Goal: Task Accomplishment & Management: Manage account settings

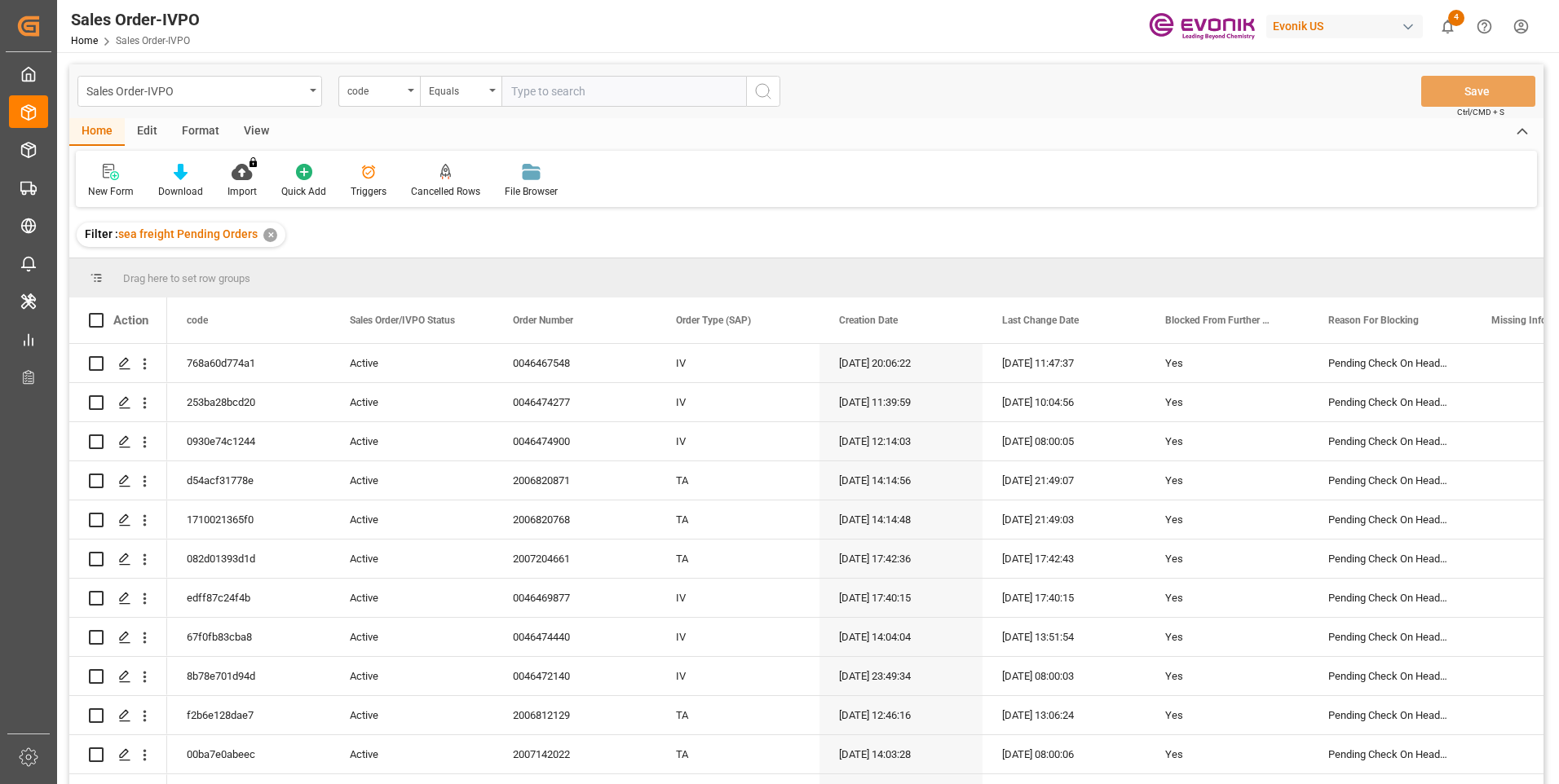
click at [258, 128] on div "View" at bounding box center [256, 133] width 50 height 28
click at [180, 189] on div "Standard Templates" at bounding box center [184, 191] width 82 height 15
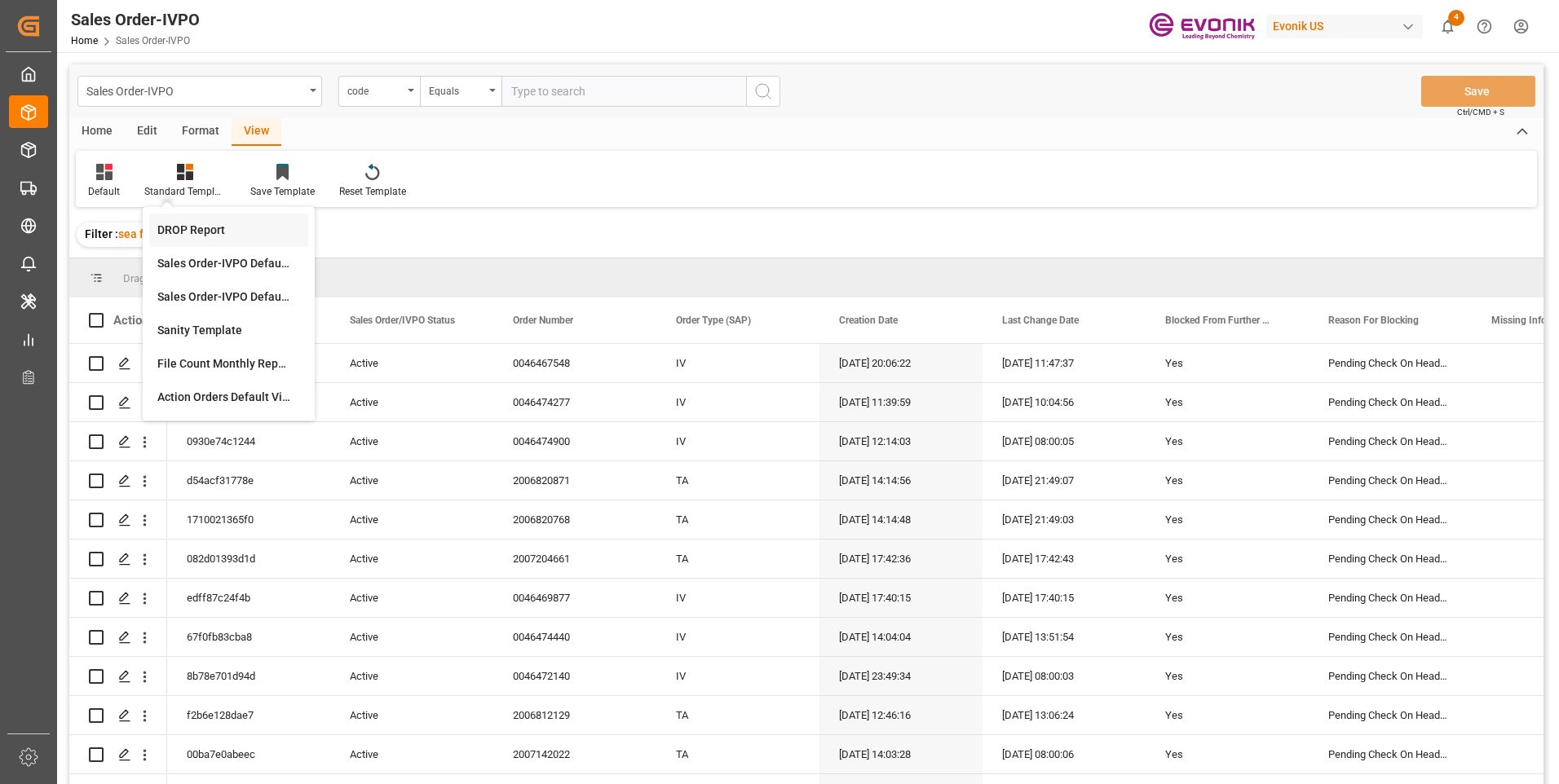
click at [200, 229] on div "DROP Report" at bounding box center [228, 231] width 143 height 18
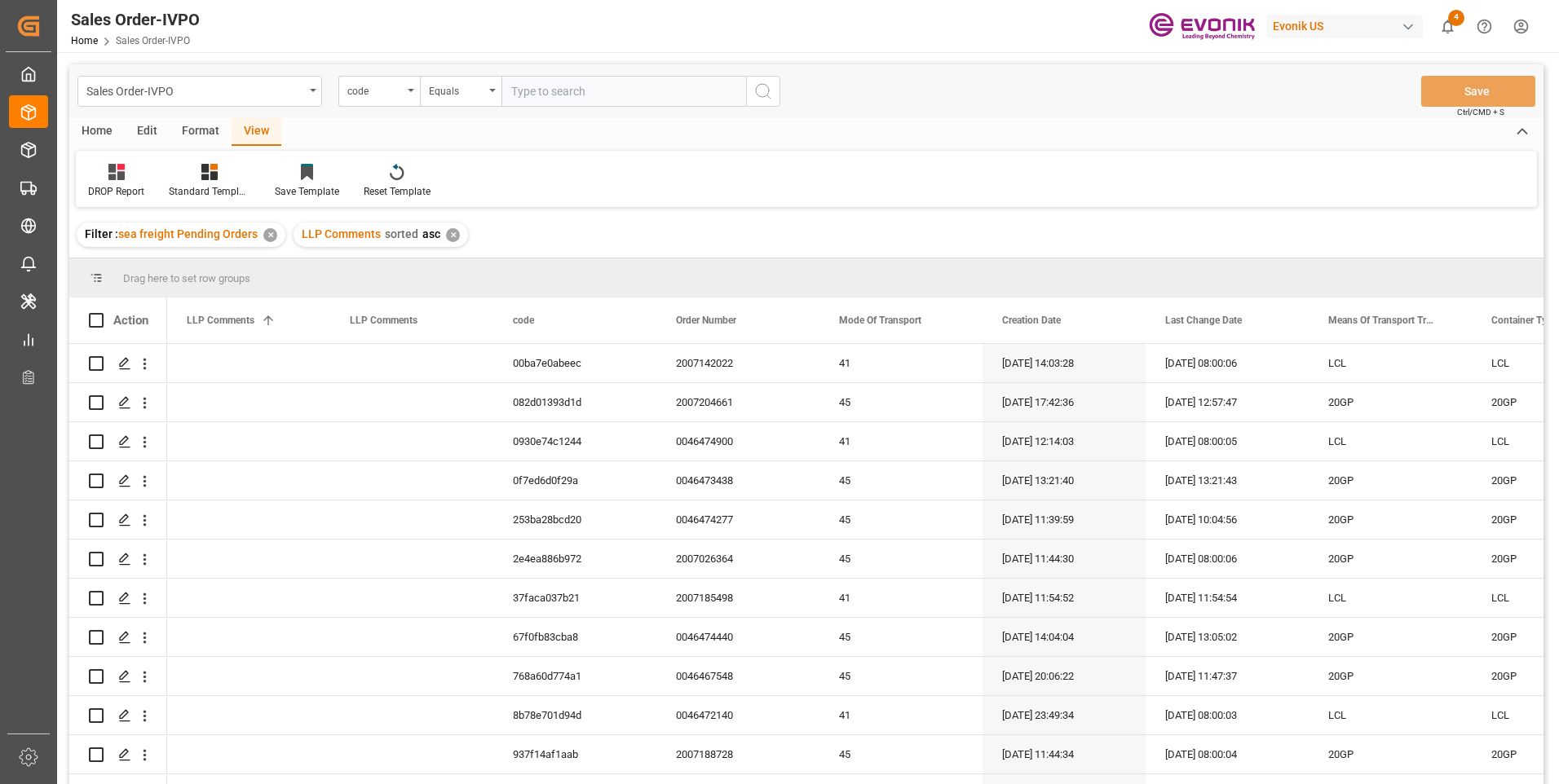
click at [100, 128] on div "Home" at bounding box center [97, 133] width 55 height 28
click at [182, 177] on icon at bounding box center [181, 172] width 14 height 17
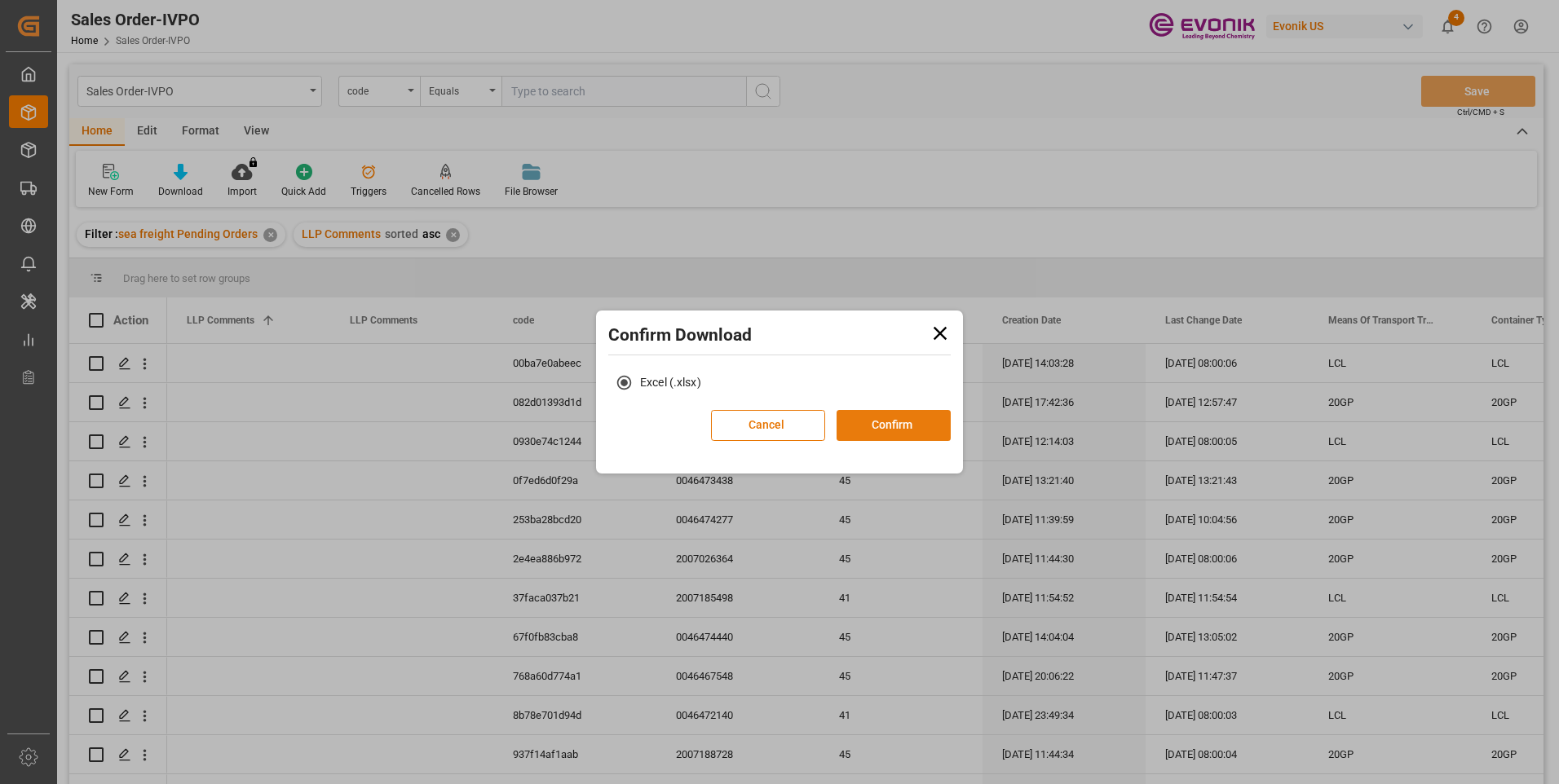
click at [892, 412] on button "Confirm" at bounding box center [894, 425] width 114 height 31
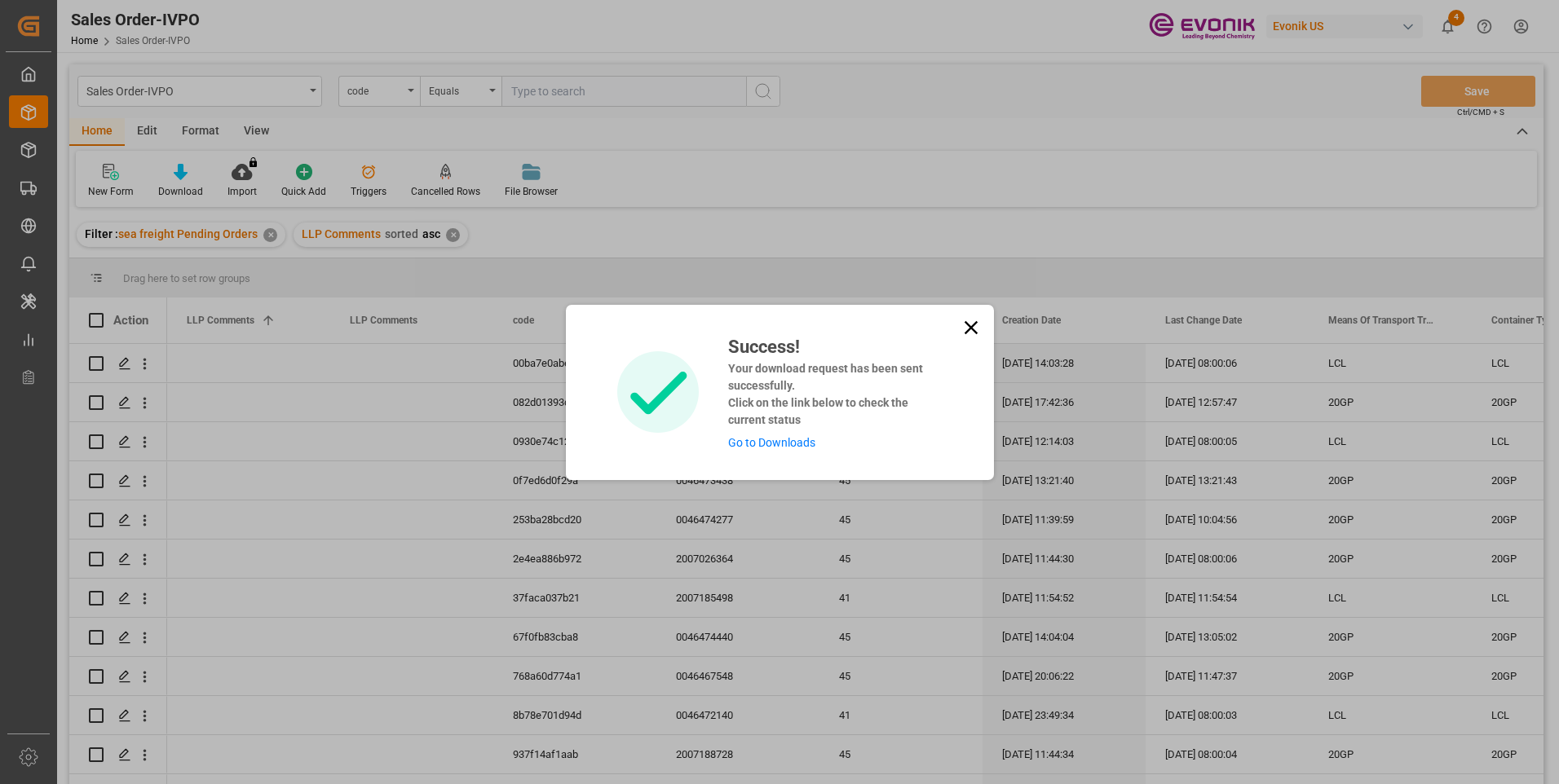
click at [897, 420] on h4 "Your download request has been sent successfully. Click on the link below to ch…" at bounding box center [828, 394] width 201 height 68
click at [776, 440] on link "Go to Downloads" at bounding box center [771, 442] width 87 height 13
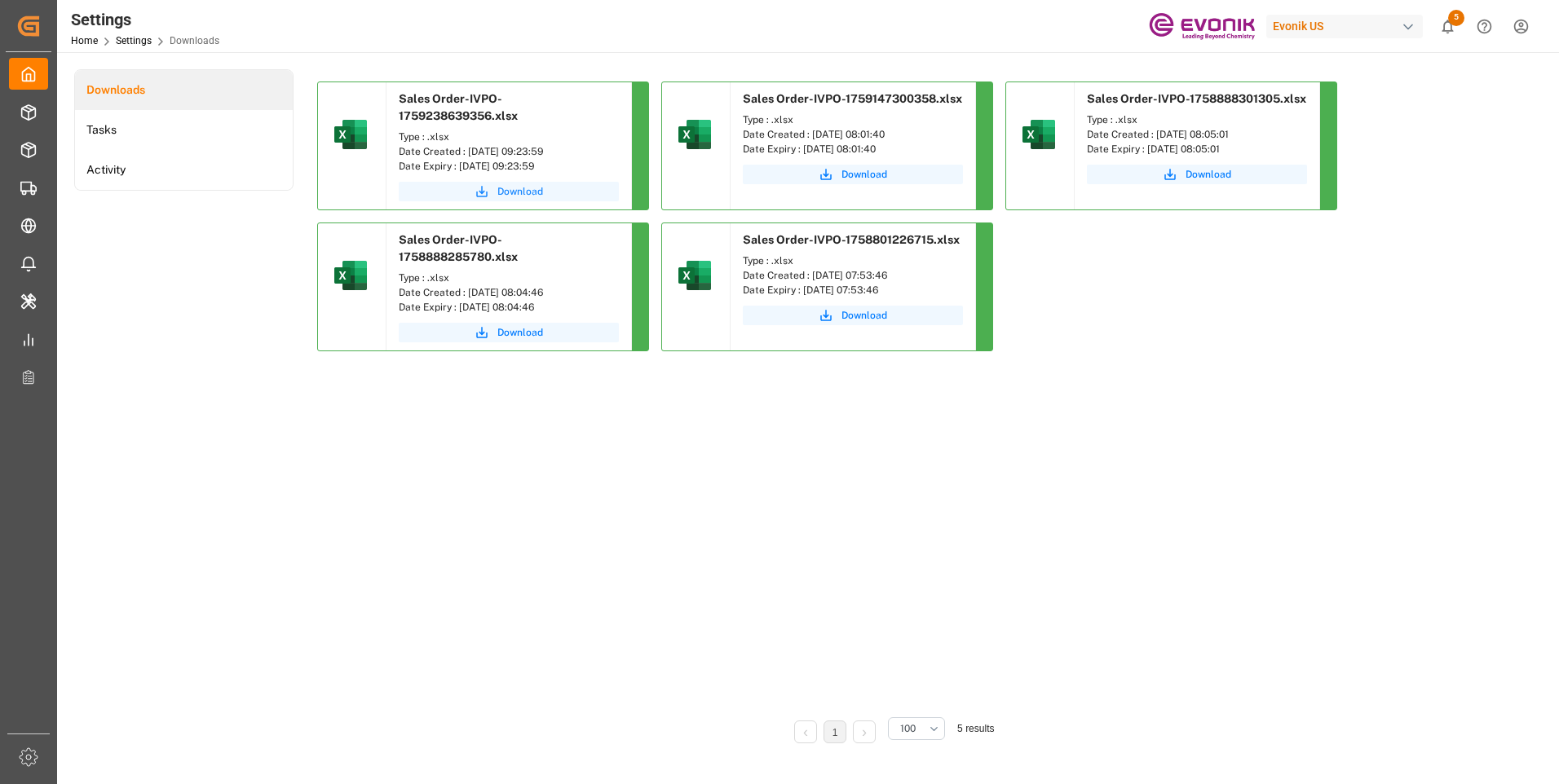
click at [510, 192] on span "Download" at bounding box center [520, 191] width 46 height 15
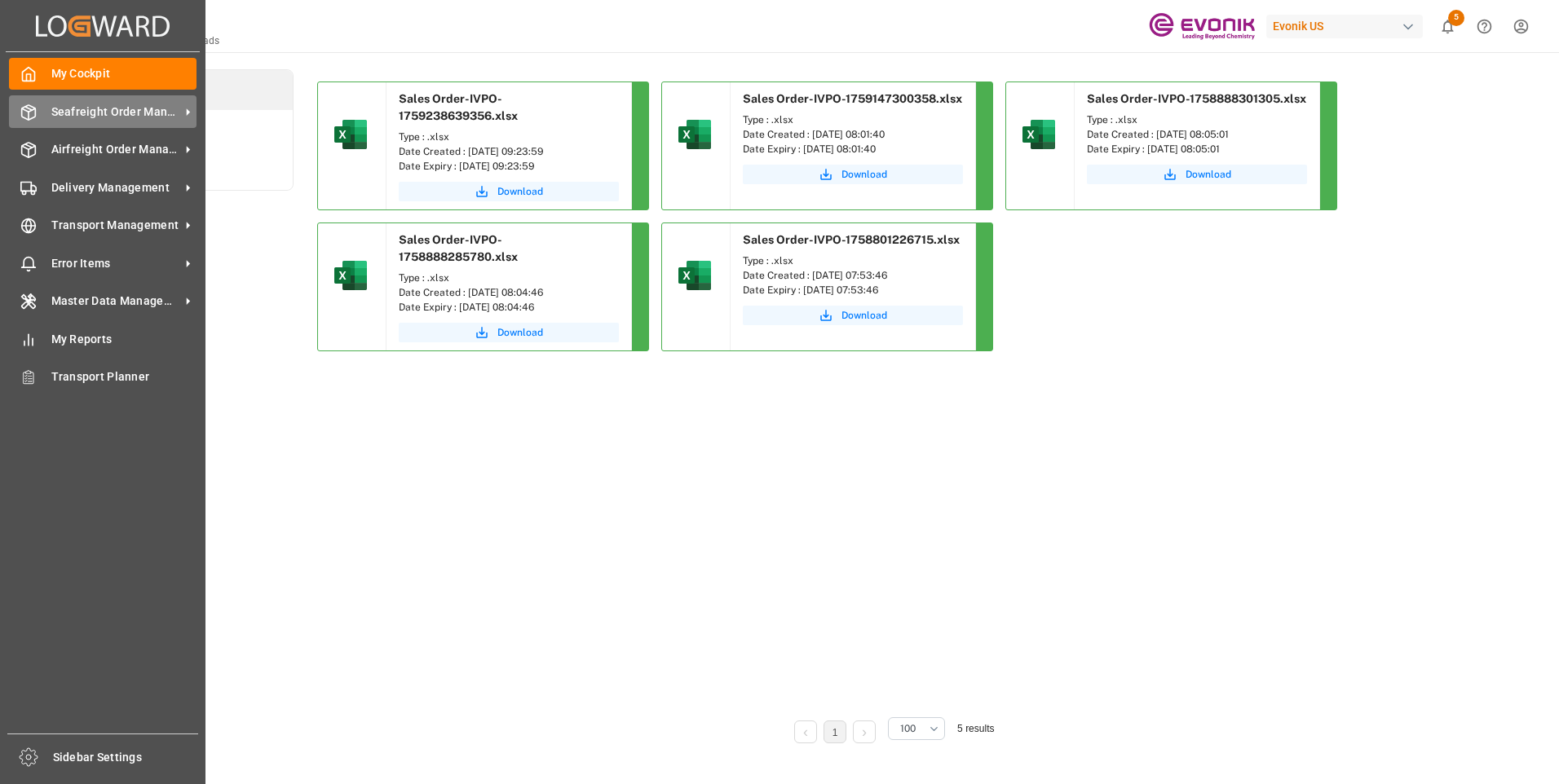
drag, startPoint x: 62, startPoint y: 119, endPoint x: 129, endPoint y: 106, distance: 68.2
click at [62, 118] on span "Seafreight Order Management" at bounding box center [116, 112] width 129 height 18
click at [27, 105] on icon at bounding box center [29, 112] width 14 height 15
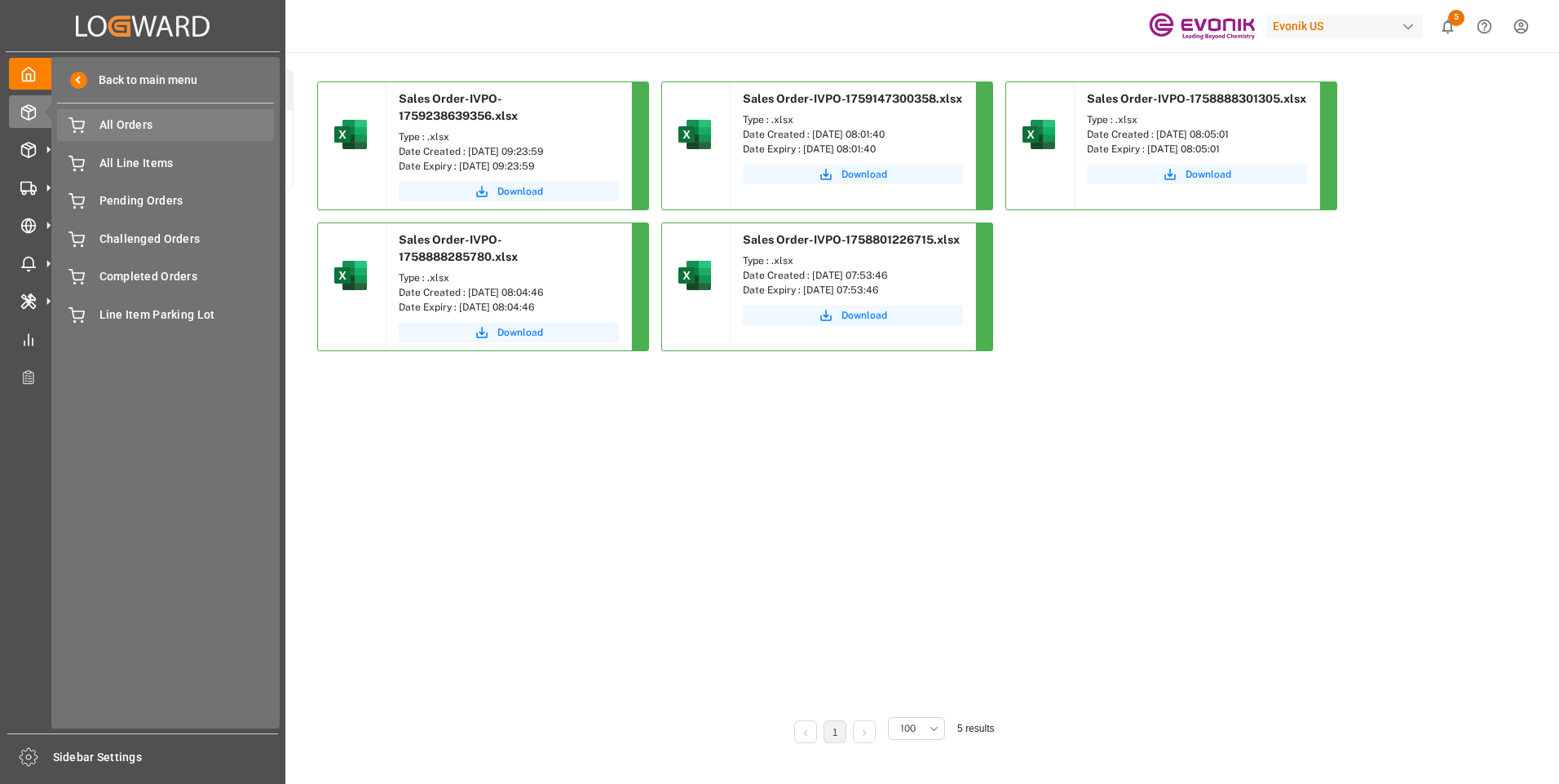
click at [114, 128] on span "All Orders" at bounding box center [187, 126] width 176 height 18
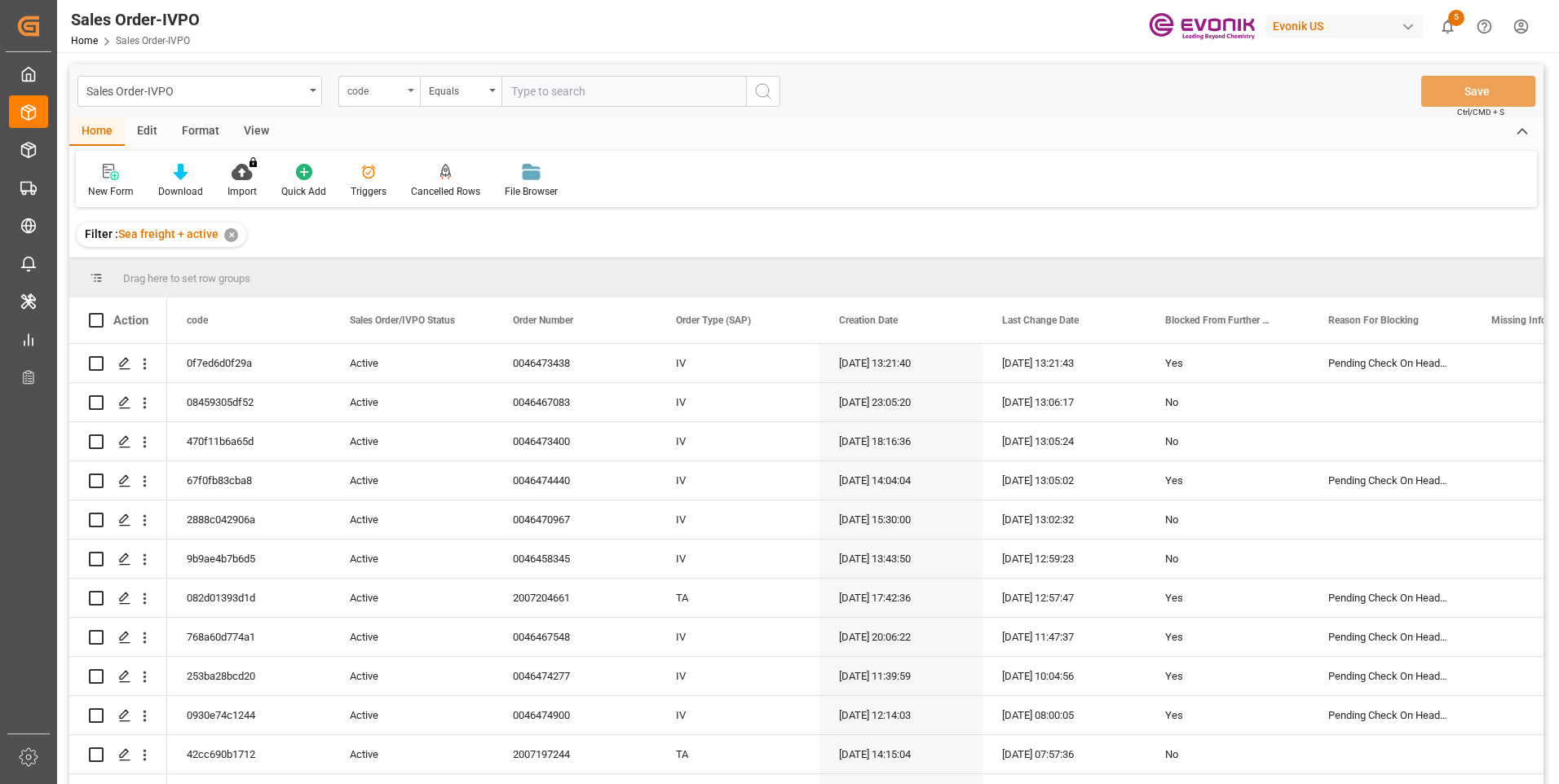
click at [372, 87] on div "code" at bounding box center [375, 89] width 55 height 18
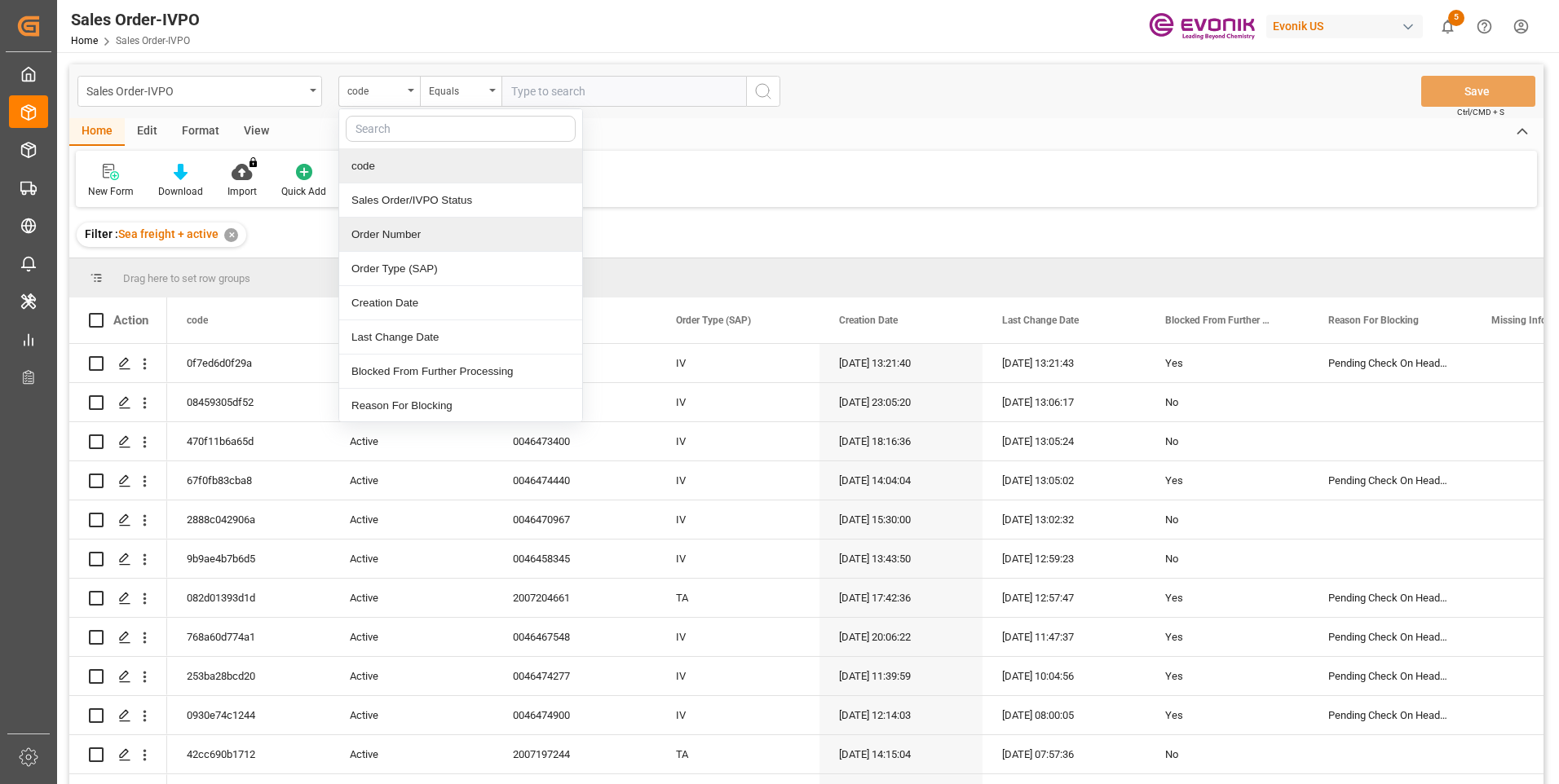
click at [392, 237] on div "Order Number" at bounding box center [460, 234] width 243 height 34
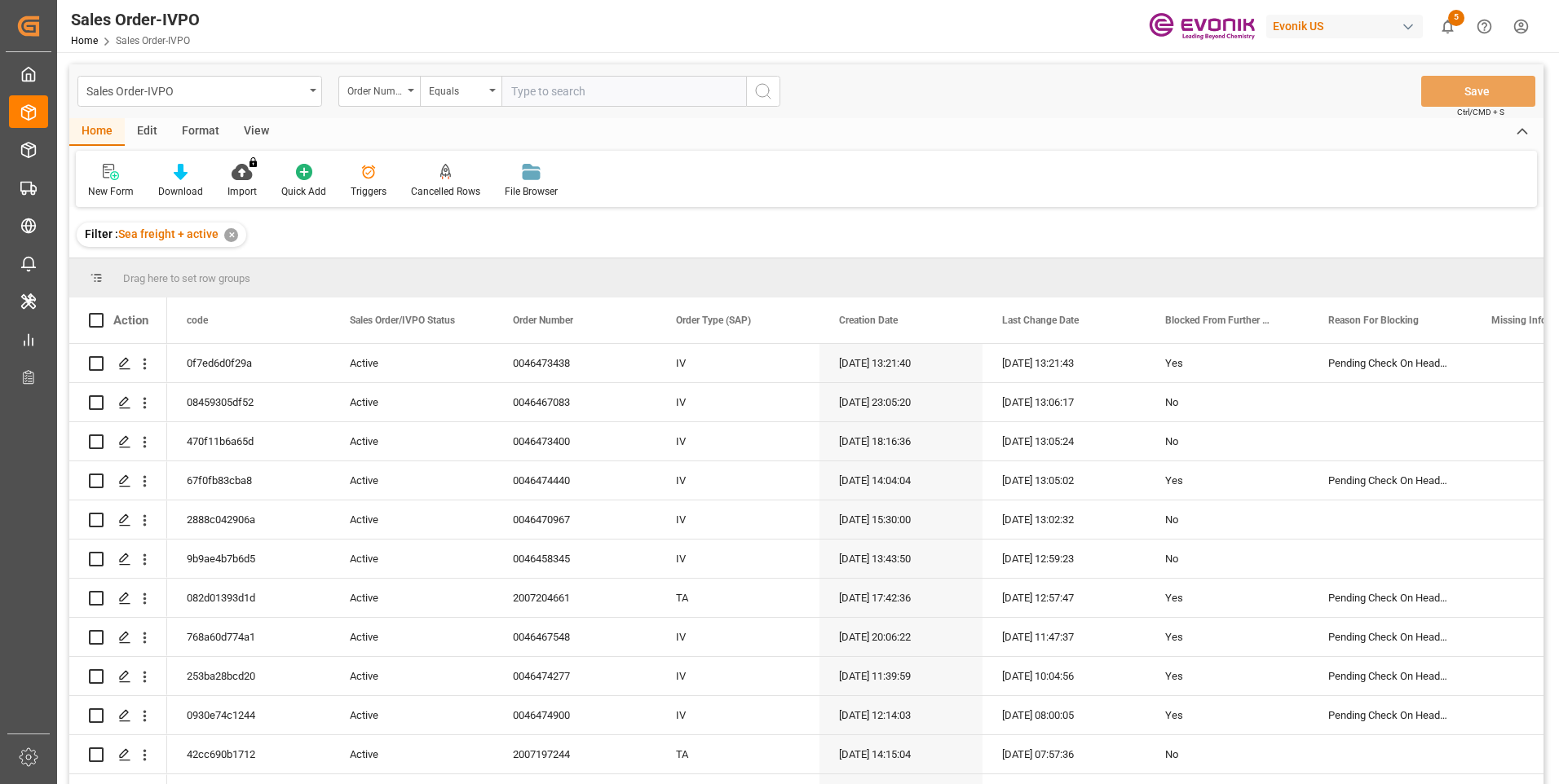
click at [558, 94] on input "text" at bounding box center [624, 90] width 245 height 31
paste input "0046469877"
type input "0046469877"
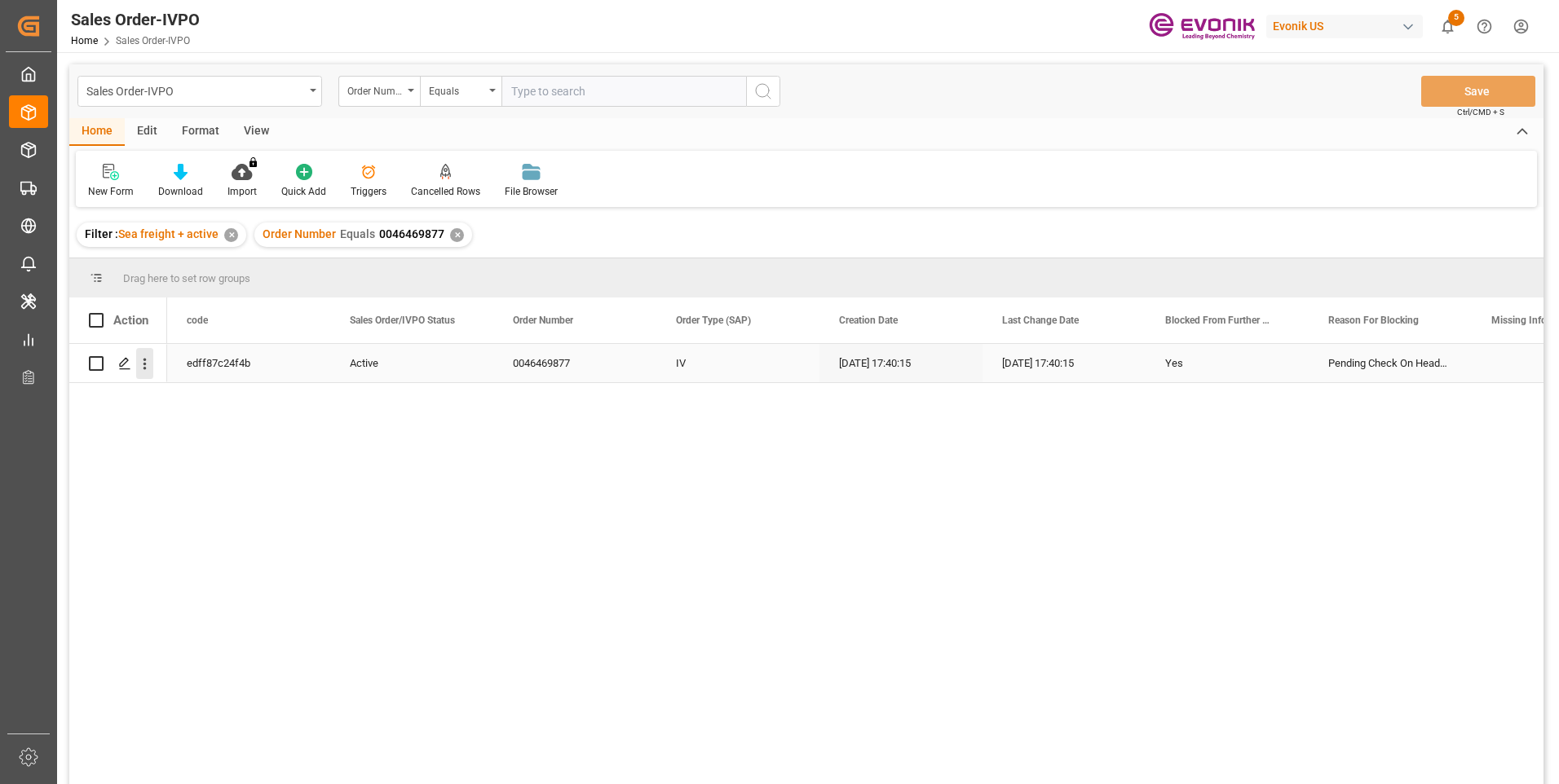
click at [142, 363] on icon "open menu" at bounding box center [145, 364] width 18 height 18
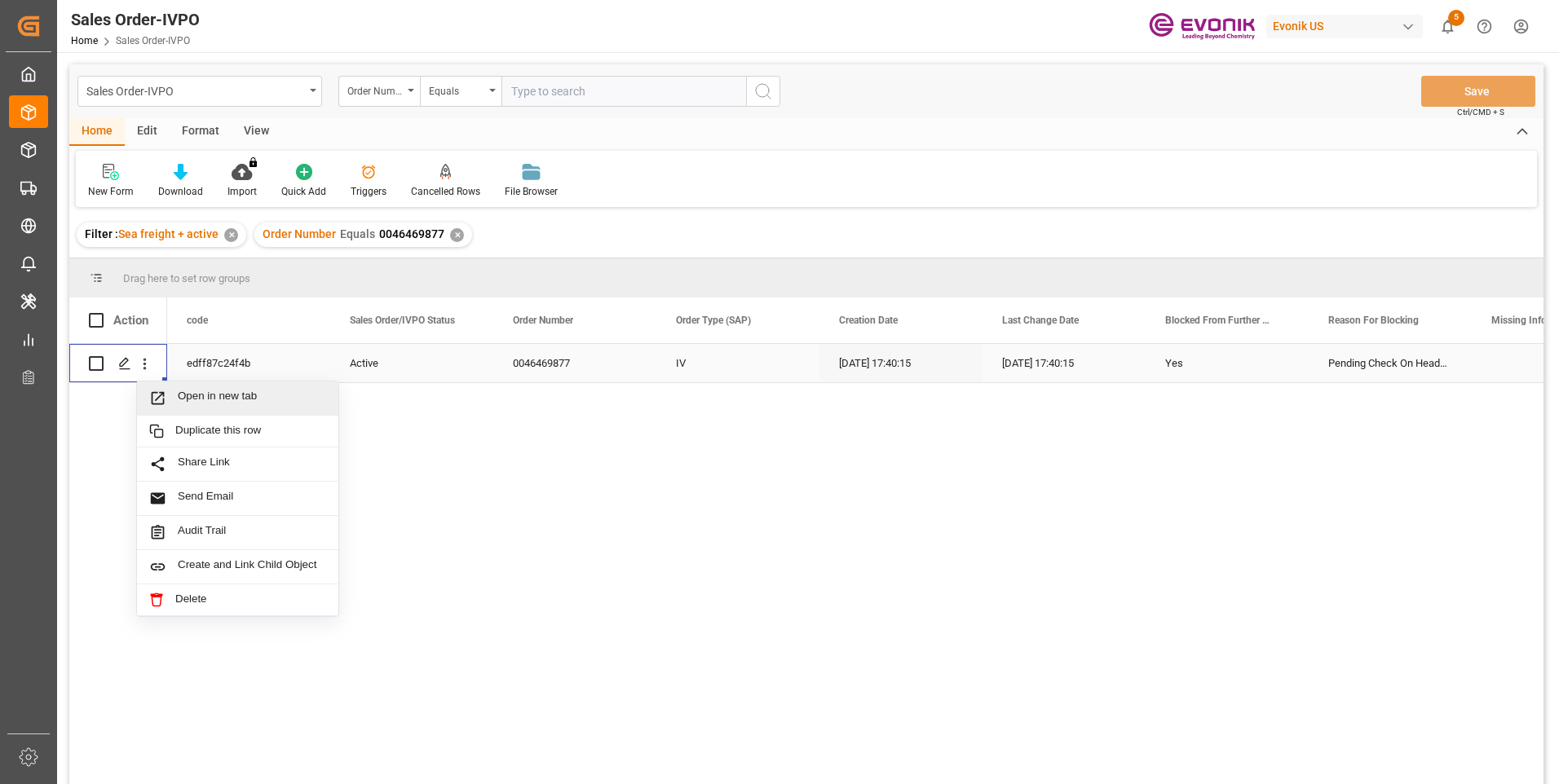
click at [194, 401] on span "Open in new tab" at bounding box center [251, 399] width 148 height 18
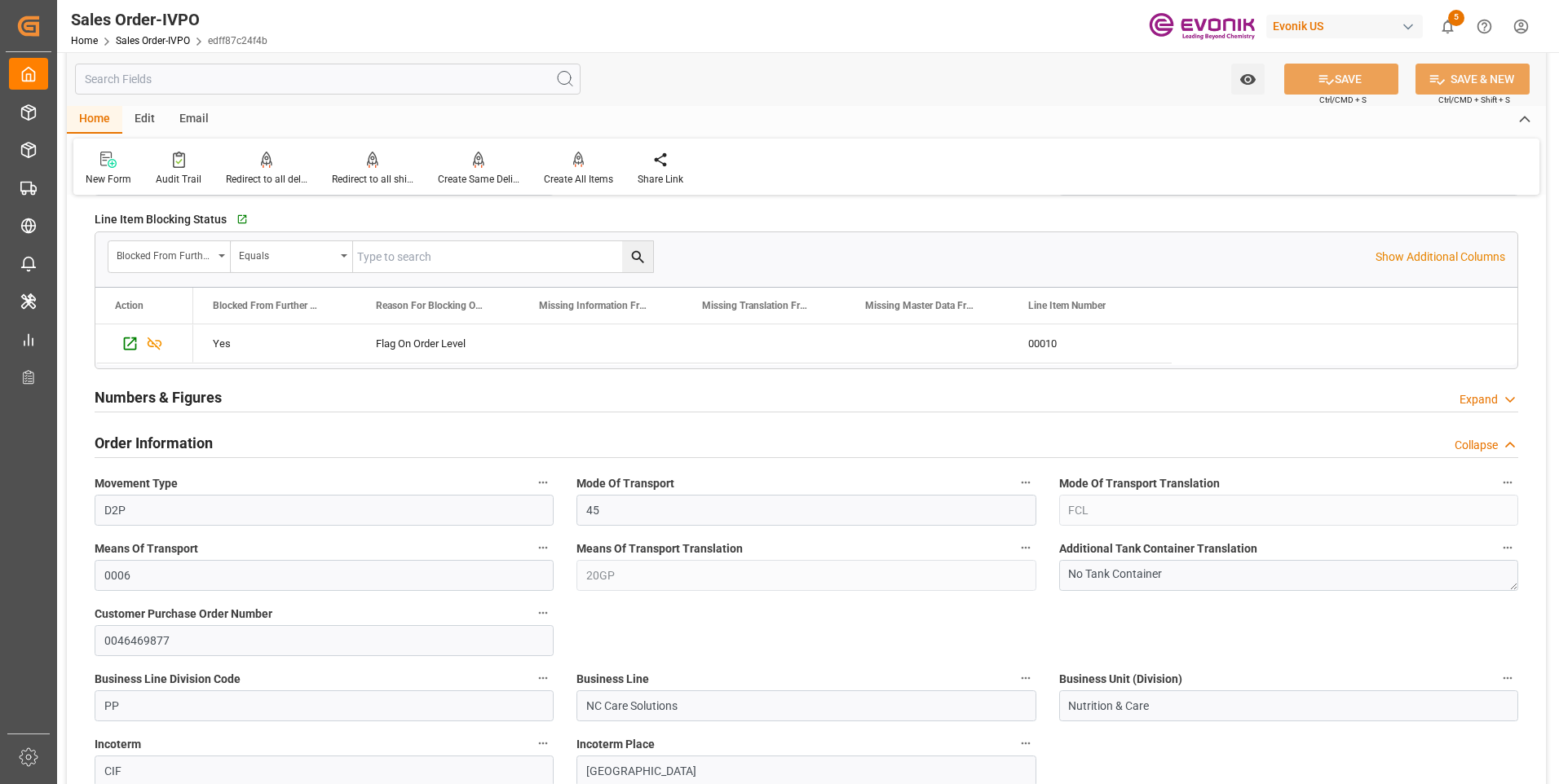
scroll to position [82, 0]
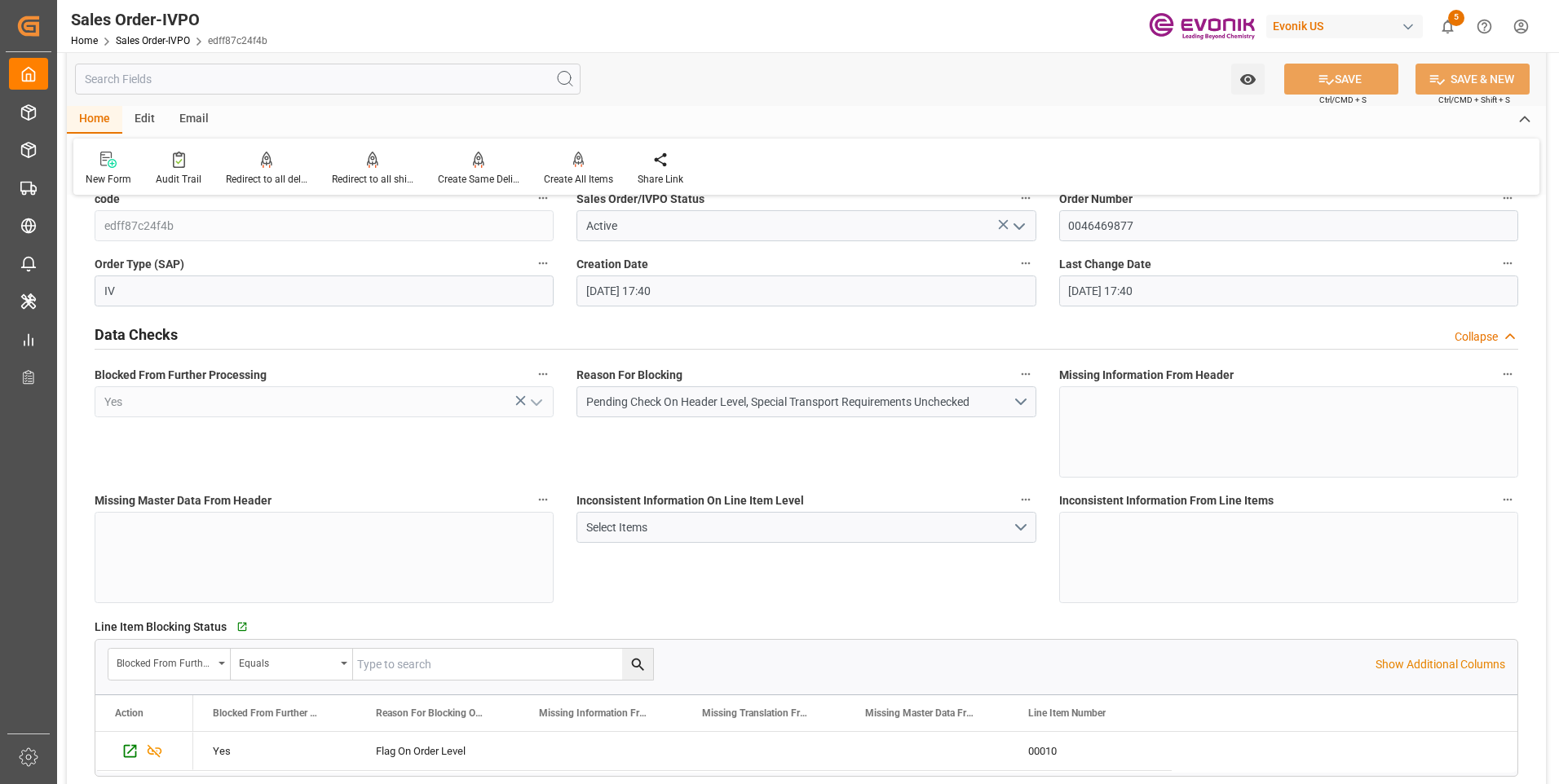
click at [340, 76] on input "text" at bounding box center [328, 78] width 506 height 31
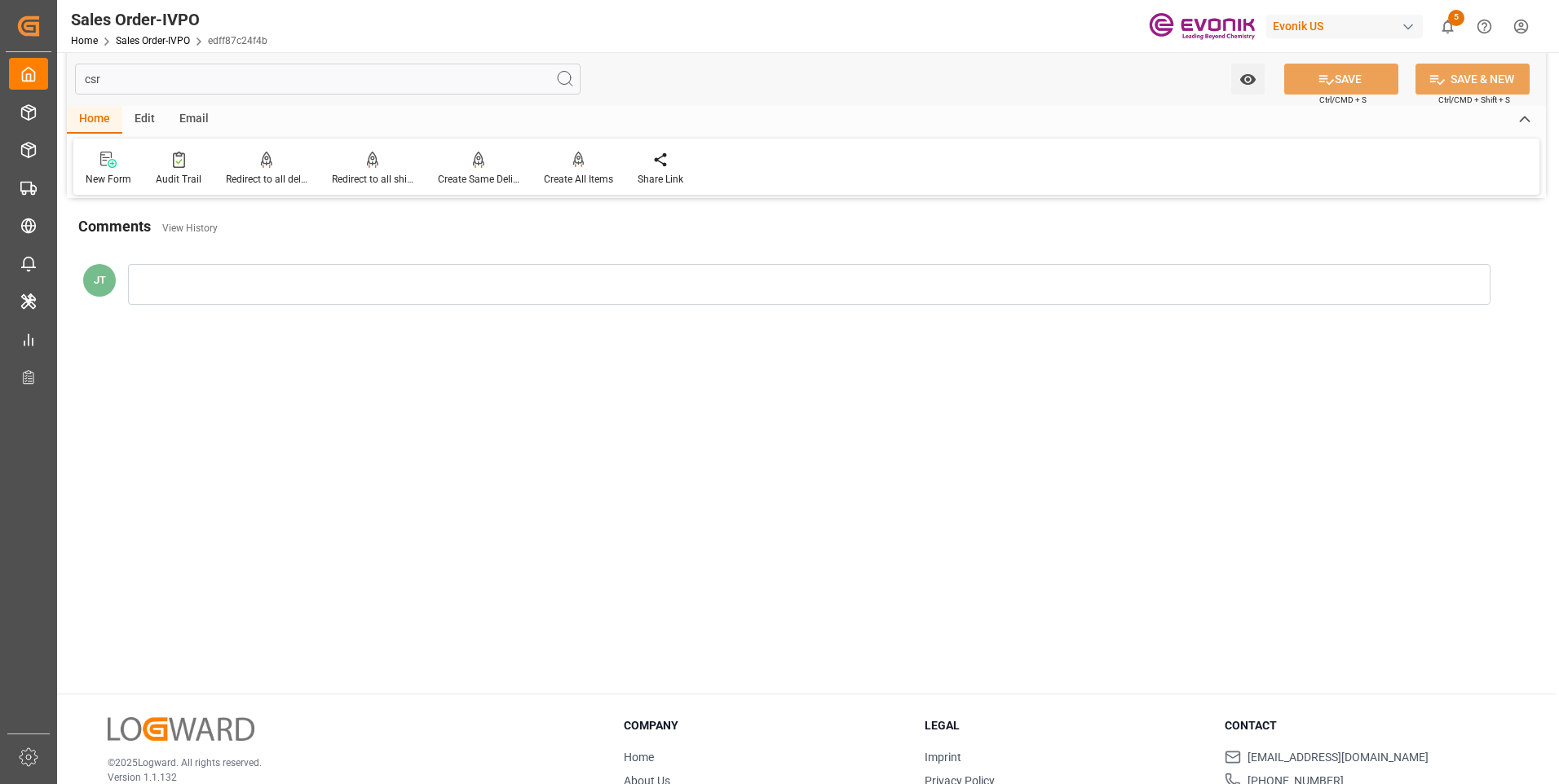
scroll to position [0, 0]
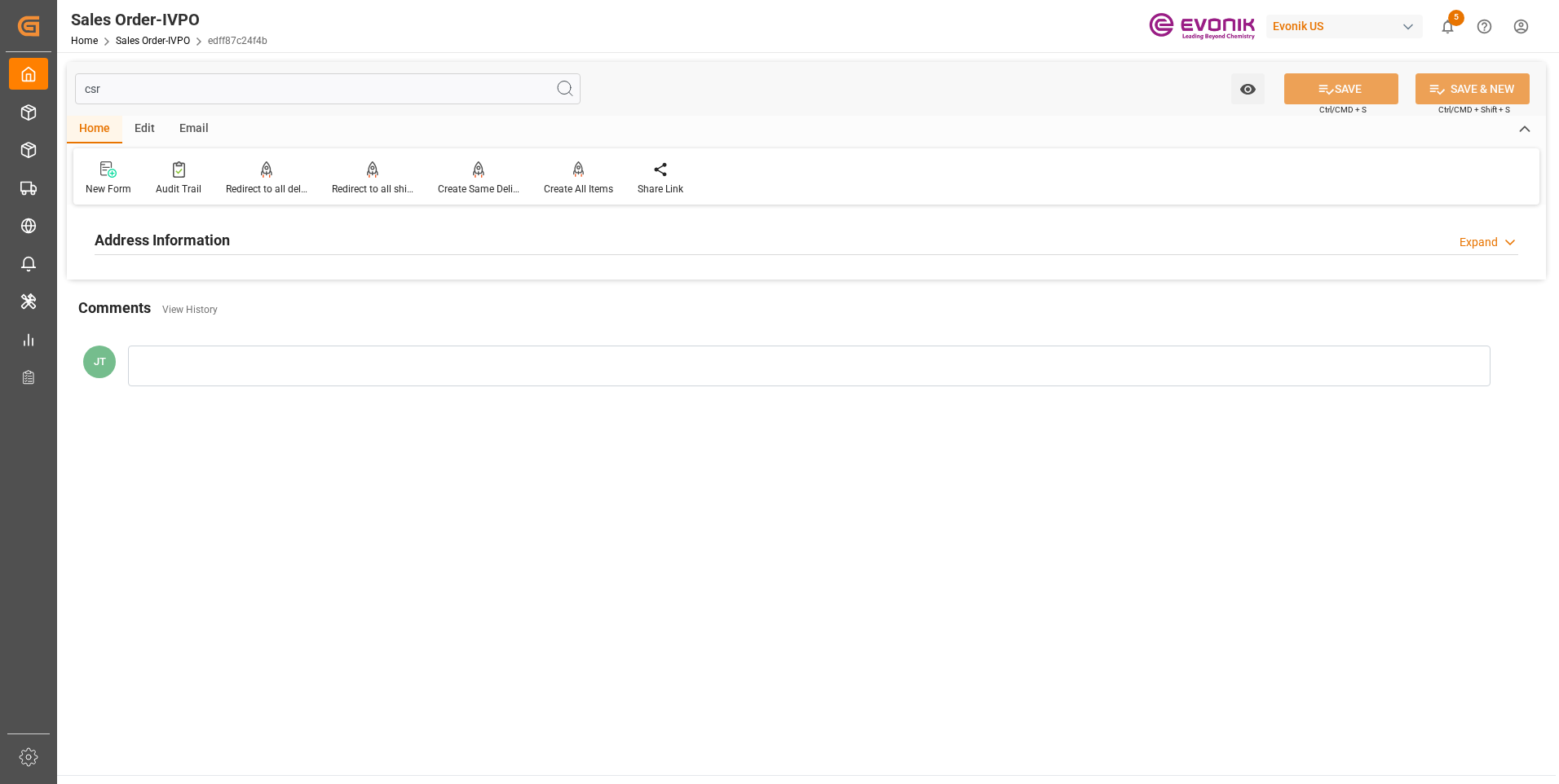
click at [285, 246] on div "Address Information Expand" at bounding box center [806, 238] width 1424 height 31
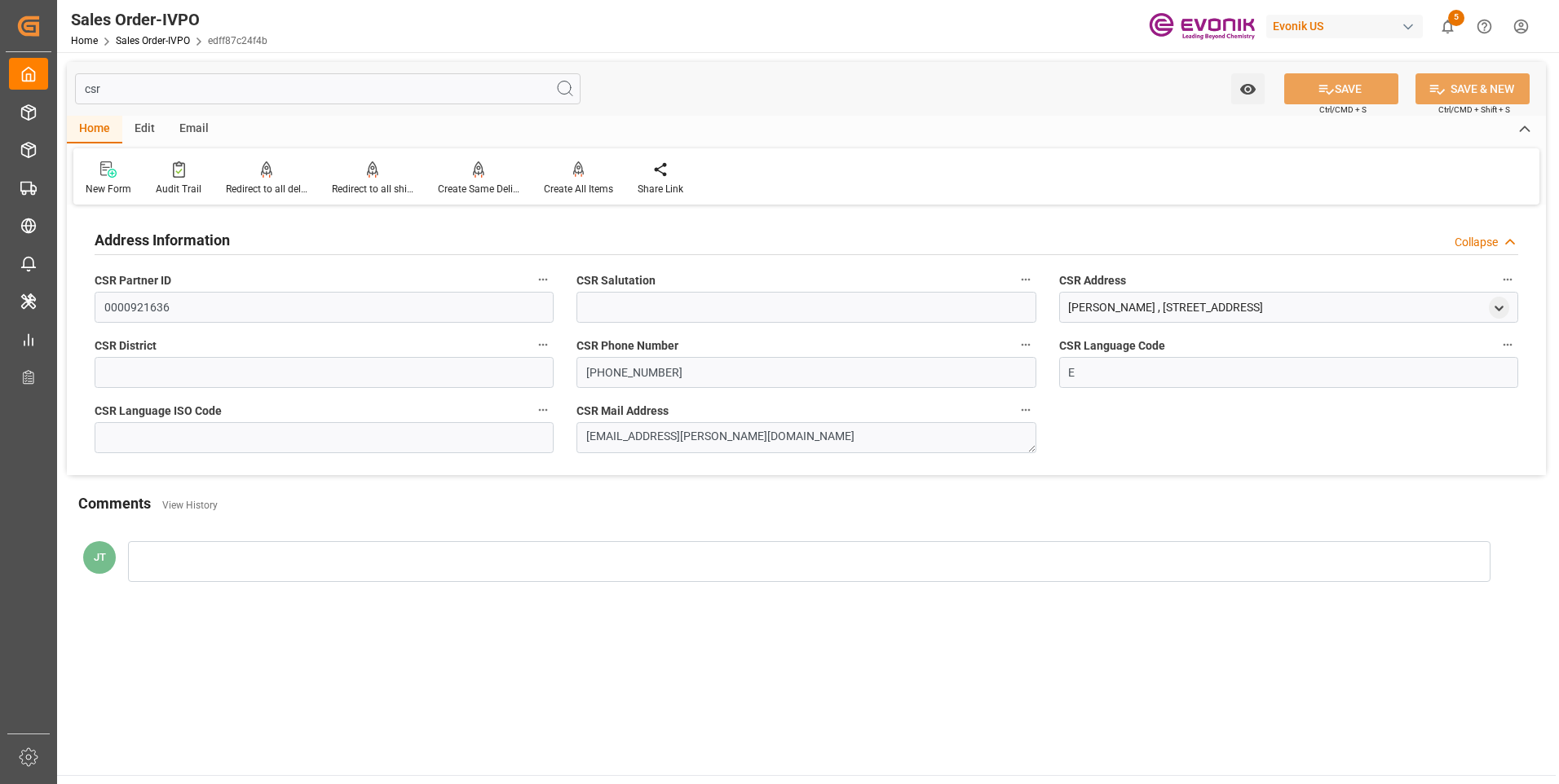
click at [115, 88] on input "csr" at bounding box center [328, 89] width 506 height 31
type input "c"
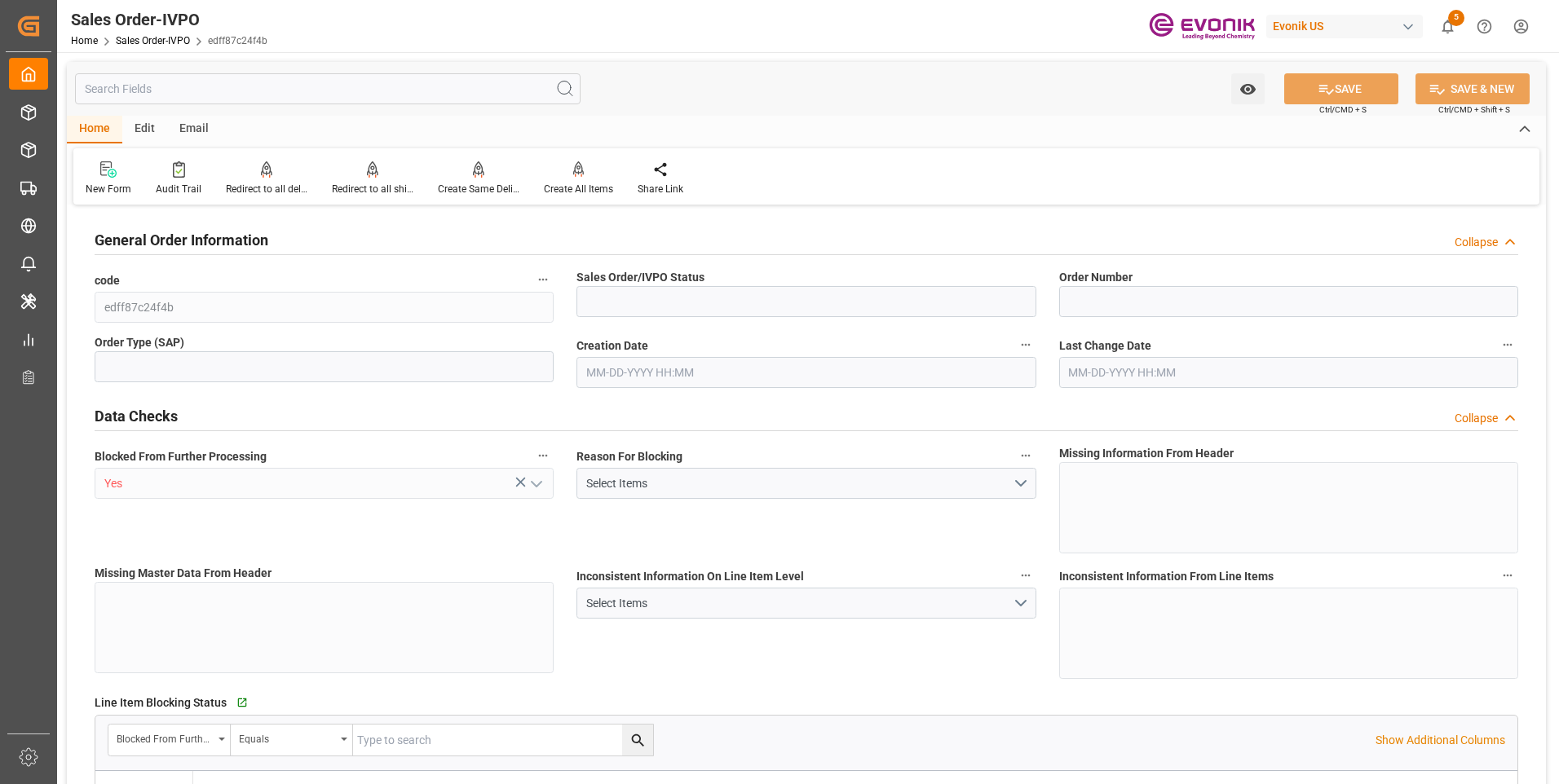
type input "Active"
type input "0046469877"
type input "IV"
type input "D2P"
type input "45"
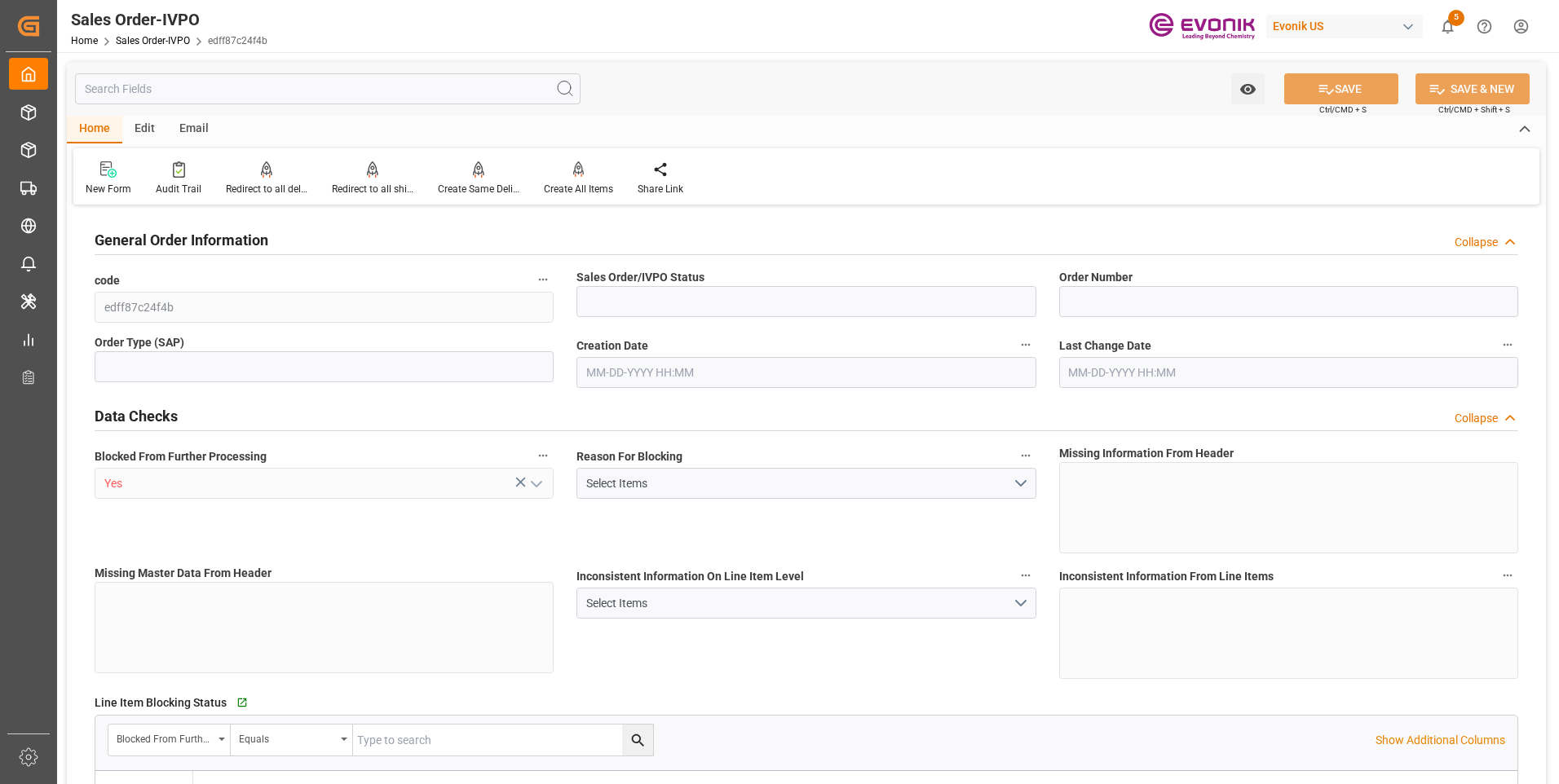
type input "FCL"
type input "0006"
type input "20GP"
type input "NC Care Solutions"
type input "Nutrition & Care"
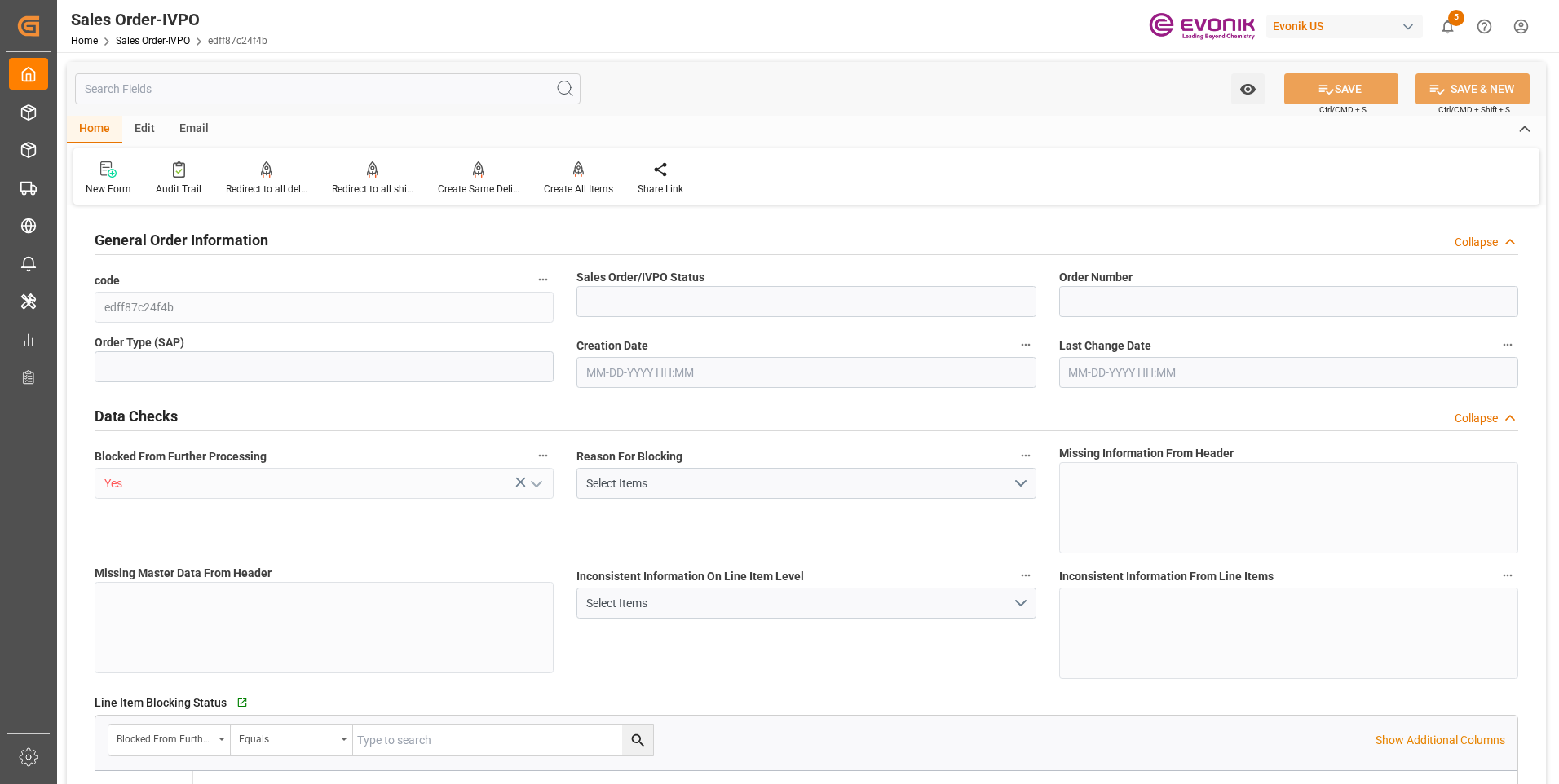
type input "0"
type input "1"
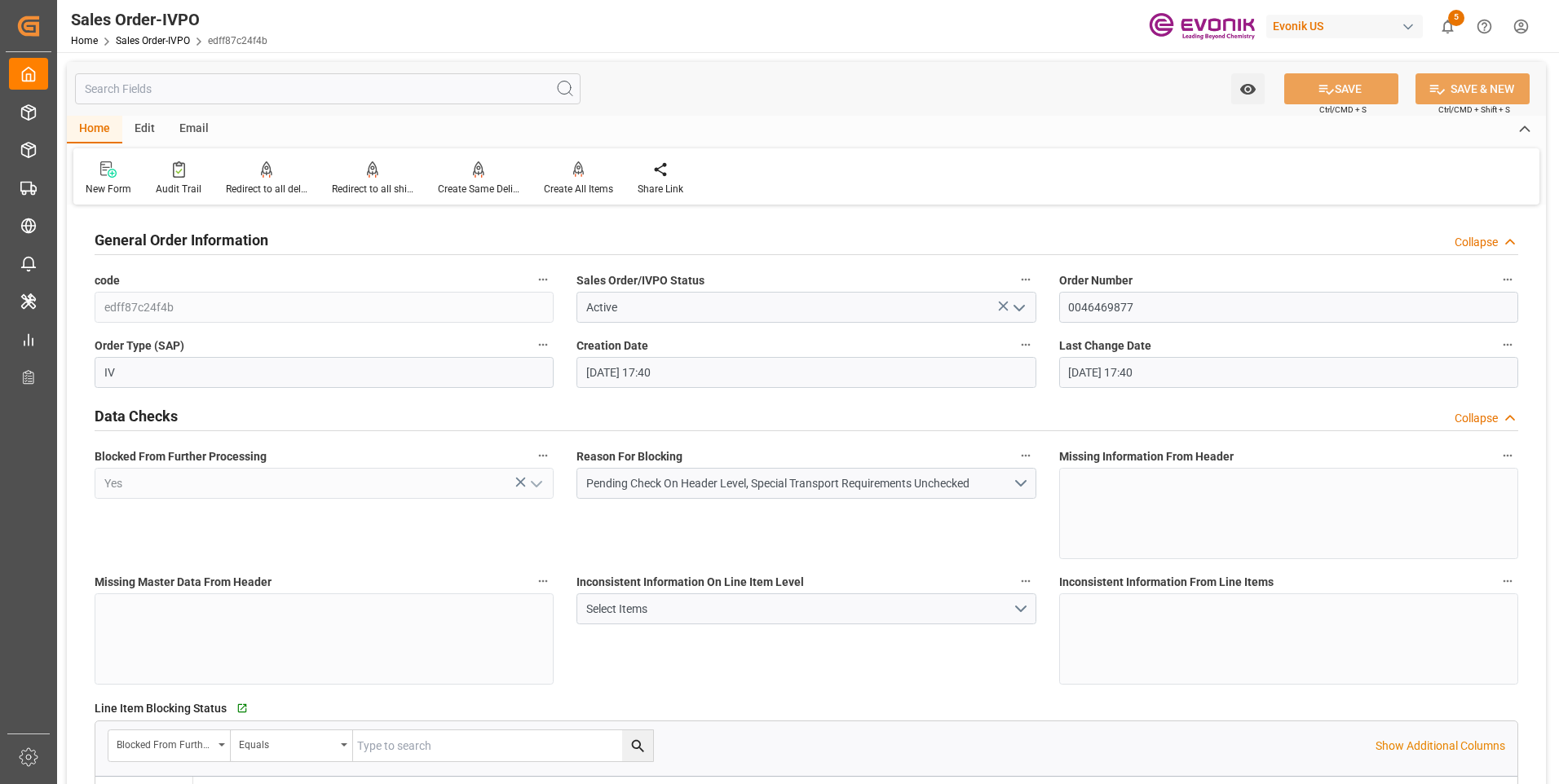
type input "09-29-2025 17:40"
type input "14899.876"
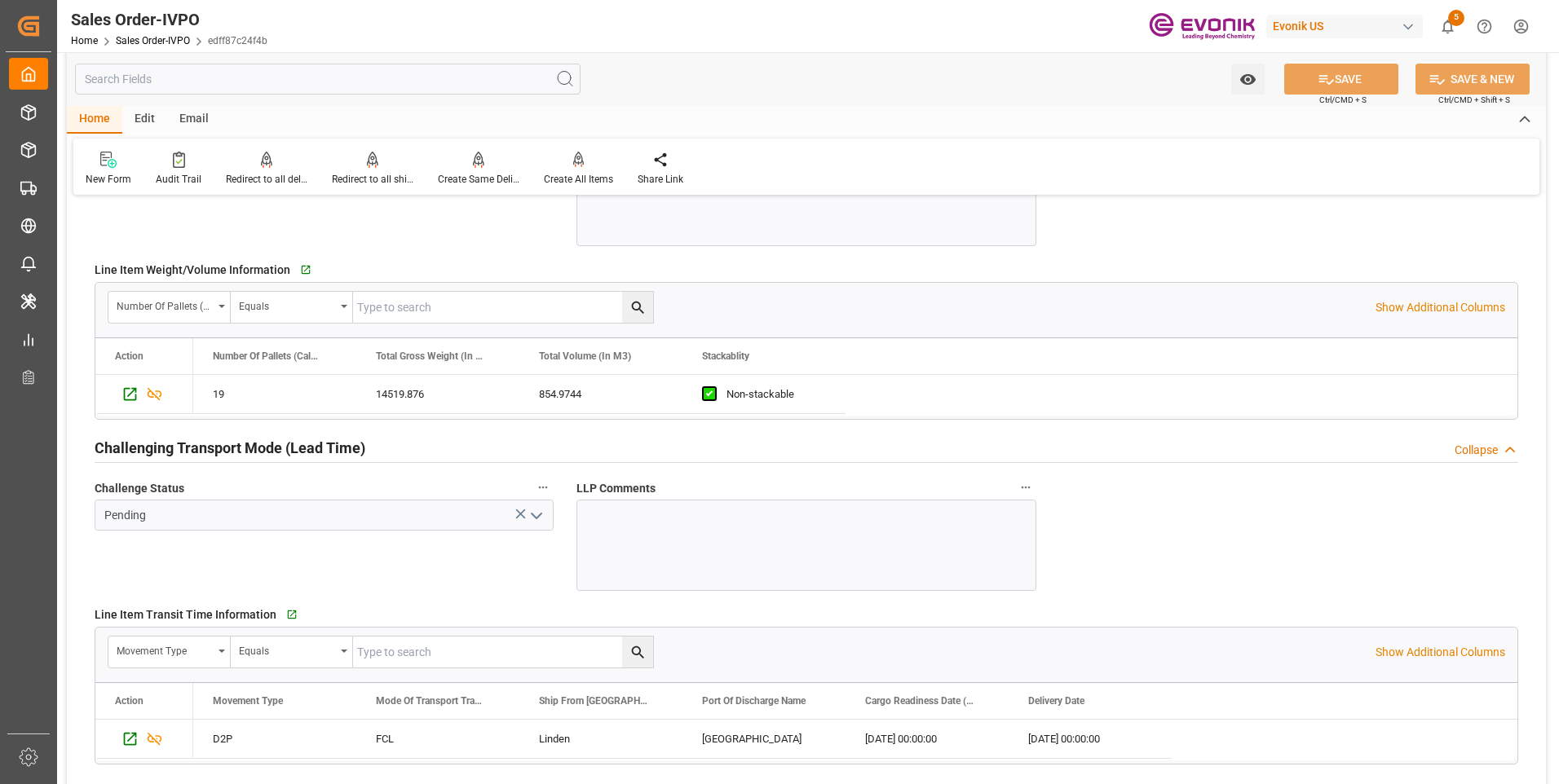
scroll to position [2283, 0]
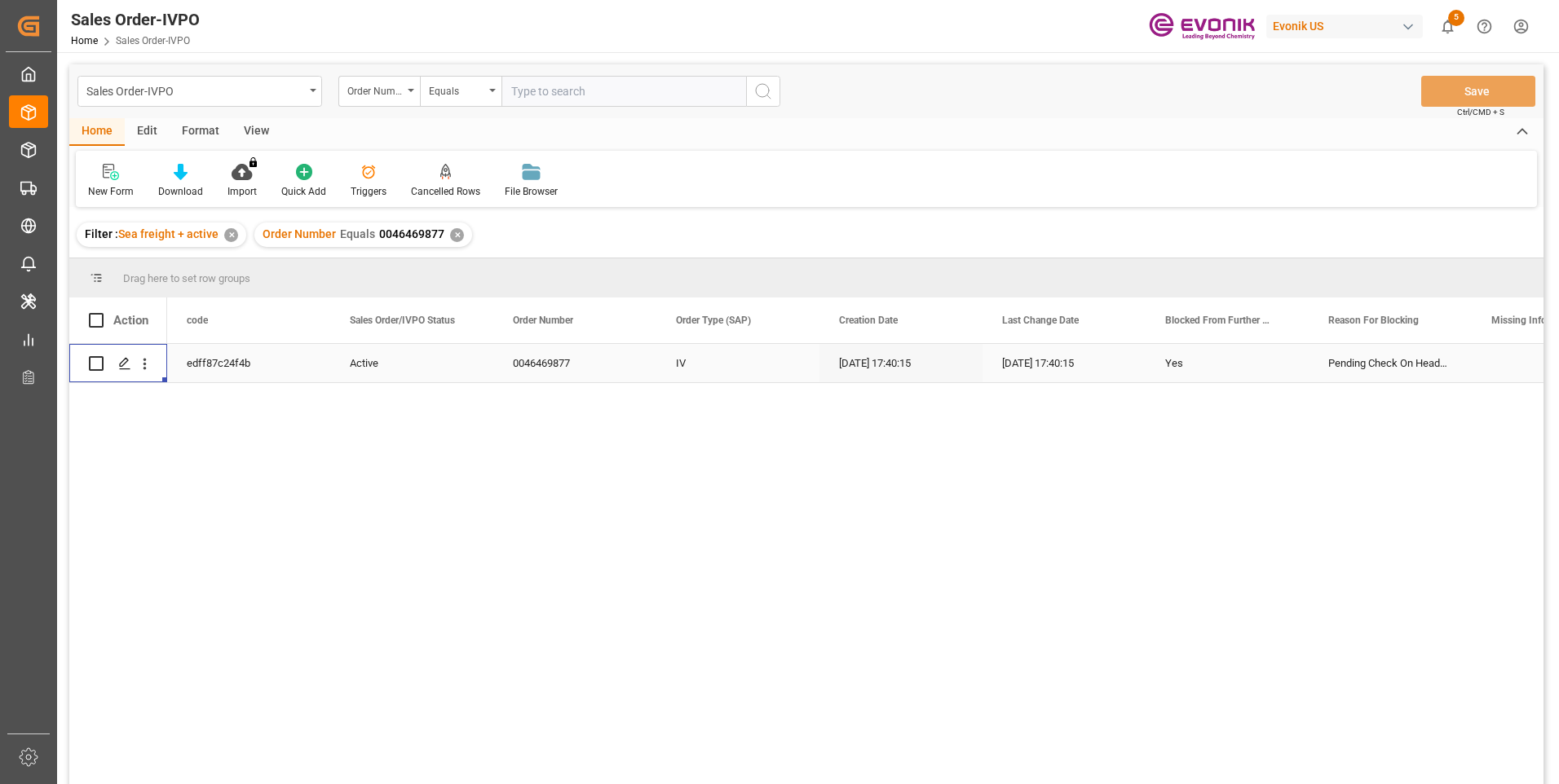
click at [586, 95] on input "text" at bounding box center [624, 90] width 245 height 31
paste input "2007140591"
type input "2007140591"
click at [765, 97] on icon "search button" at bounding box center [763, 91] width 19 height 19
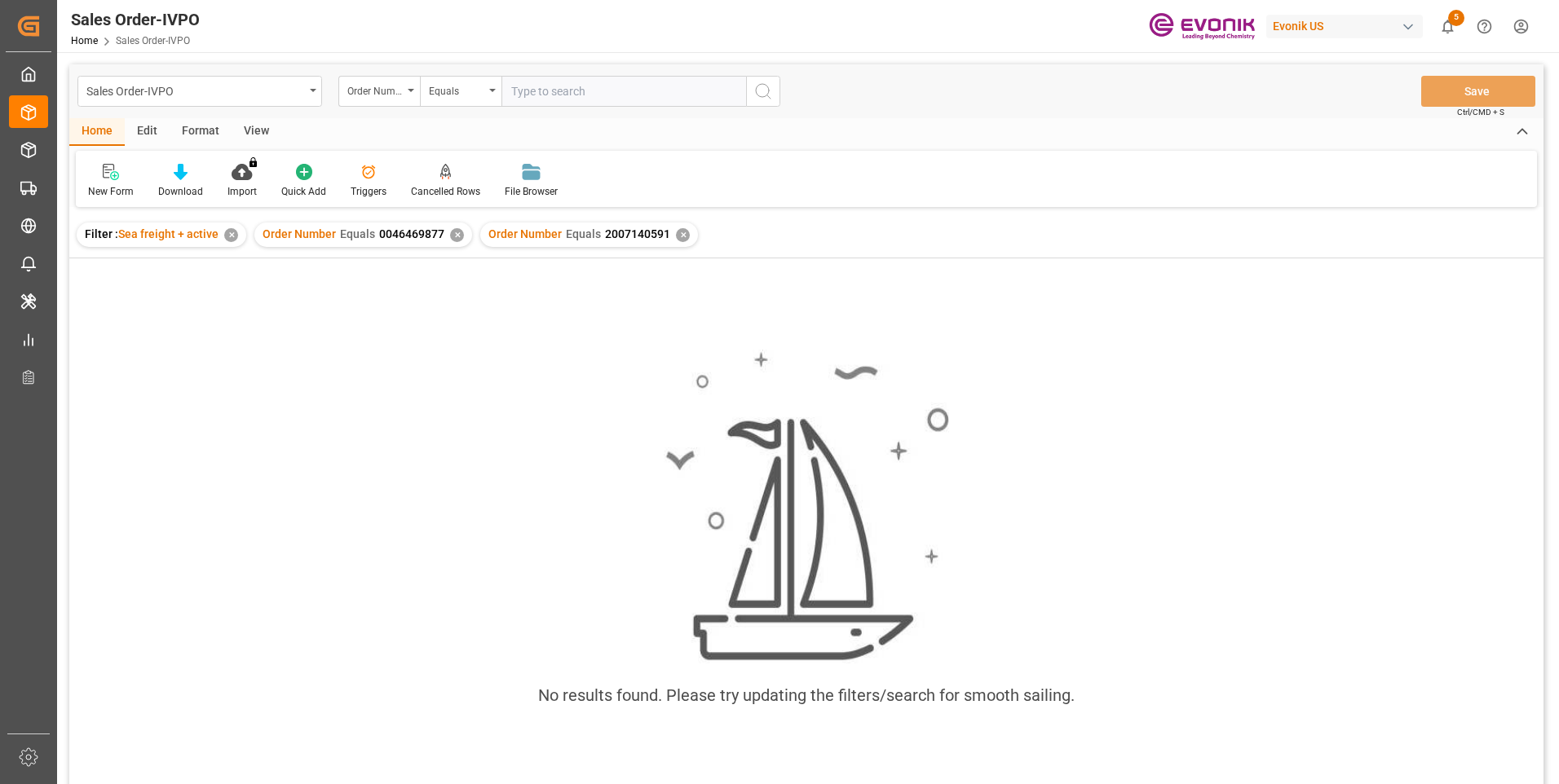
click at [451, 235] on div "✕" at bounding box center [458, 235] width 14 height 14
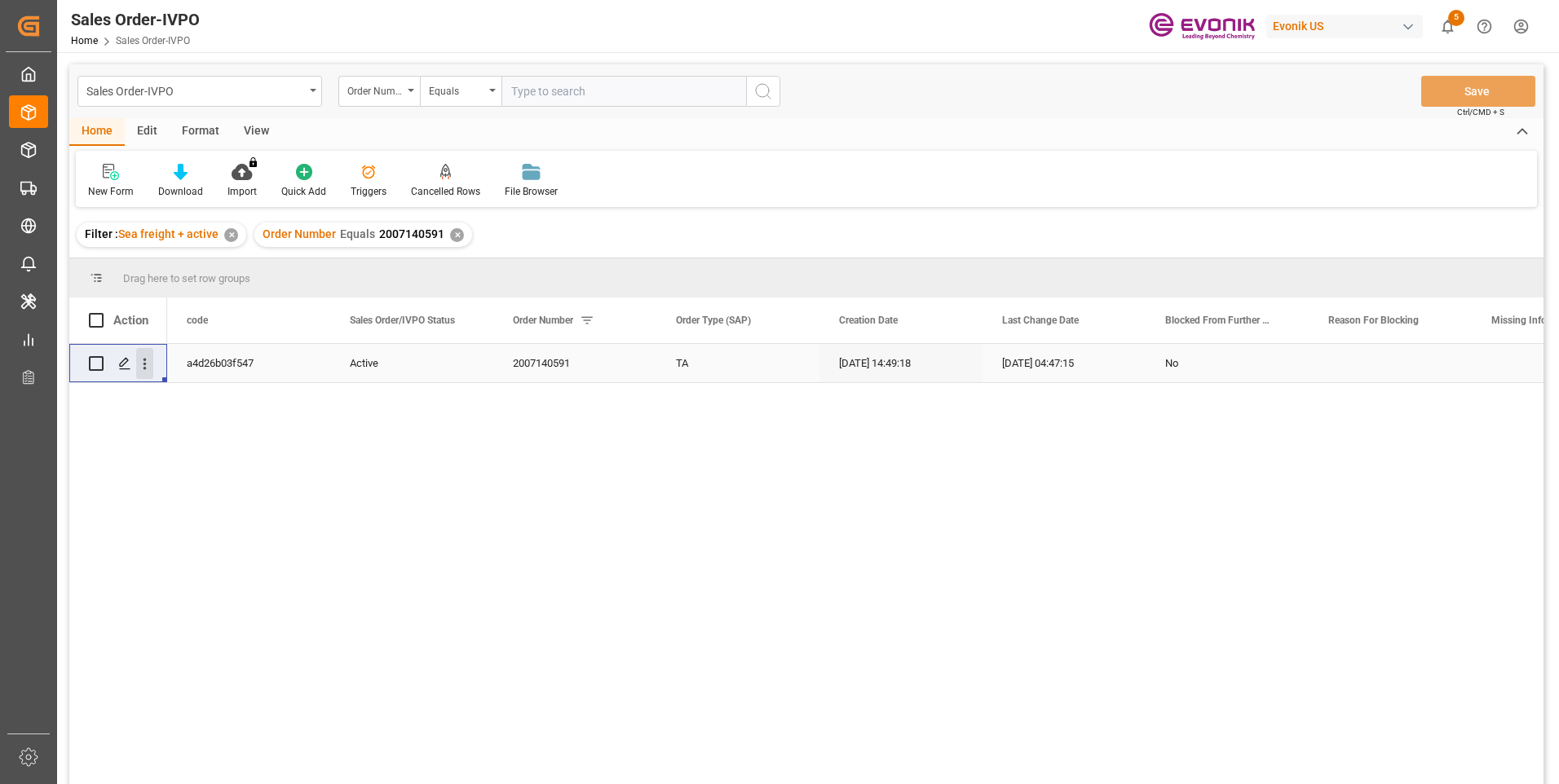
click at [147, 370] on icon "open menu" at bounding box center [145, 364] width 18 height 18
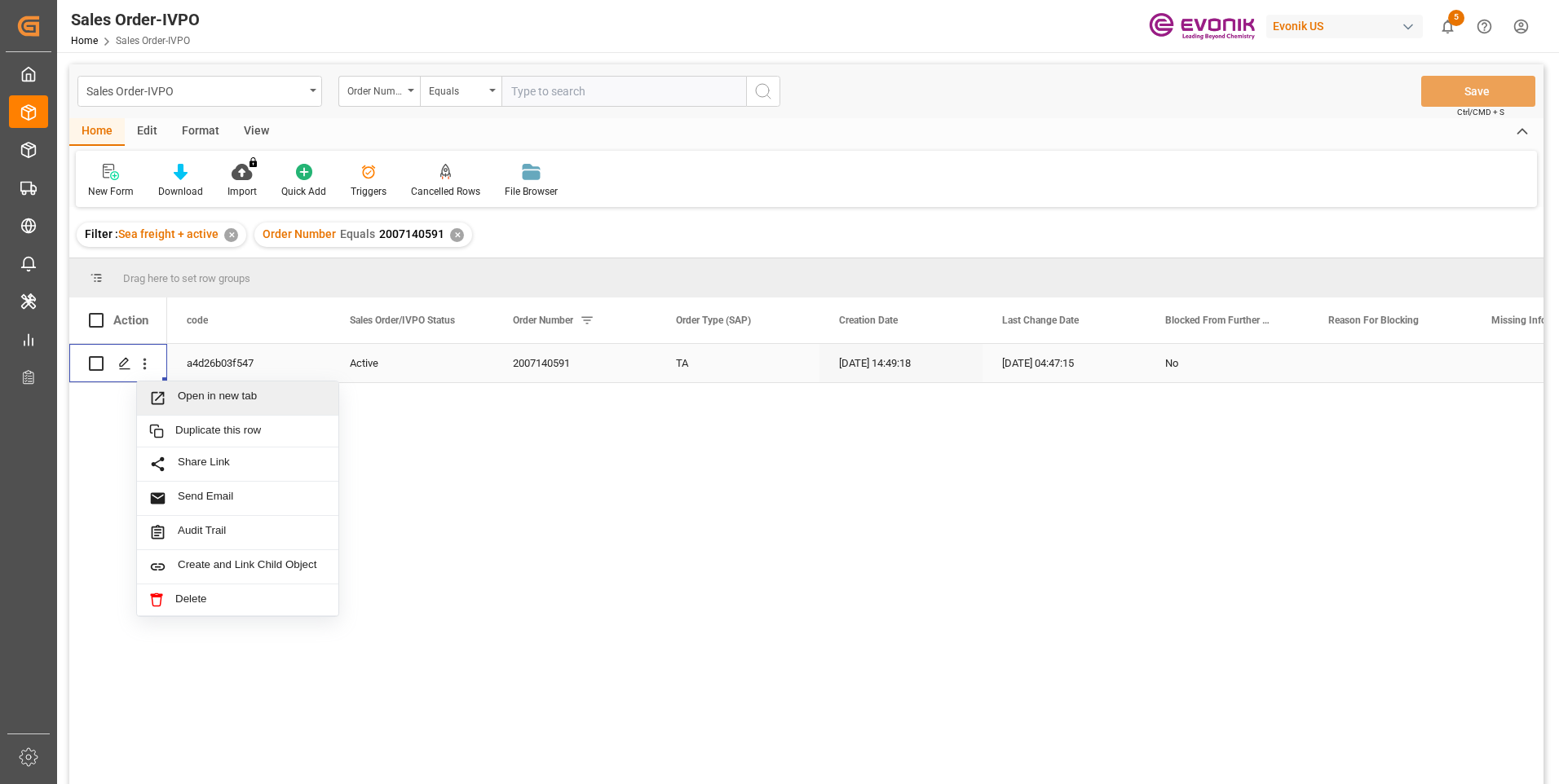
click at [184, 395] on span "Open in new tab" at bounding box center [251, 399] width 148 height 18
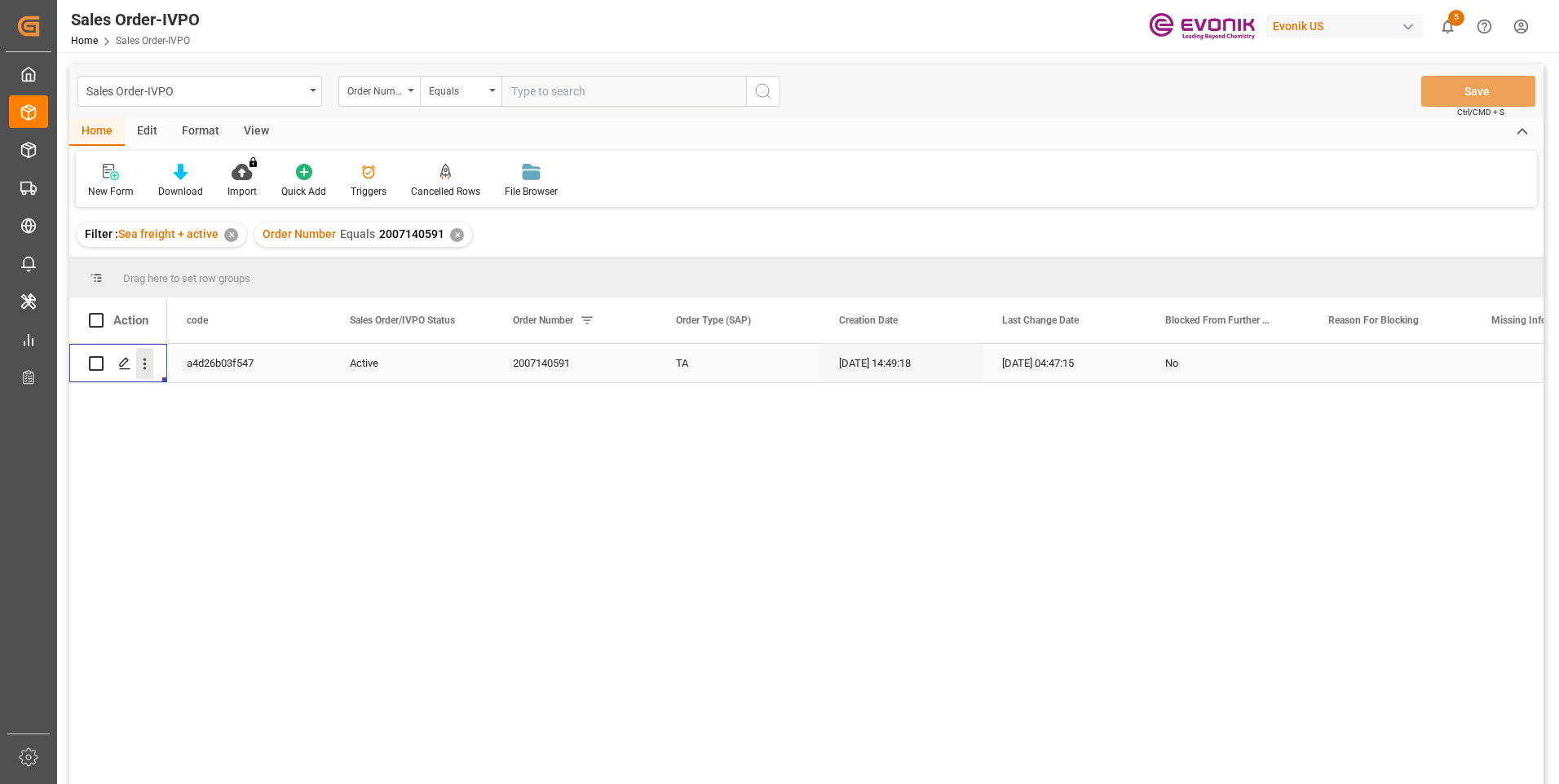
click at [147, 367] on icon "open menu" at bounding box center [145, 364] width 18 height 18
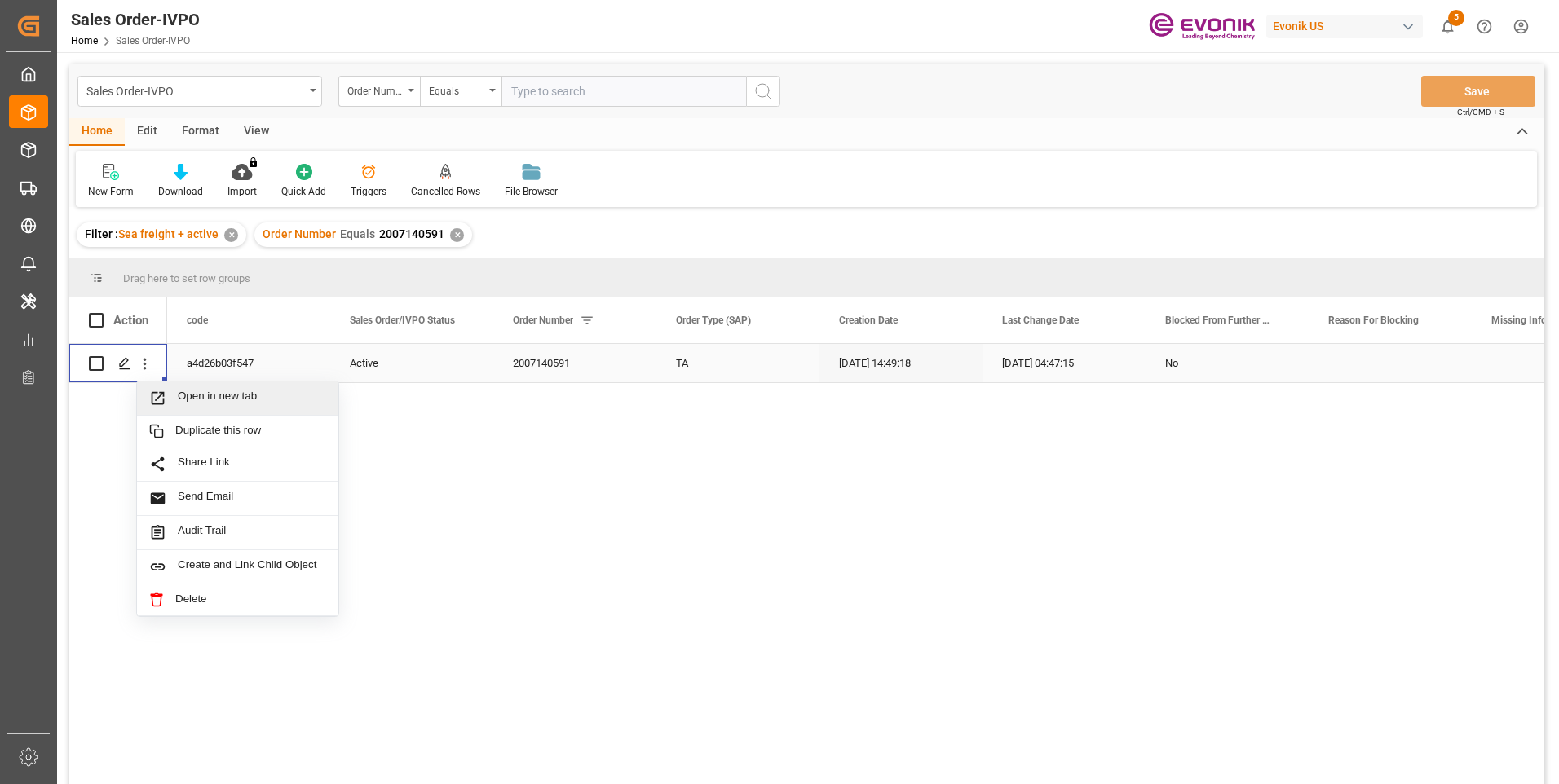
click at [192, 397] on span "Open in new tab" at bounding box center [251, 399] width 148 height 18
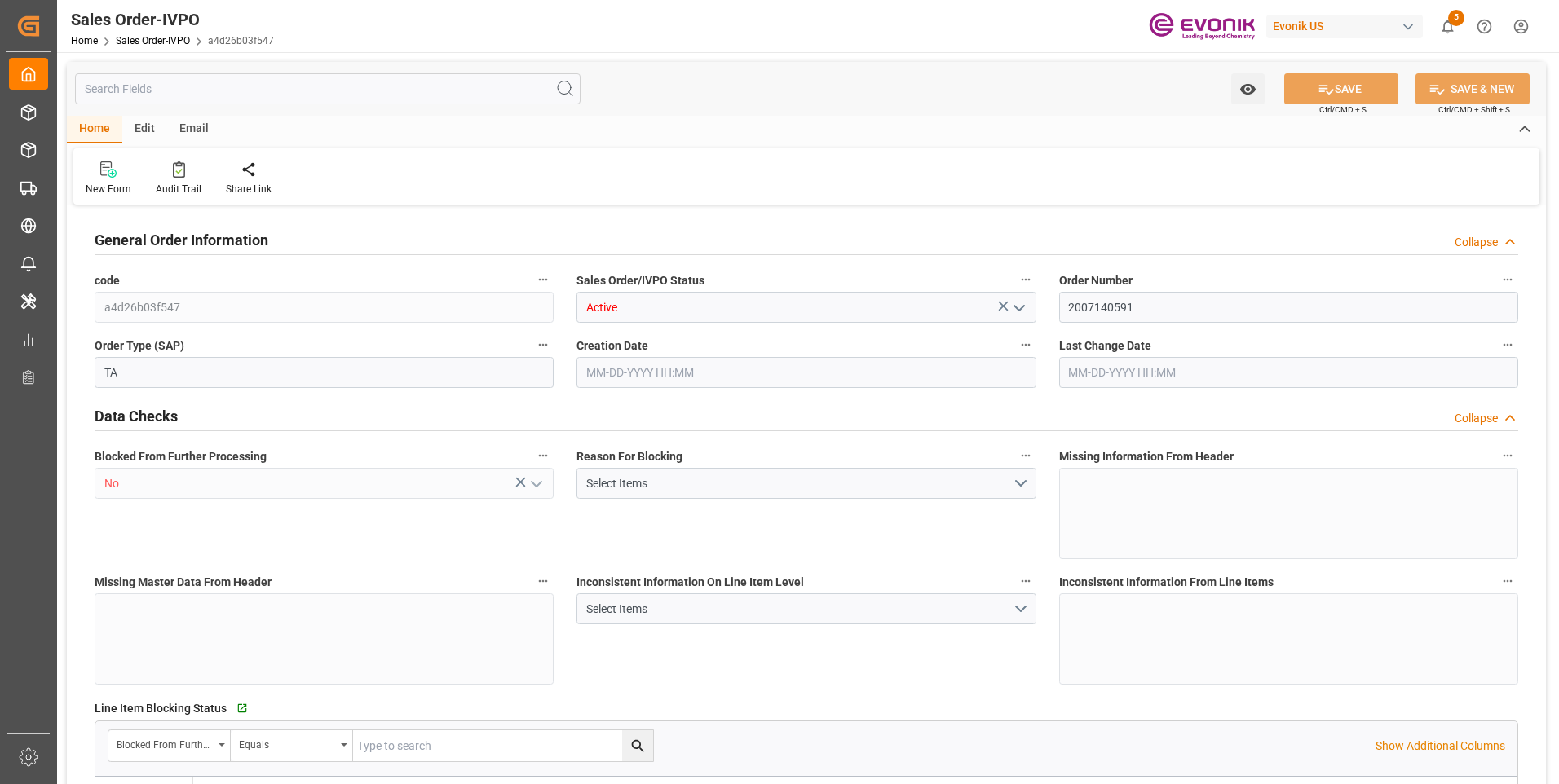
type input "THBKK"
type input "0"
type input "1"
type input "249.1"
type input "[DATE] 14:49"
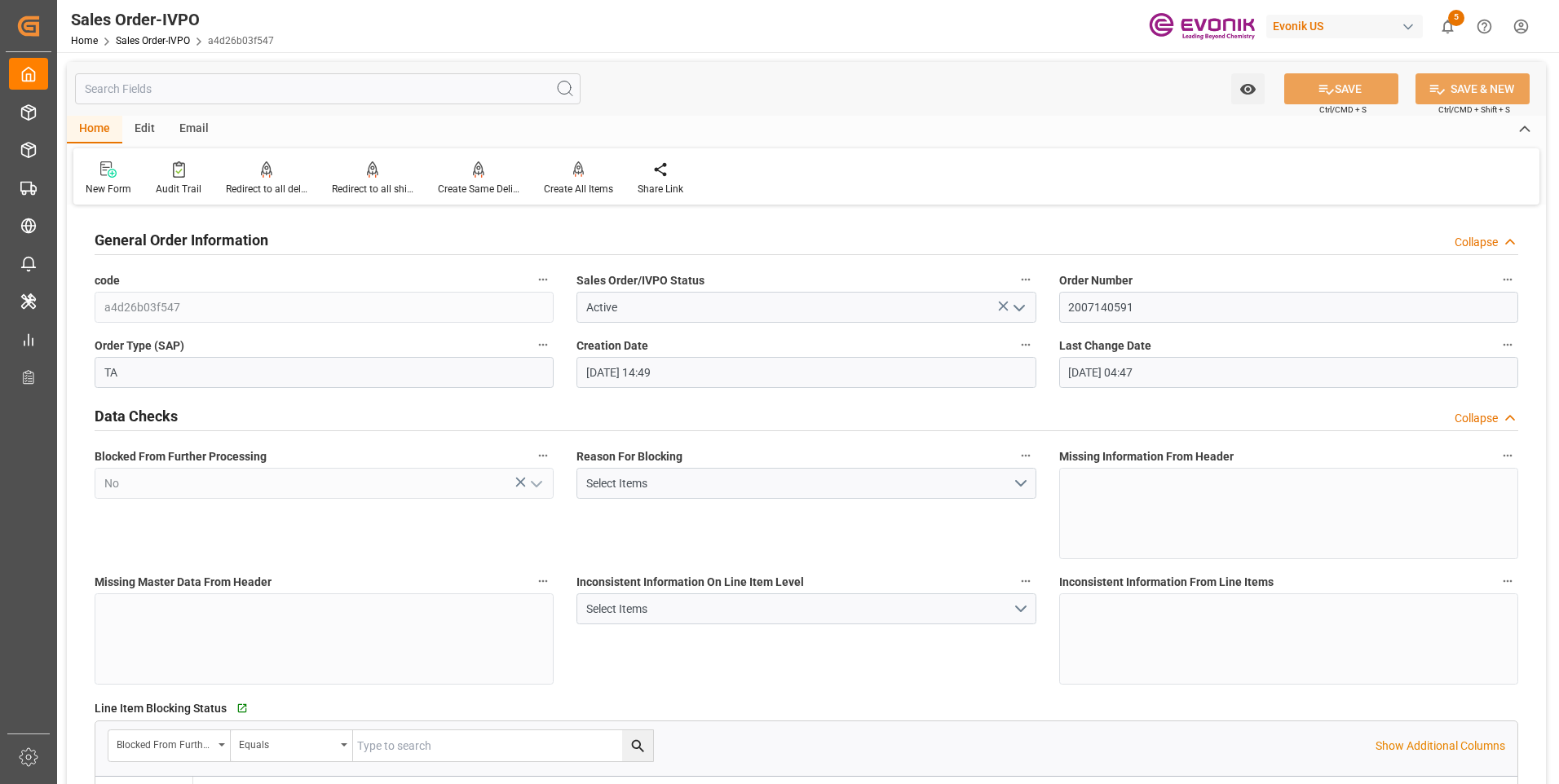
type input "[DATE] 04:47"
type input "THBKK"
type input "0"
type input "1"
type input "249.1"
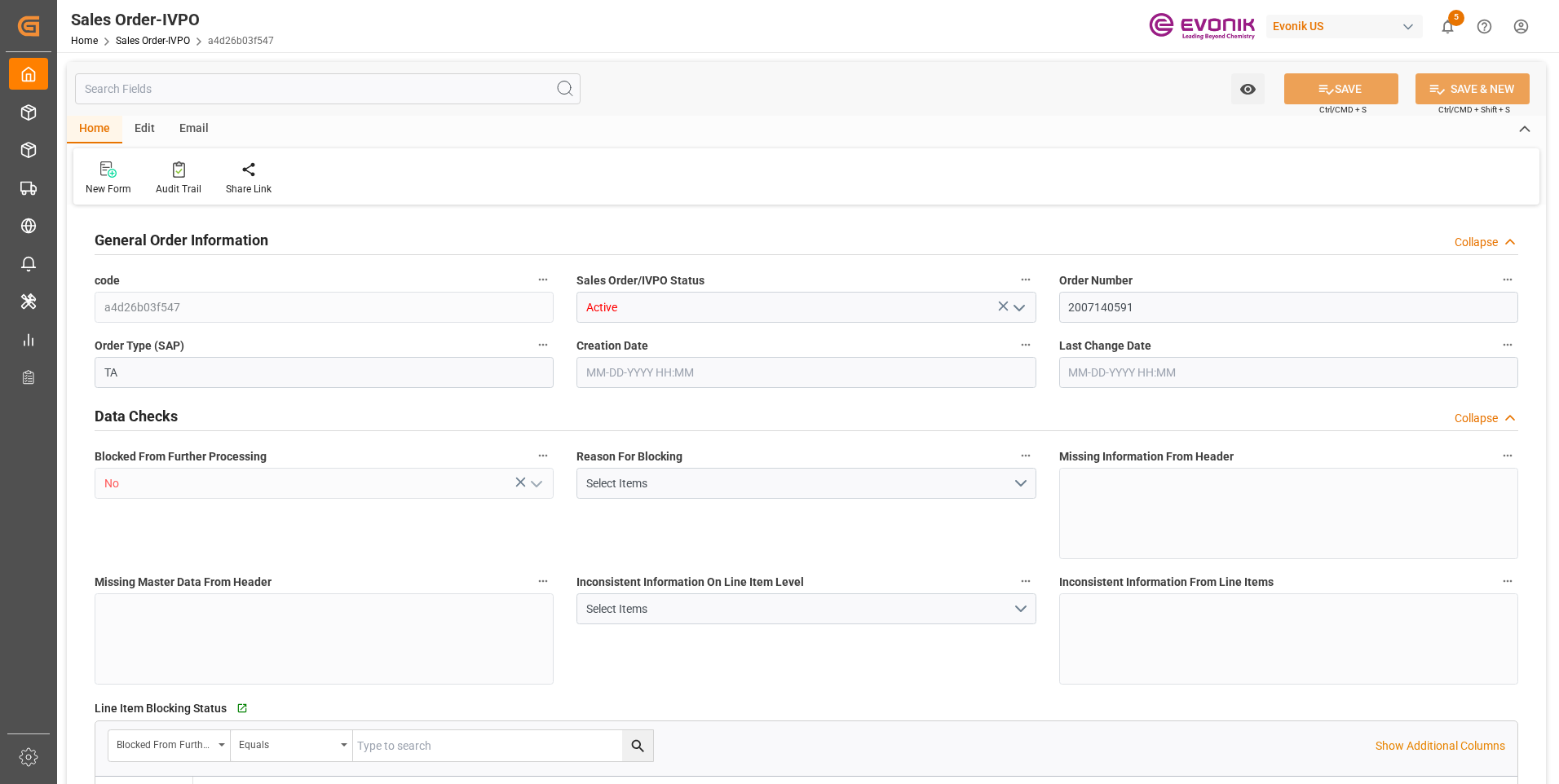
type input "[DATE] 14:49"
type input "[DATE] 04:47"
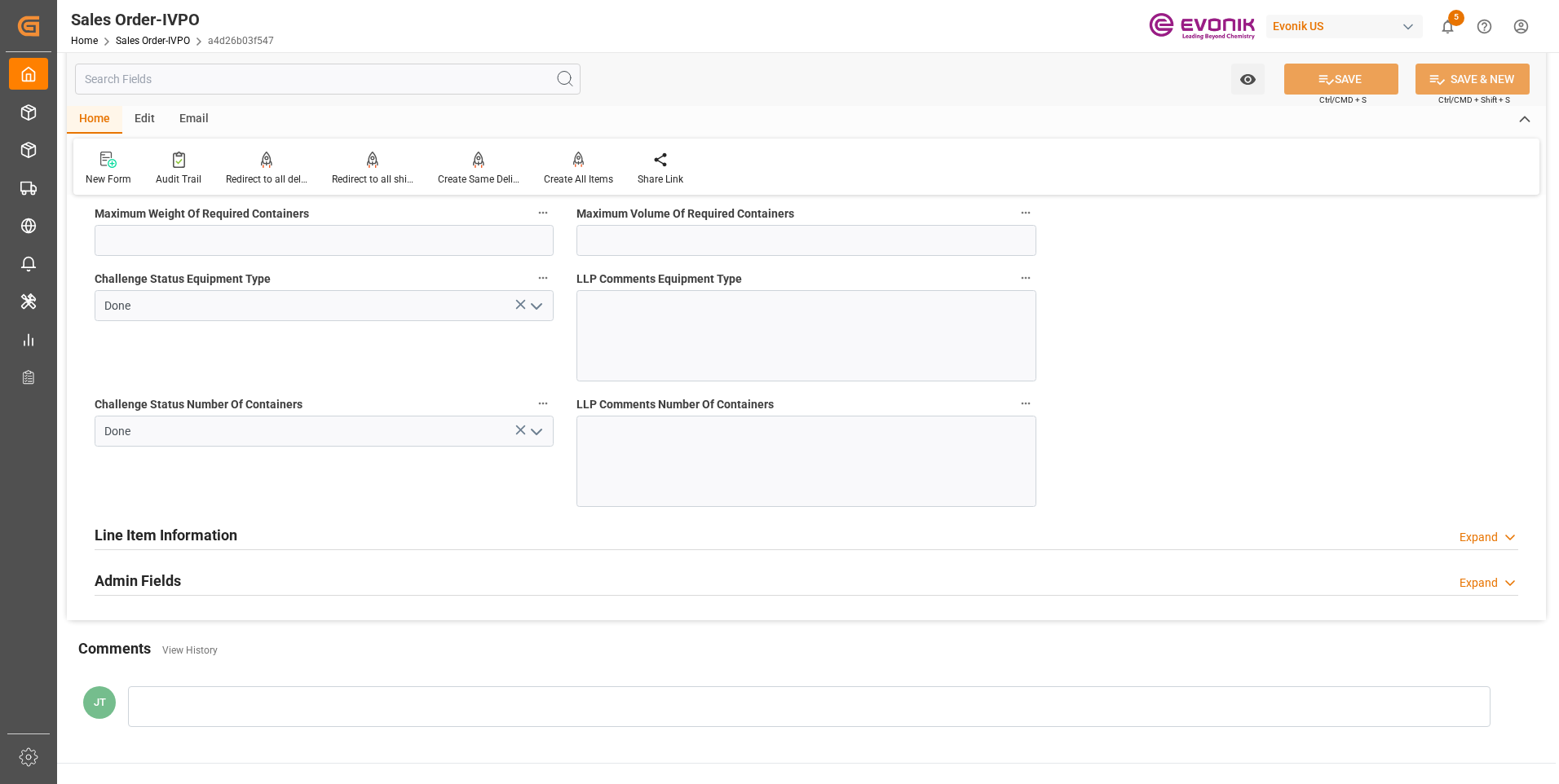
scroll to position [3342, 0]
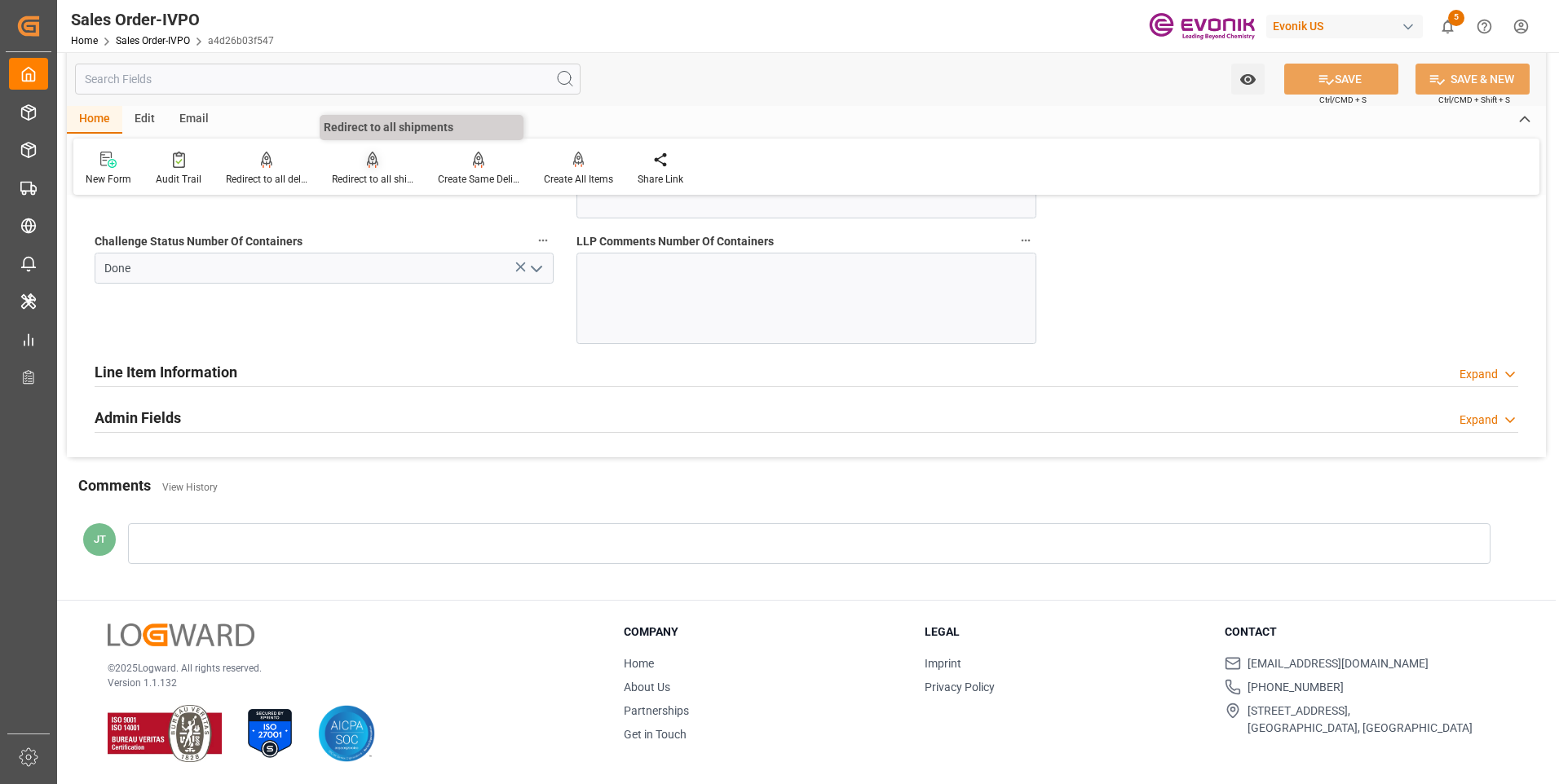
click at [372, 174] on div "Redirect to all shipments" at bounding box center [372, 179] width 82 height 15
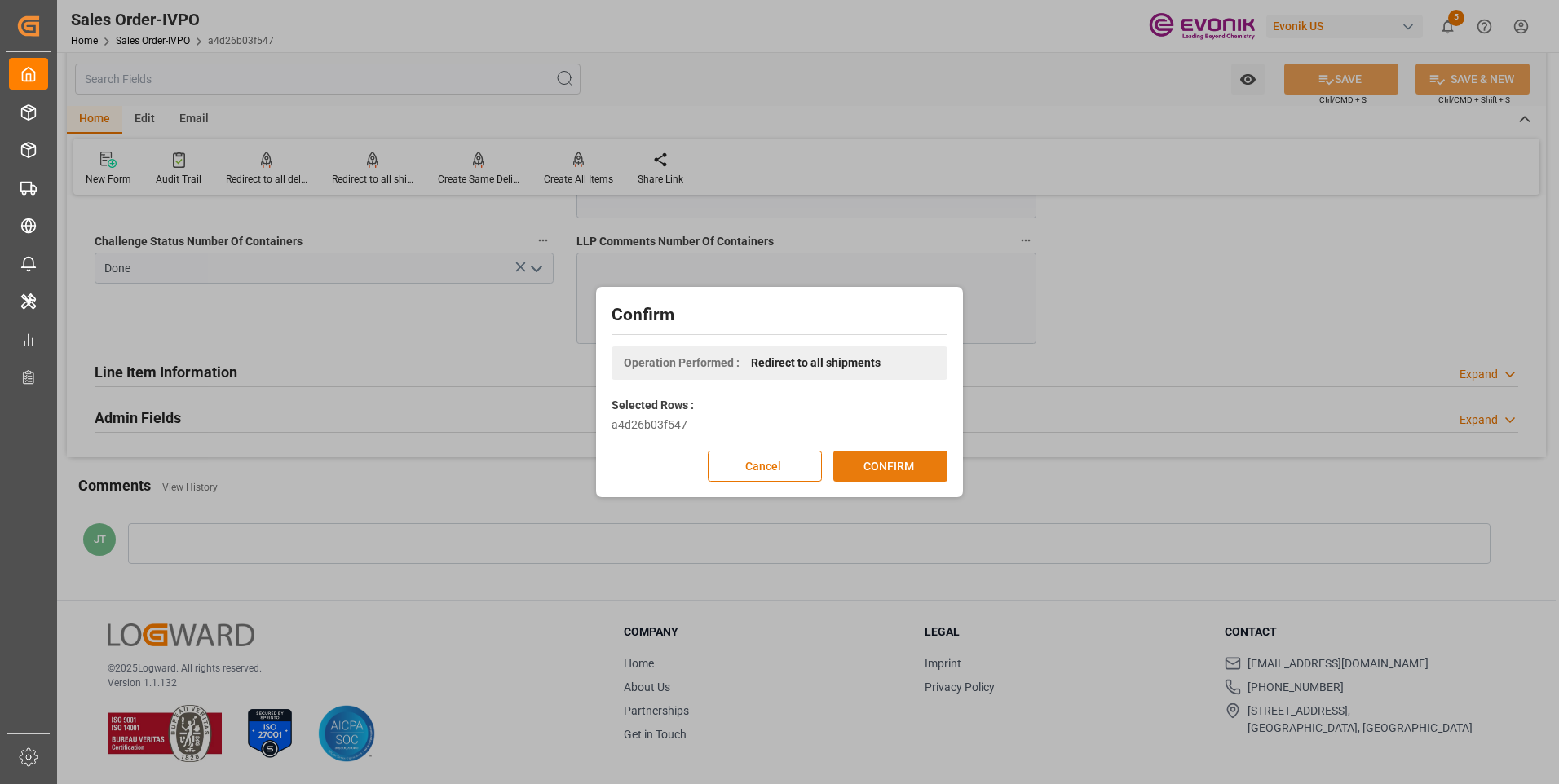
click at [888, 463] on button "CONFIRM" at bounding box center [891, 466] width 114 height 31
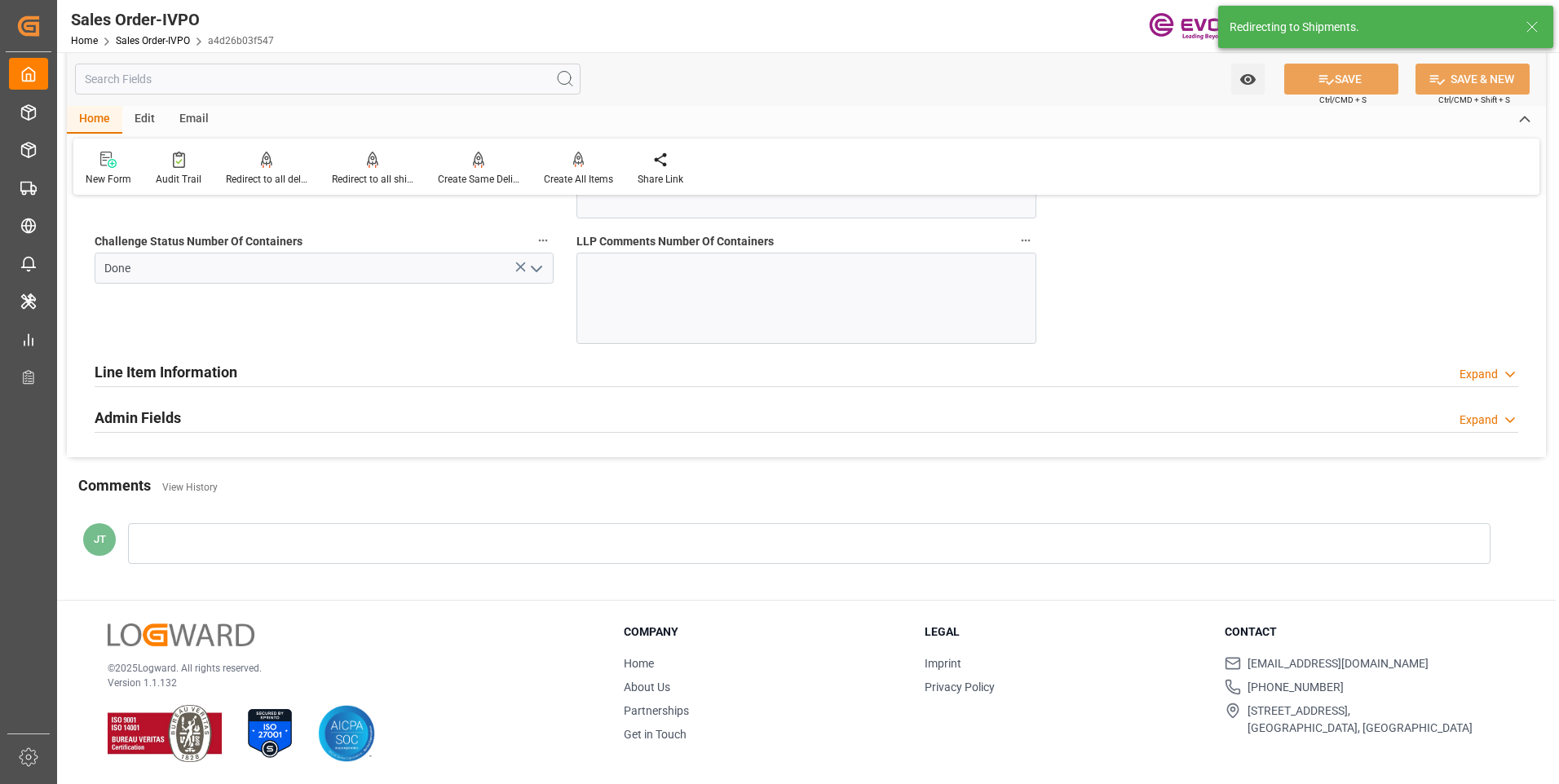
type input "08-14-2025 14:49"
type input "[DATE] 04:47"
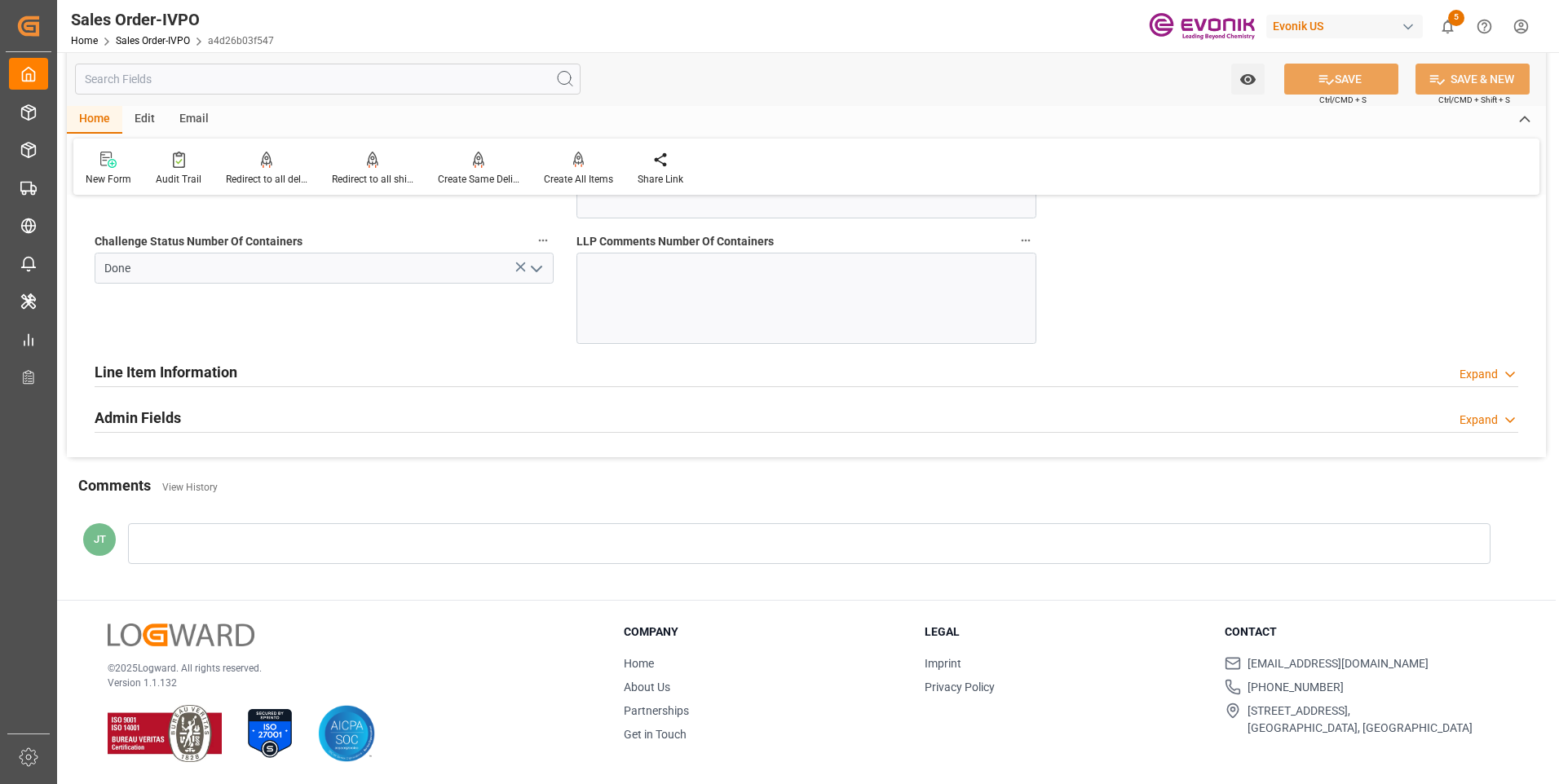
click at [228, 366] on h2 "Line Item Information" at bounding box center [166, 371] width 143 height 22
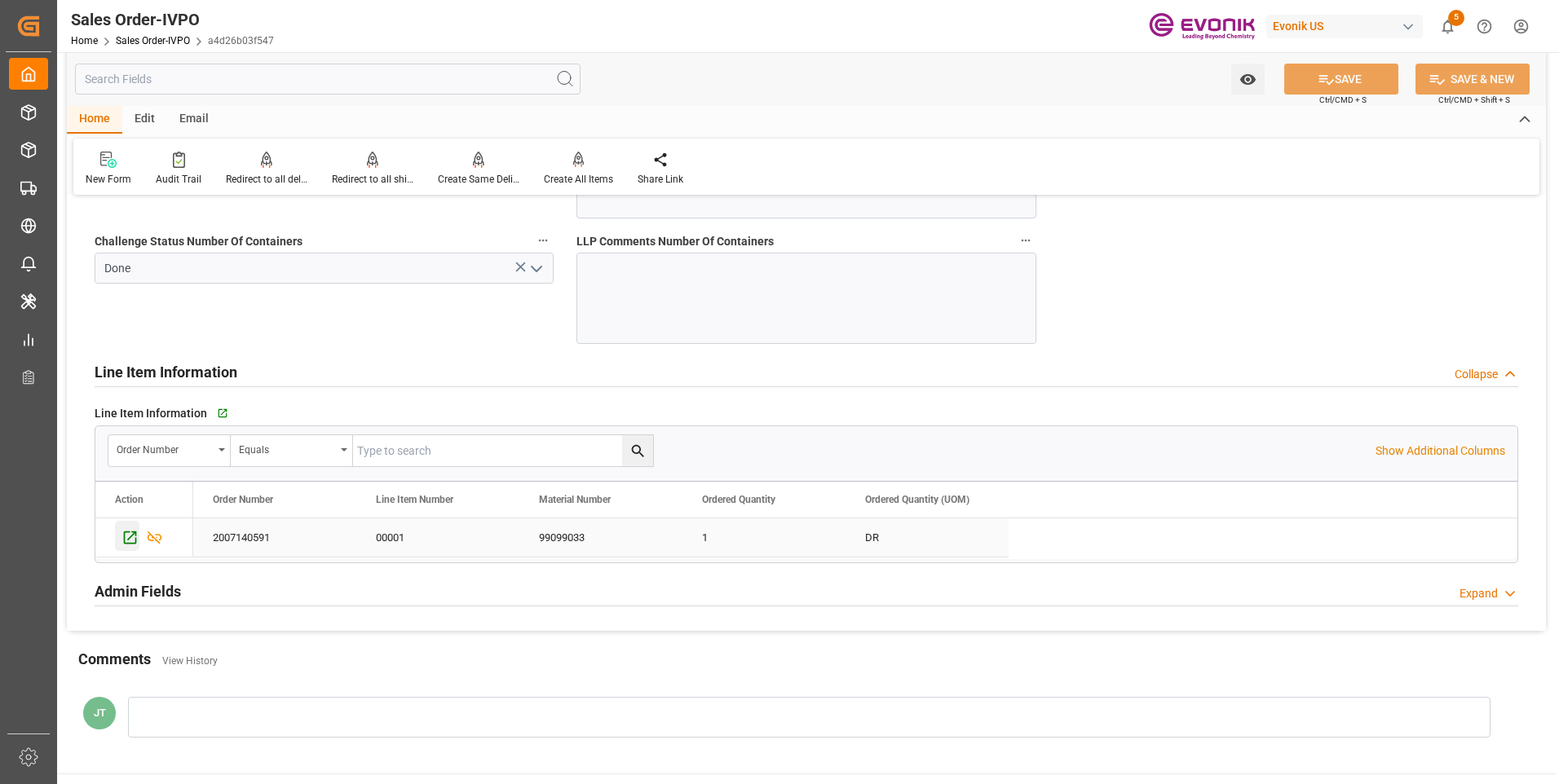
click at [127, 539] on icon "Press SPACE to select this row." at bounding box center [130, 538] width 18 height 18
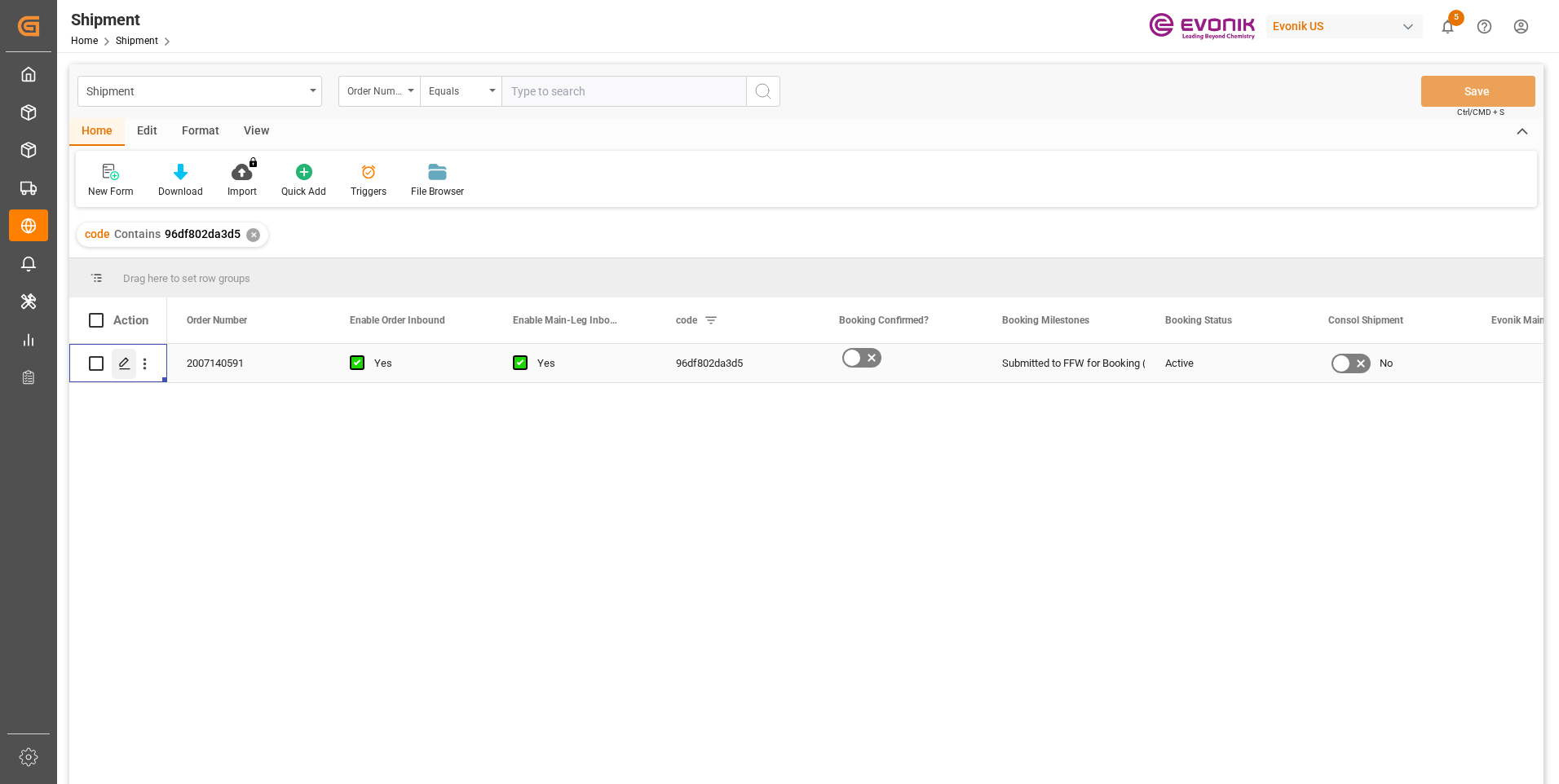
click at [128, 366] on icon "Press SPACE to select this row." at bounding box center [125, 363] width 13 height 13
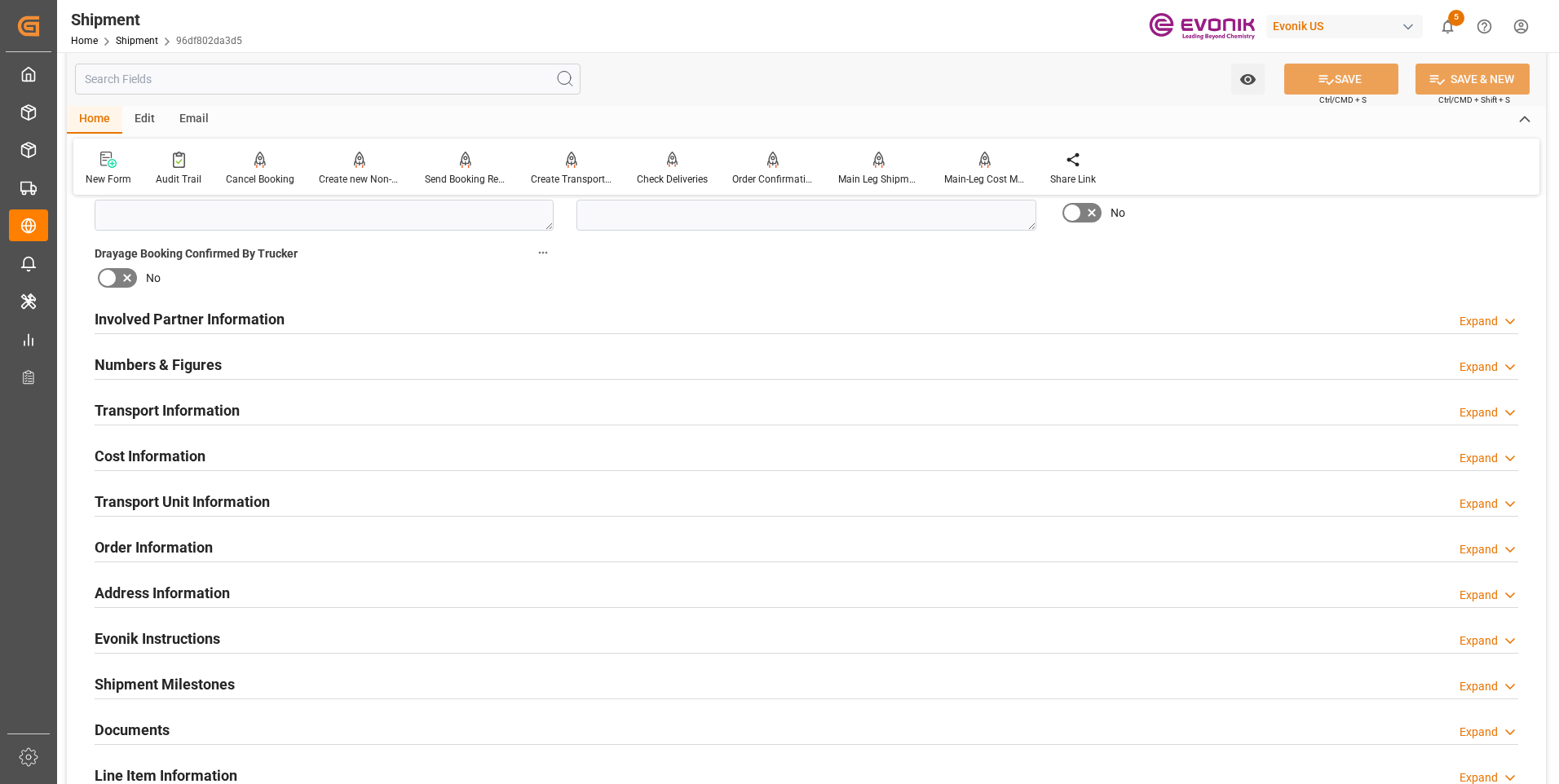
scroll to position [896, 0]
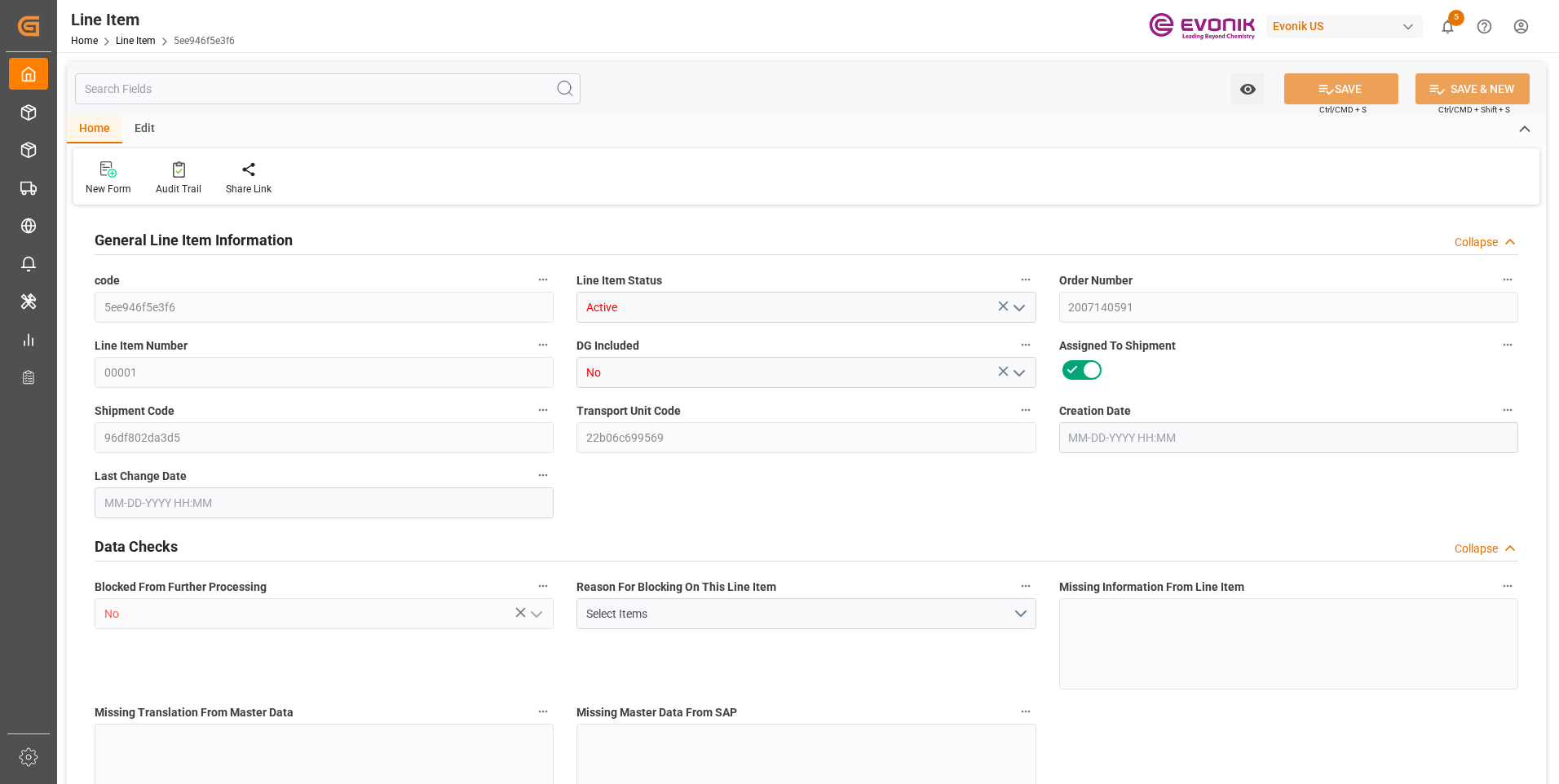
type input "1"
type input "213.1"
type input "197"
type input "0.3448"
type input "1"
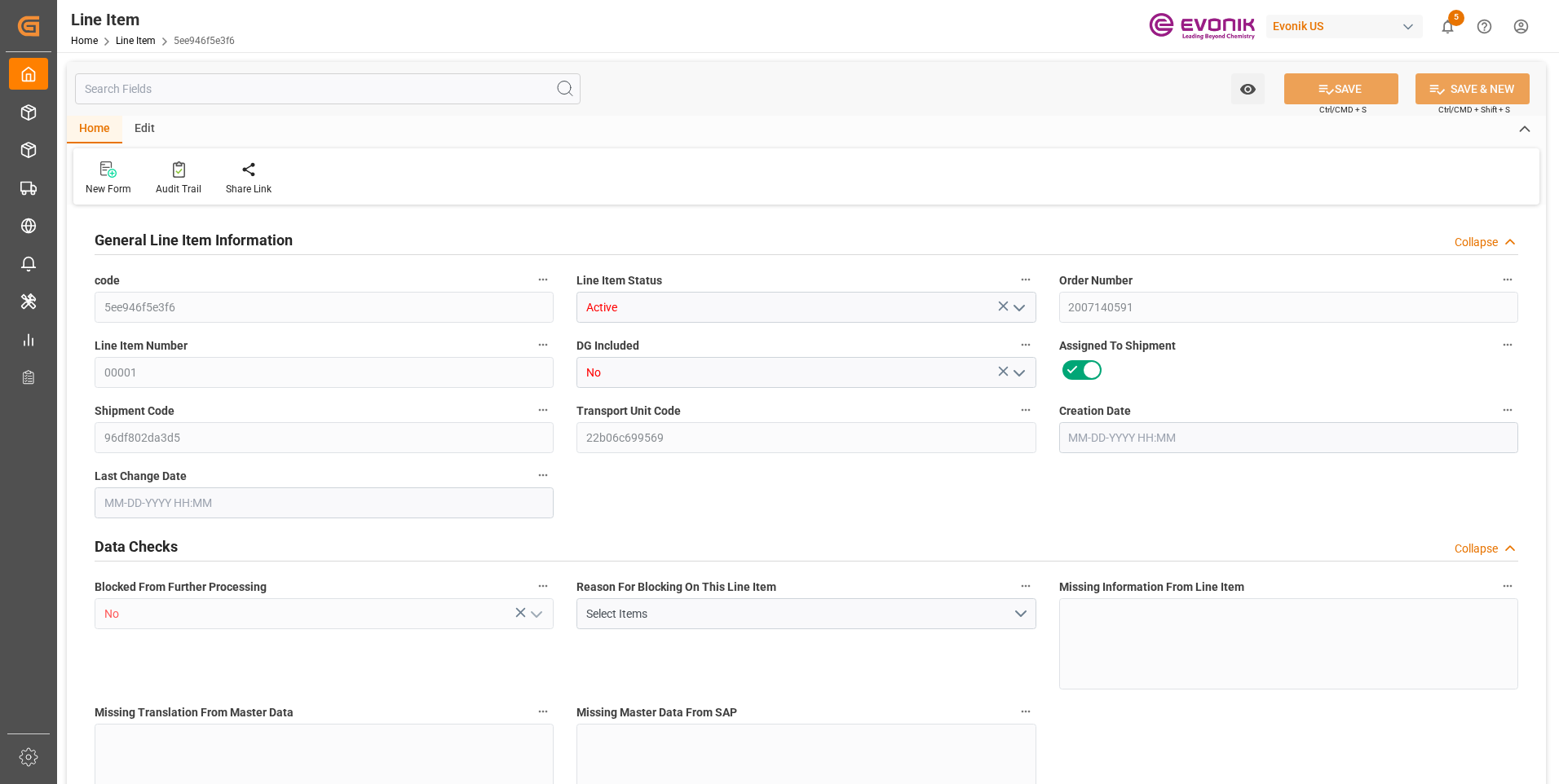
type input "1270.65"
type input "1"
type input "213.1"
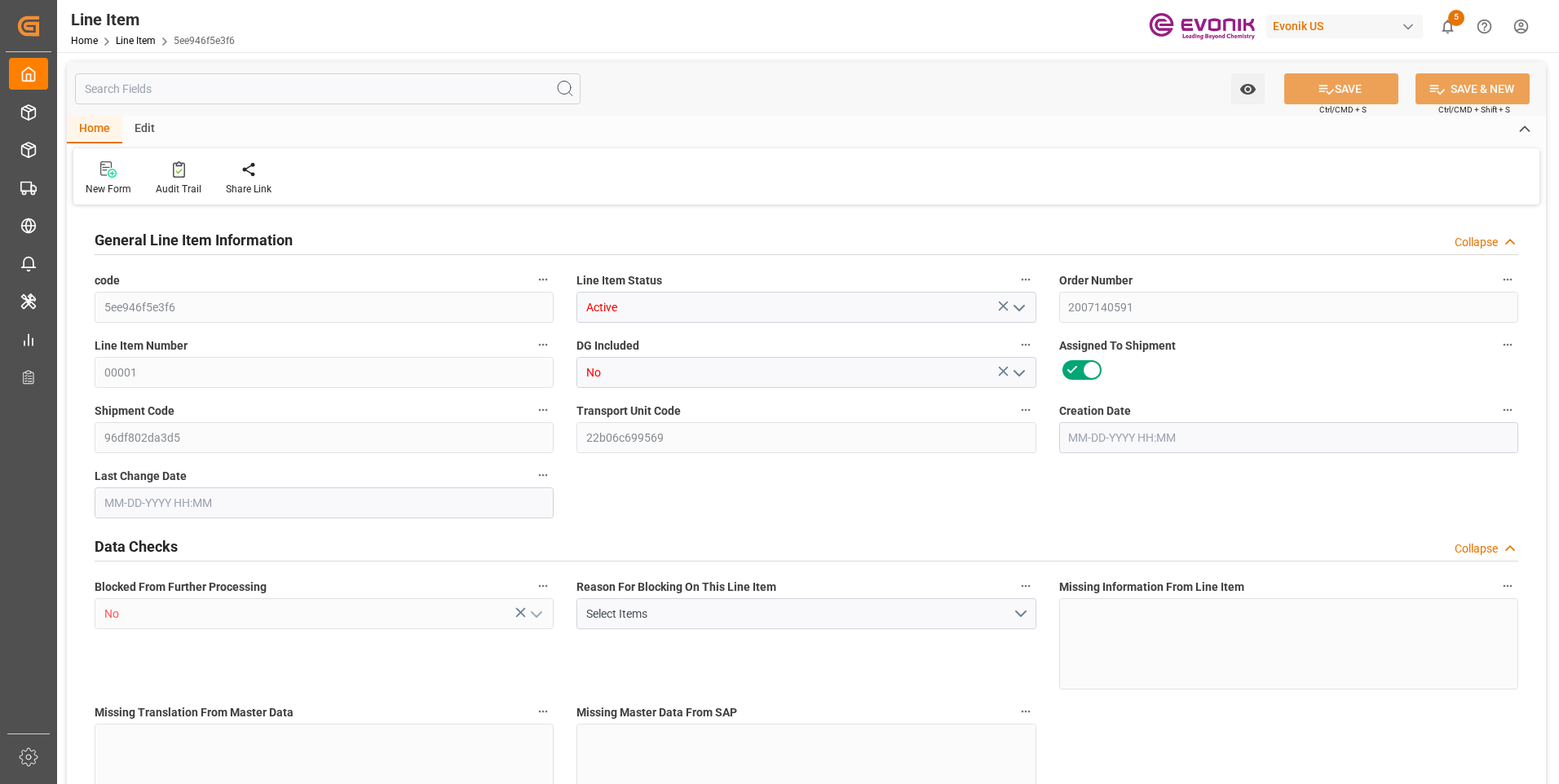
type input "249.1"
type input "197"
type input "0.3448"
type input "344.76"
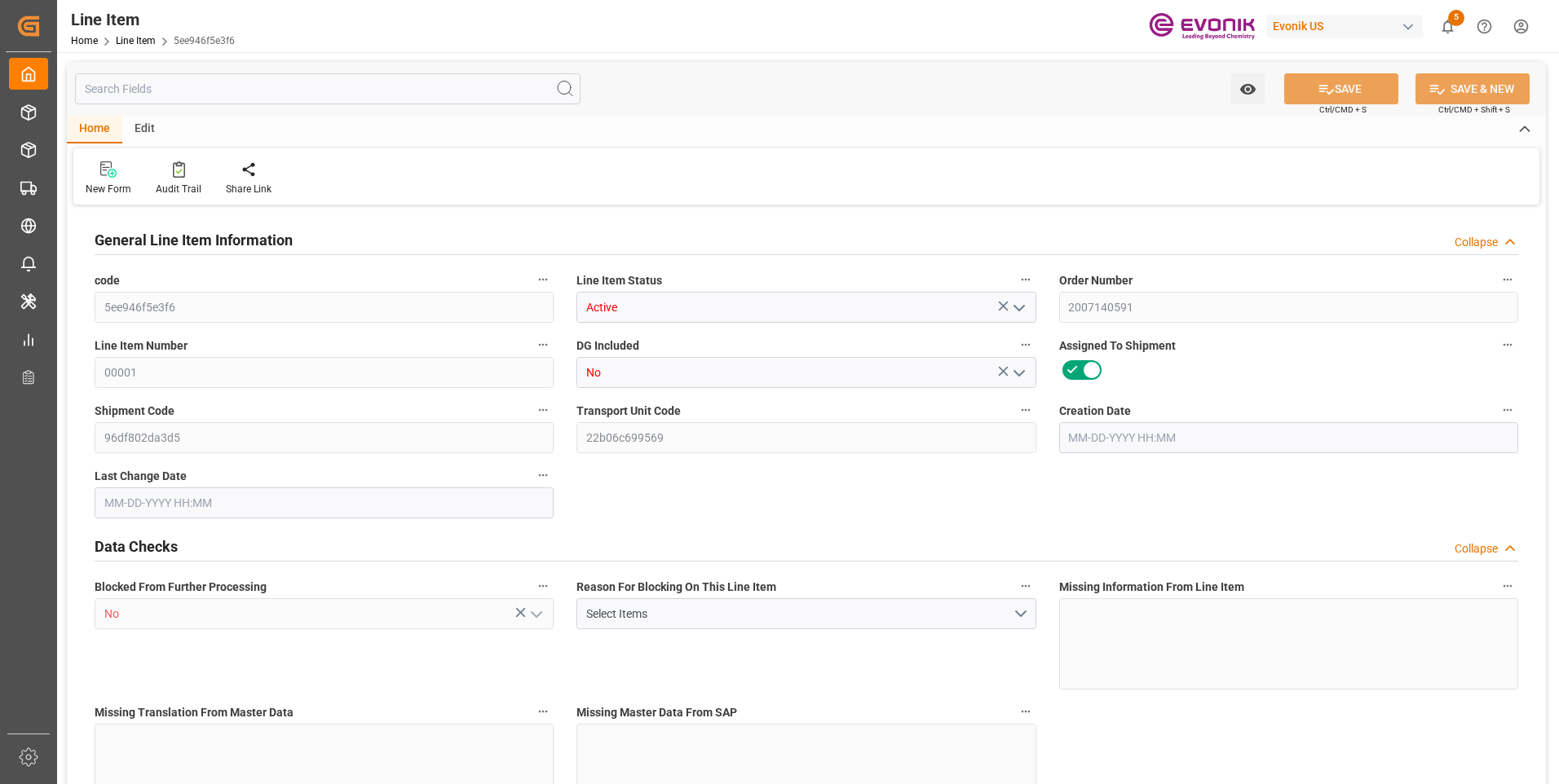
type input "0"
type input "08-14-2025 14:49"
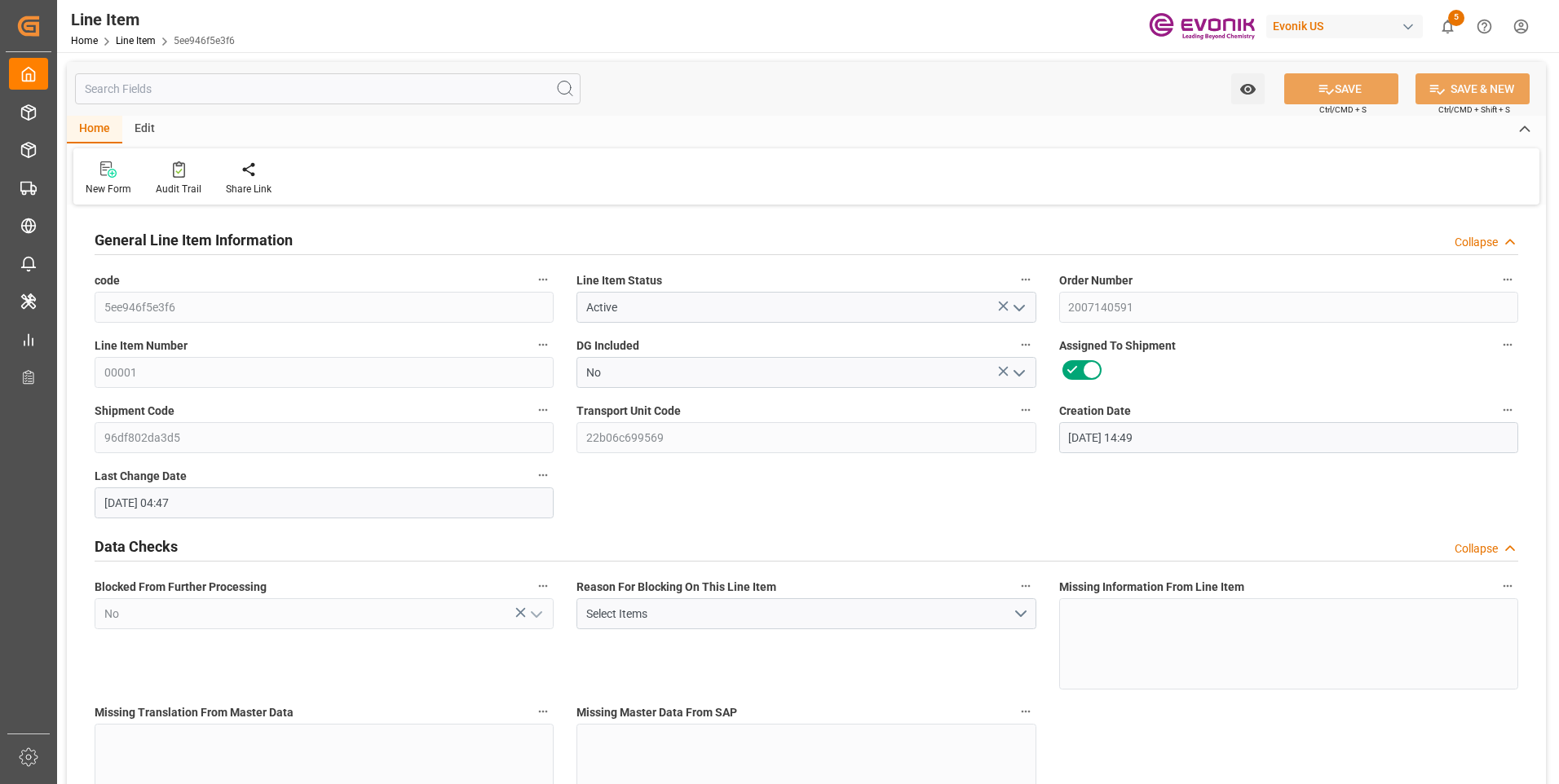
type input "[DATE] 04:47"
type input "[DATE]"
type input "10-23-2025"
type input "10-16-2025"
click at [186, 84] on input "text" at bounding box center [328, 89] width 506 height 31
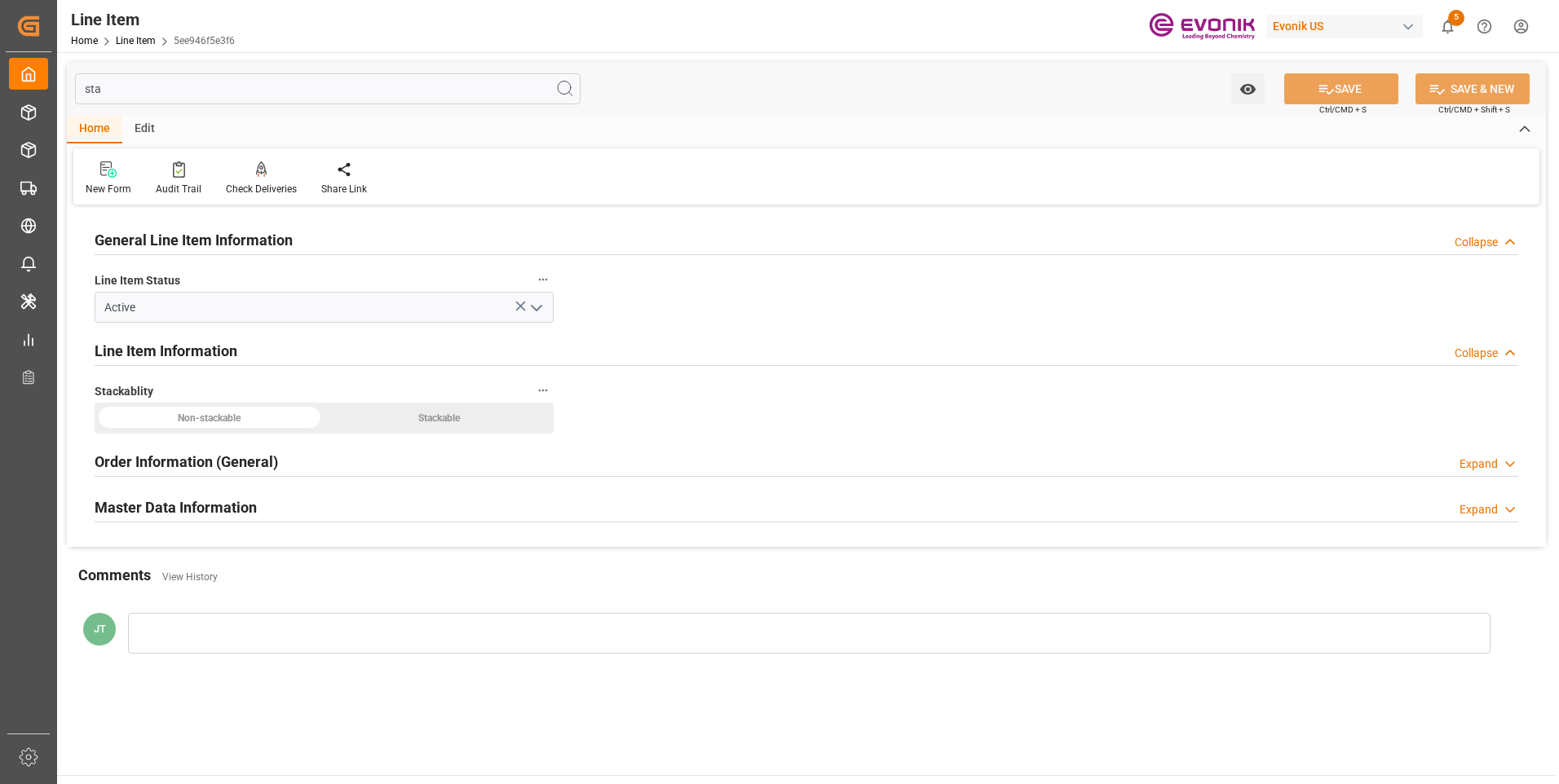
type input "sta"
click at [189, 460] on h2 "Order Information (General)" at bounding box center [186, 462] width 184 height 22
click at [189, 459] on h2 "Order Information (General)" at bounding box center [186, 462] width 184 height 22
click at [150, 506] on h2 "Master Data Information" at bounding box center [176, 507] width 162 height 22
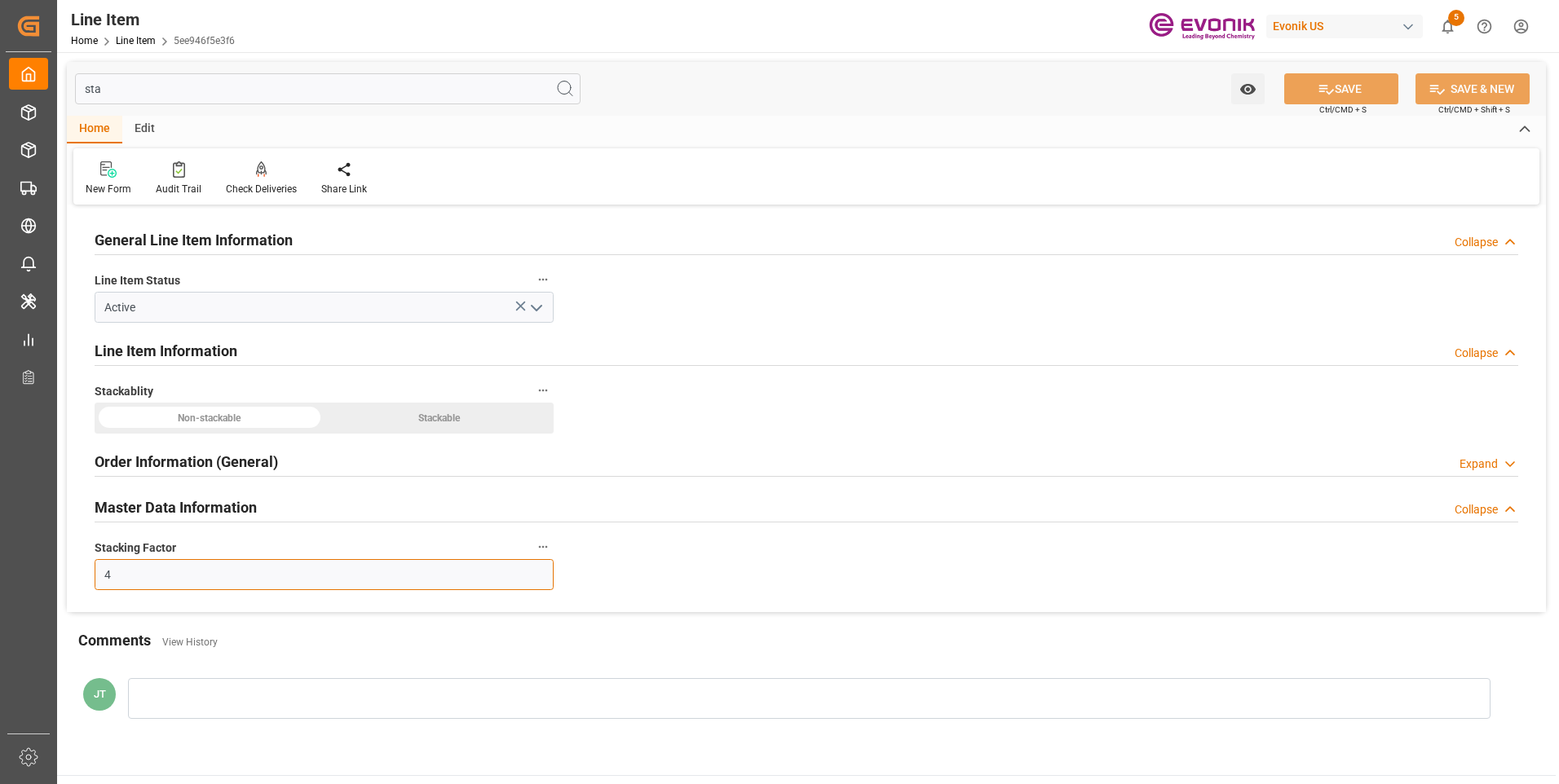
click at [156, 571] on input "4" at bounding box center [324, 574] width 459 height 31
type input "3"
click at [1357, 90] on button "SAVE" at bounding box center [1342, 89] width 114 height 31
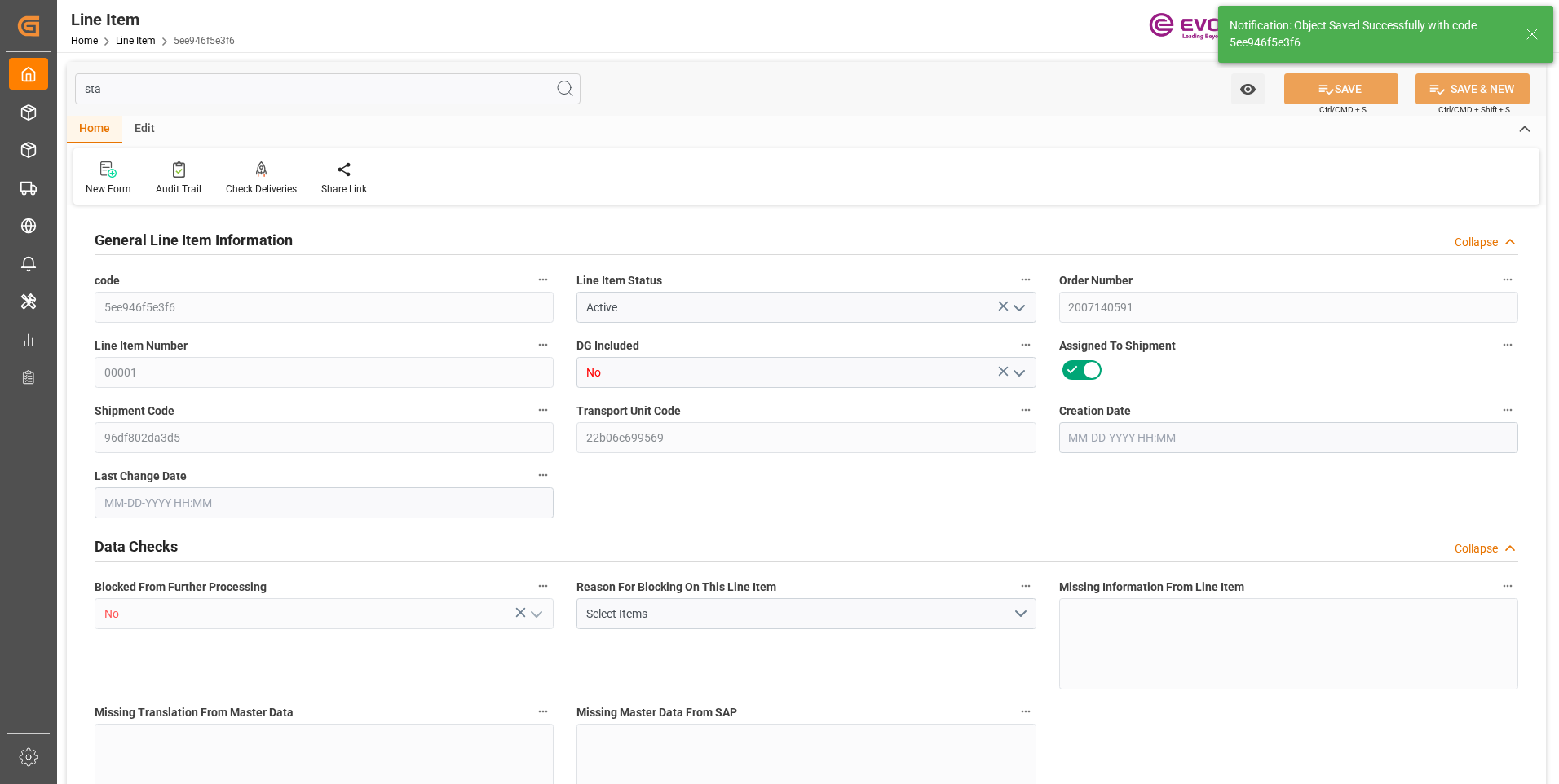
type input "1"
type input "213.1"
type input "197"
type input "0.3448"
type input "1"
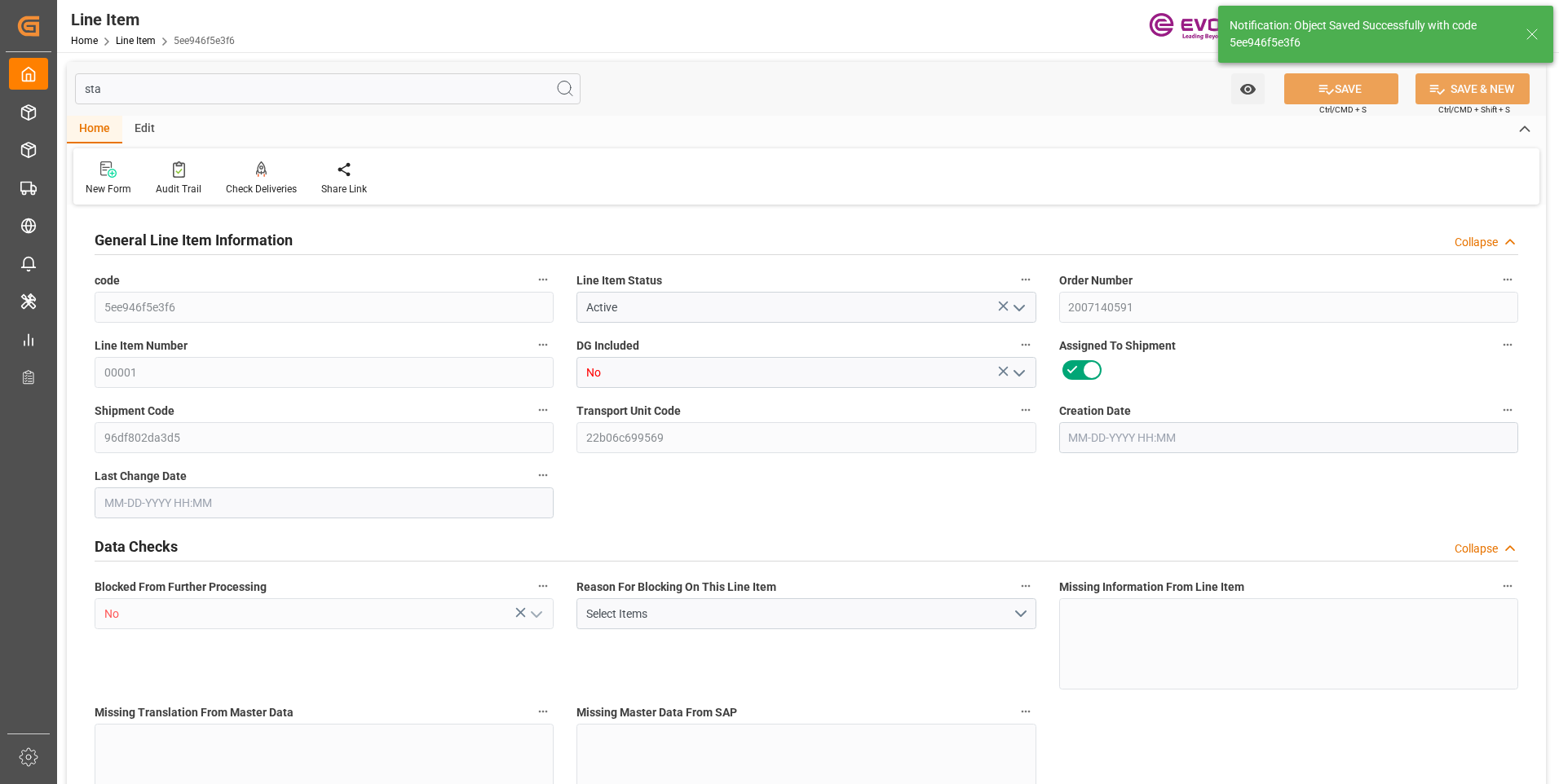
type input "1270.65"
type input "1"
type input "213.1"
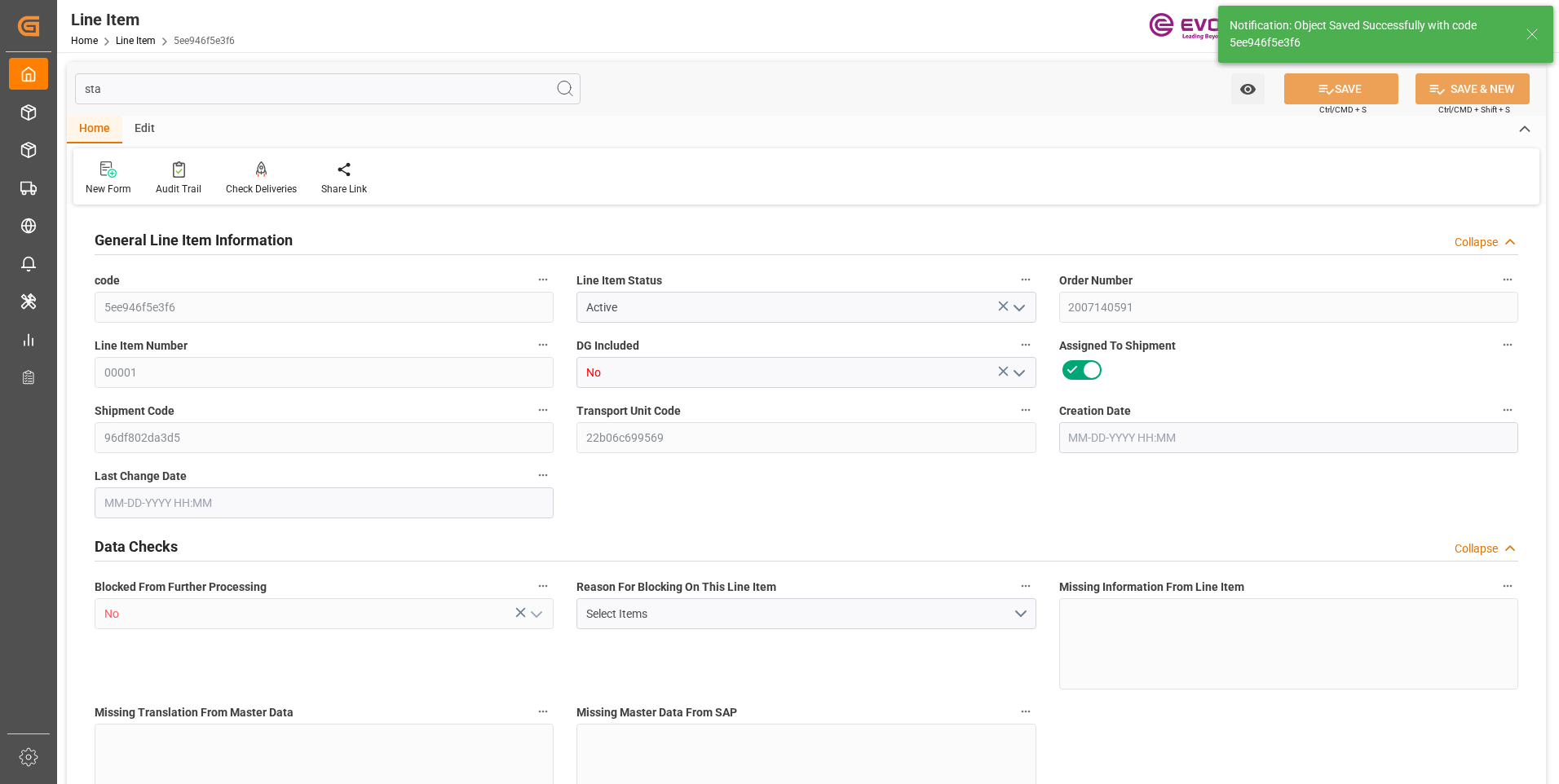
type input "249.1"
type input "197"
type input "0.3448"
type input "344.76"
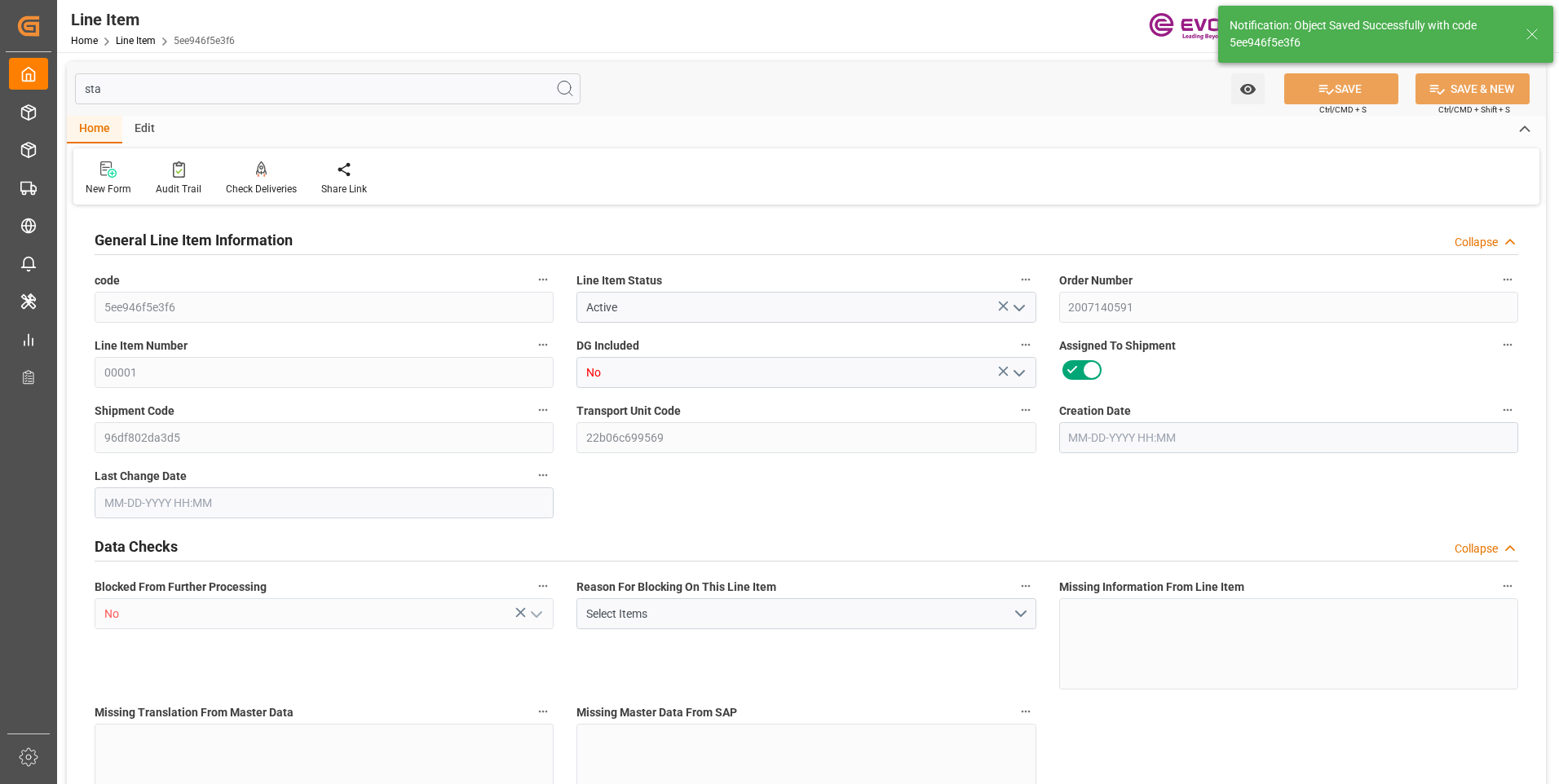
type input "0"
type input "08-14-2025 14:49"
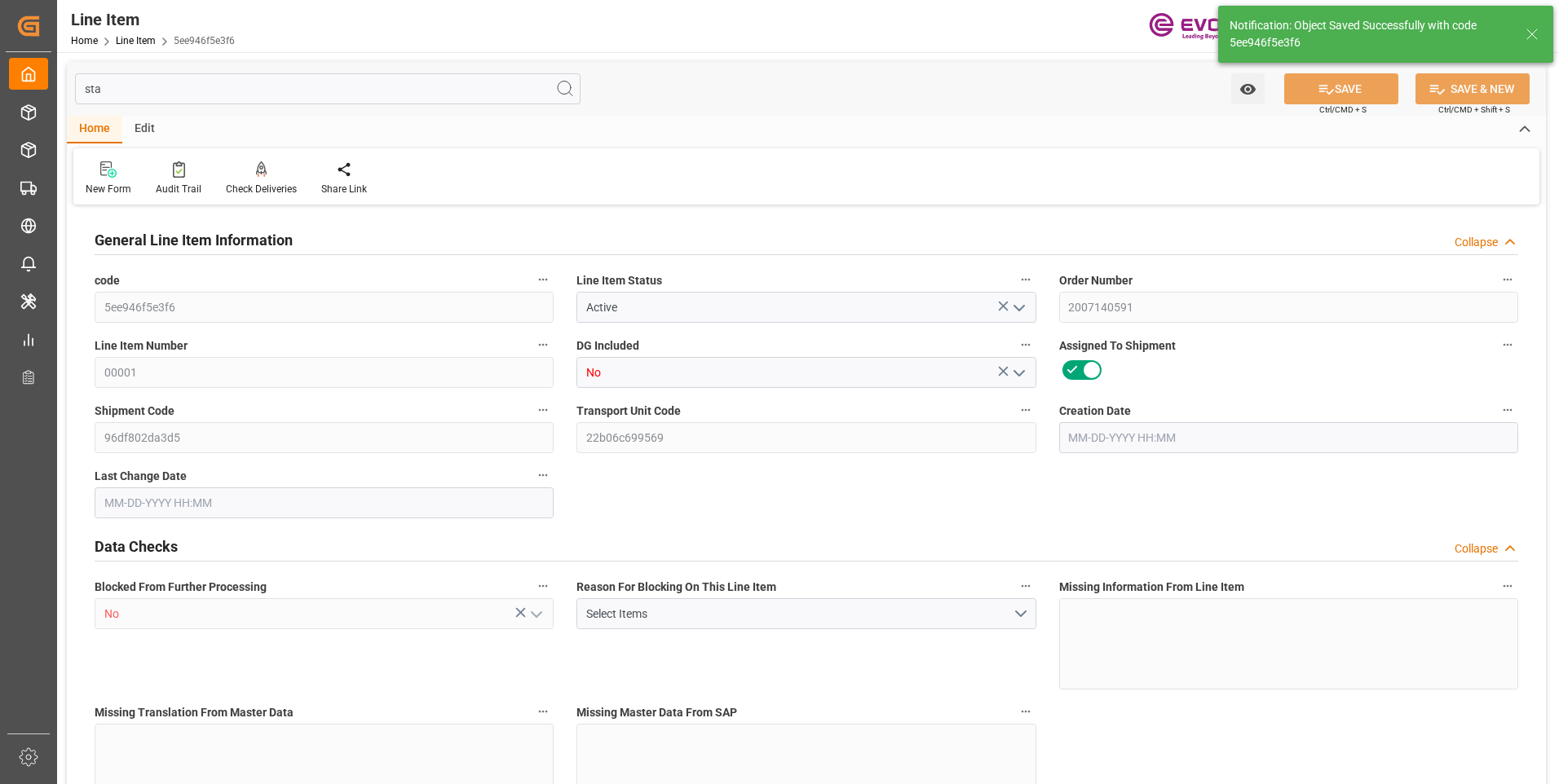
type input "09-30-2025 14:54"
type input "12-15-2025"
type input "10-23-2025"
type input "10-16-2025"
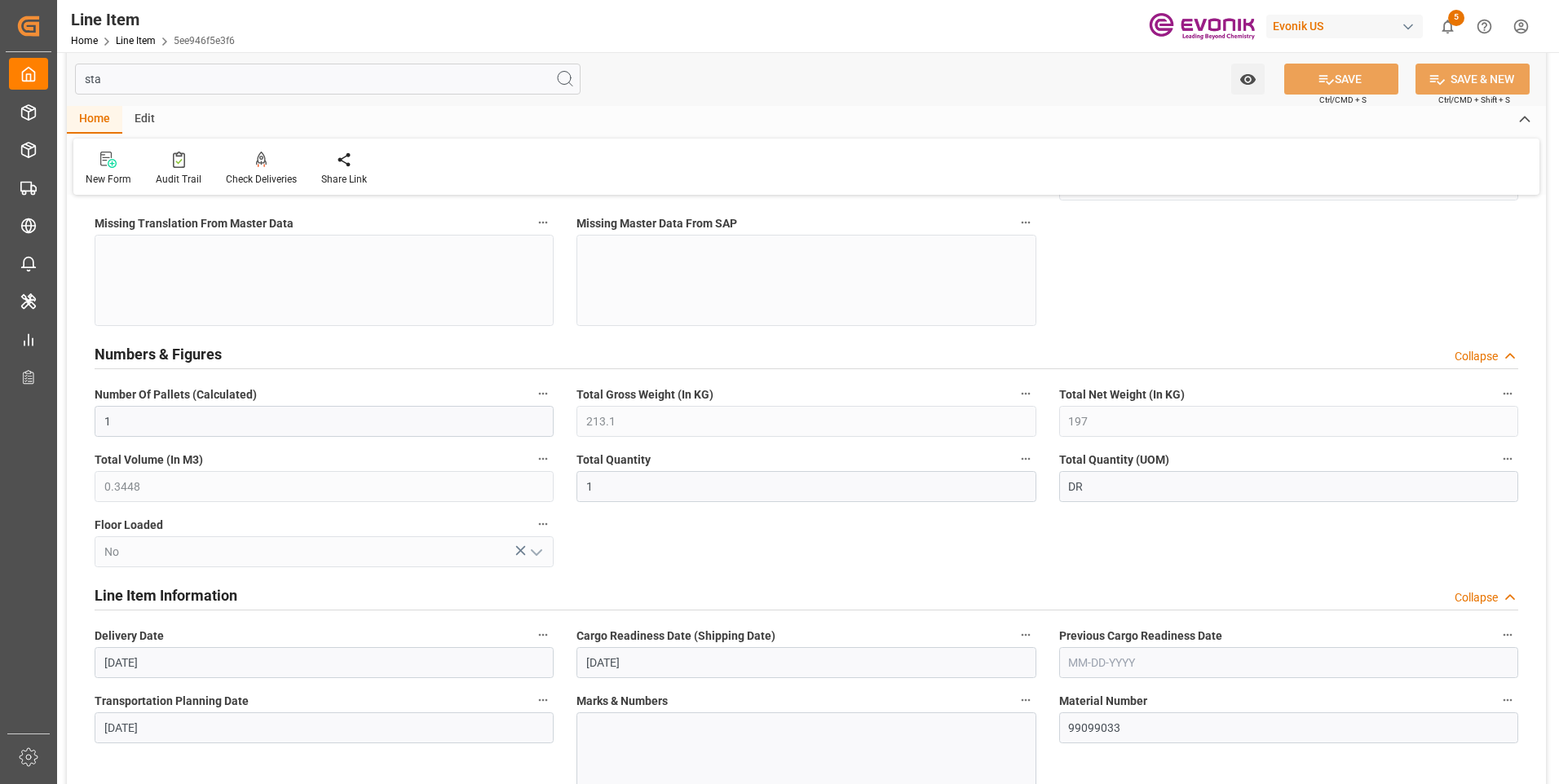
scroll to position [82, 0]
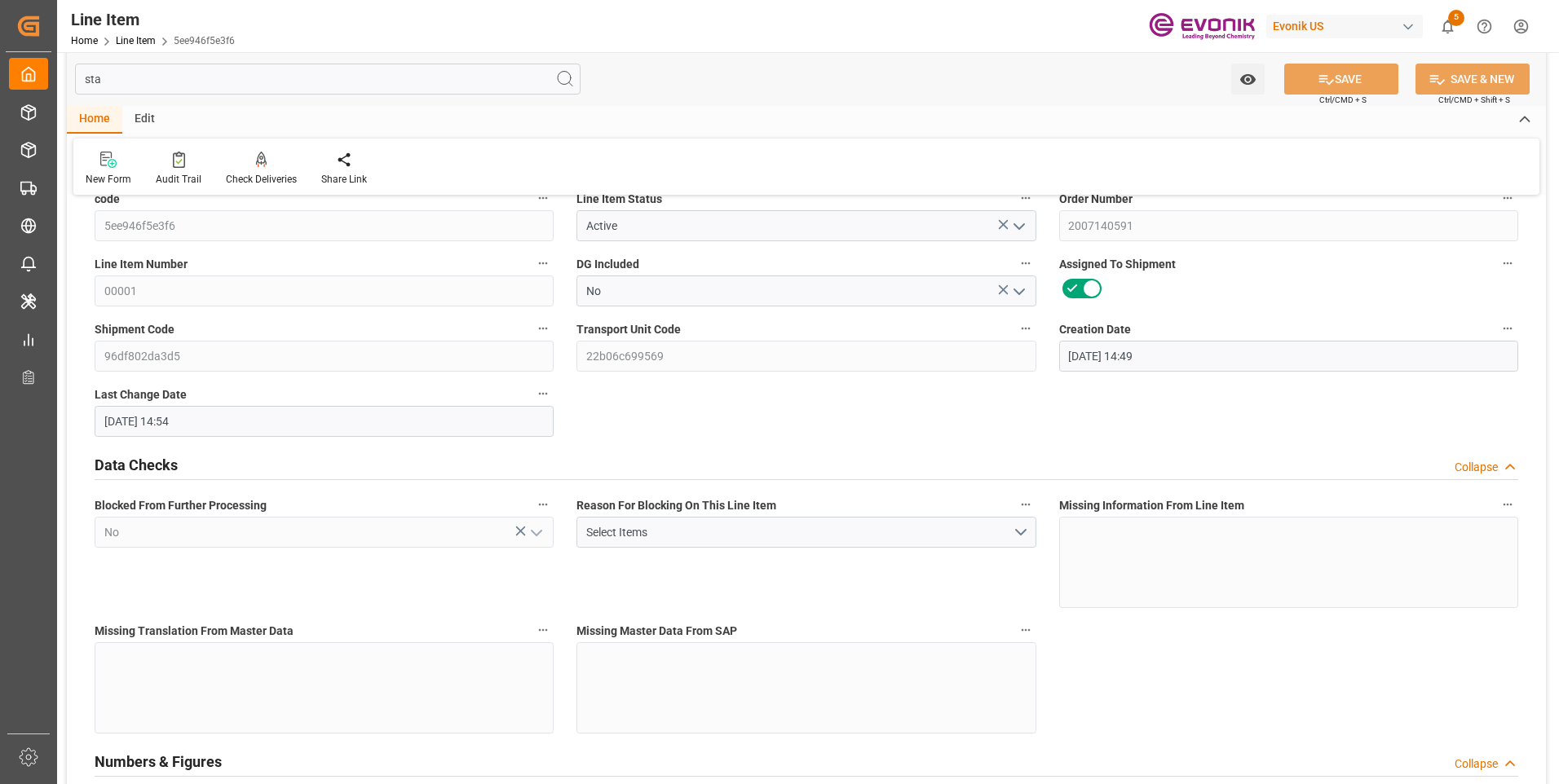
click at [242, 71] on input "sta" at bounding box center [328, 78] width 506 height 31
type input "s"
type input "5ee946f5e3f6"
type input "2007140591"
type input "00001"
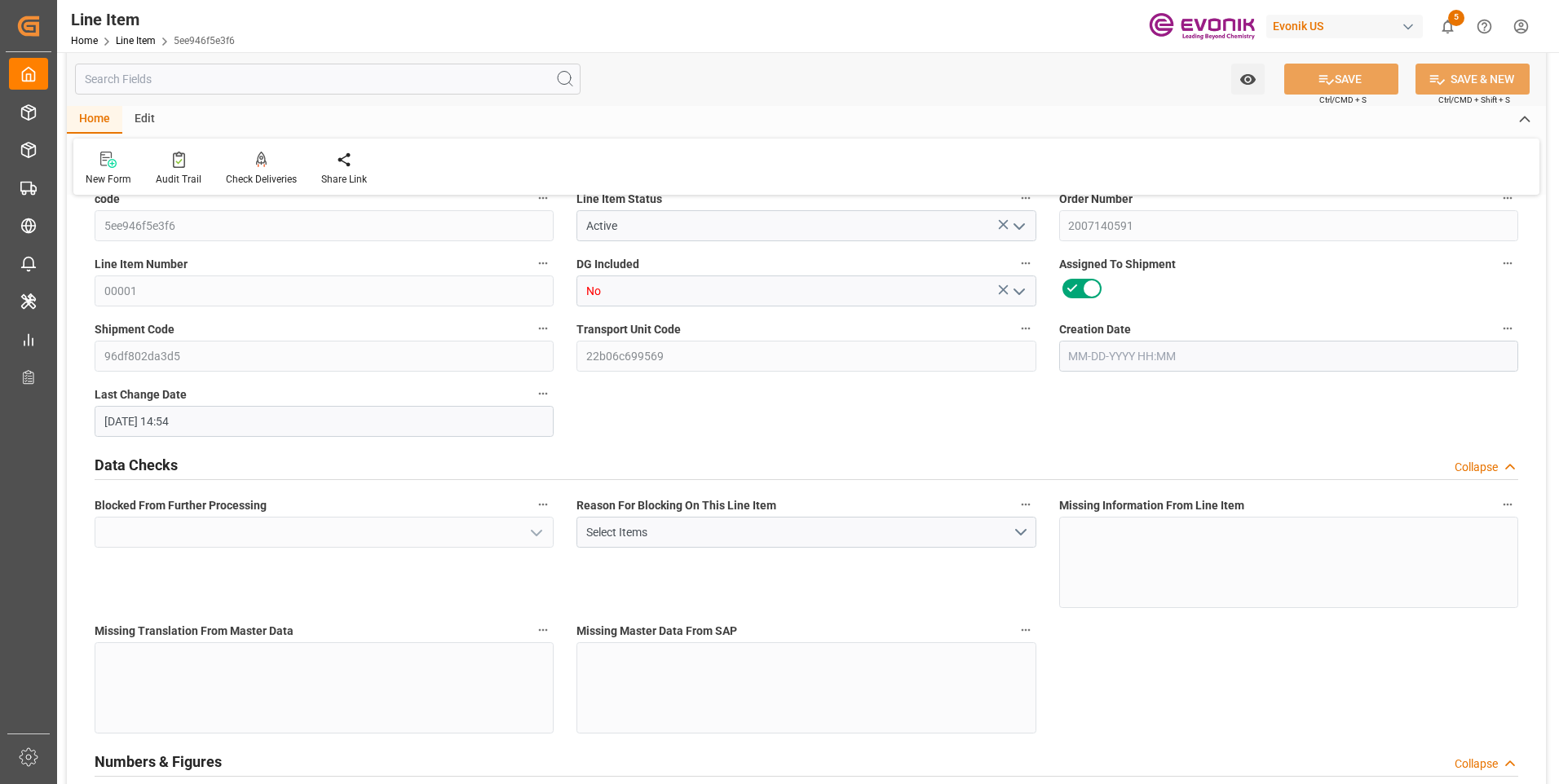
type input "No"
type input "96df802da3d5"
type input "22b06c699569"
type input "DR"
type input "No"
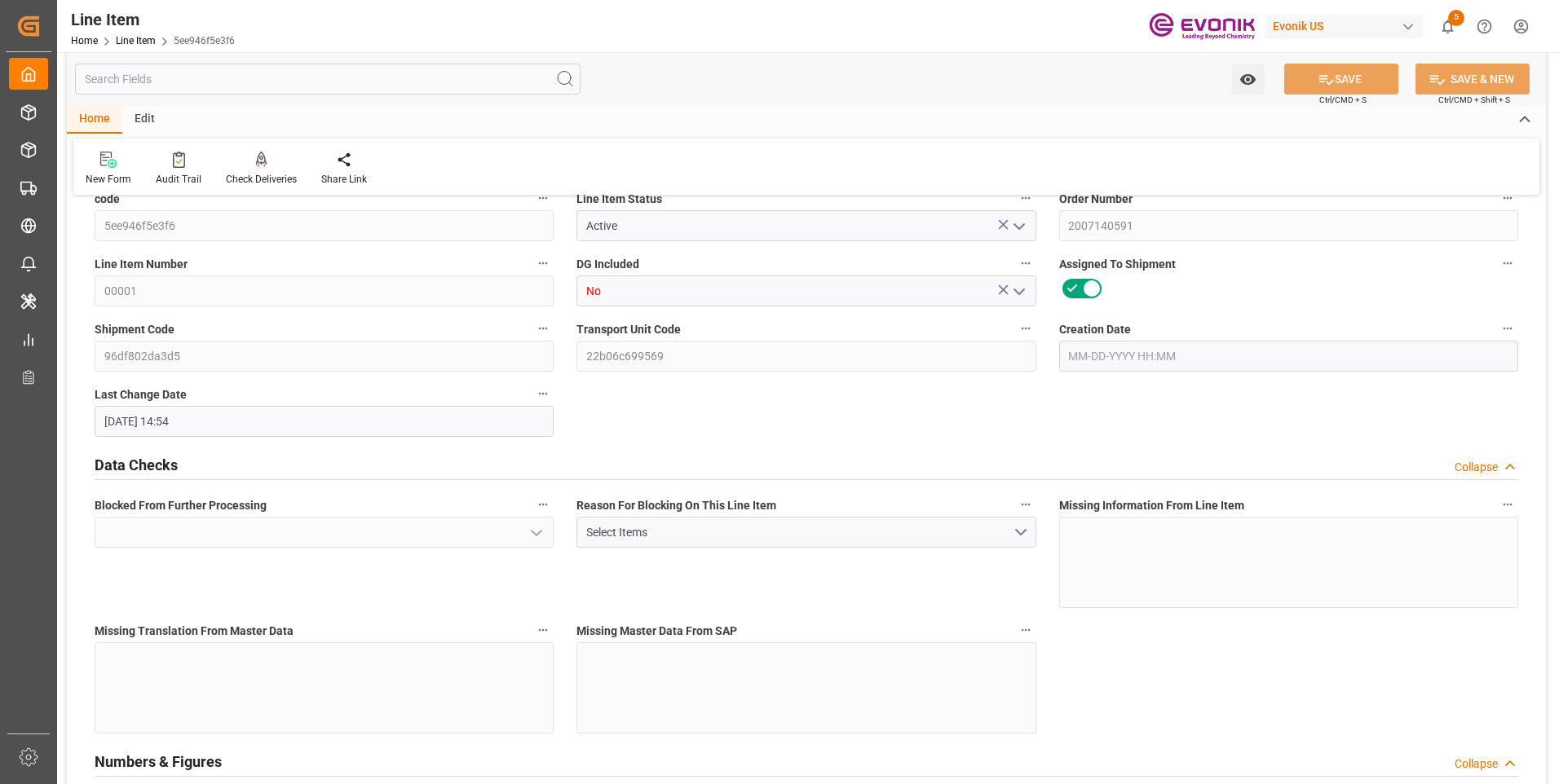
type input "99099033"
type textarea "TOMADOL 1-73 B:2446:197:PP:P"
type input "USD"
type input "PACK"
type input "3402429000"
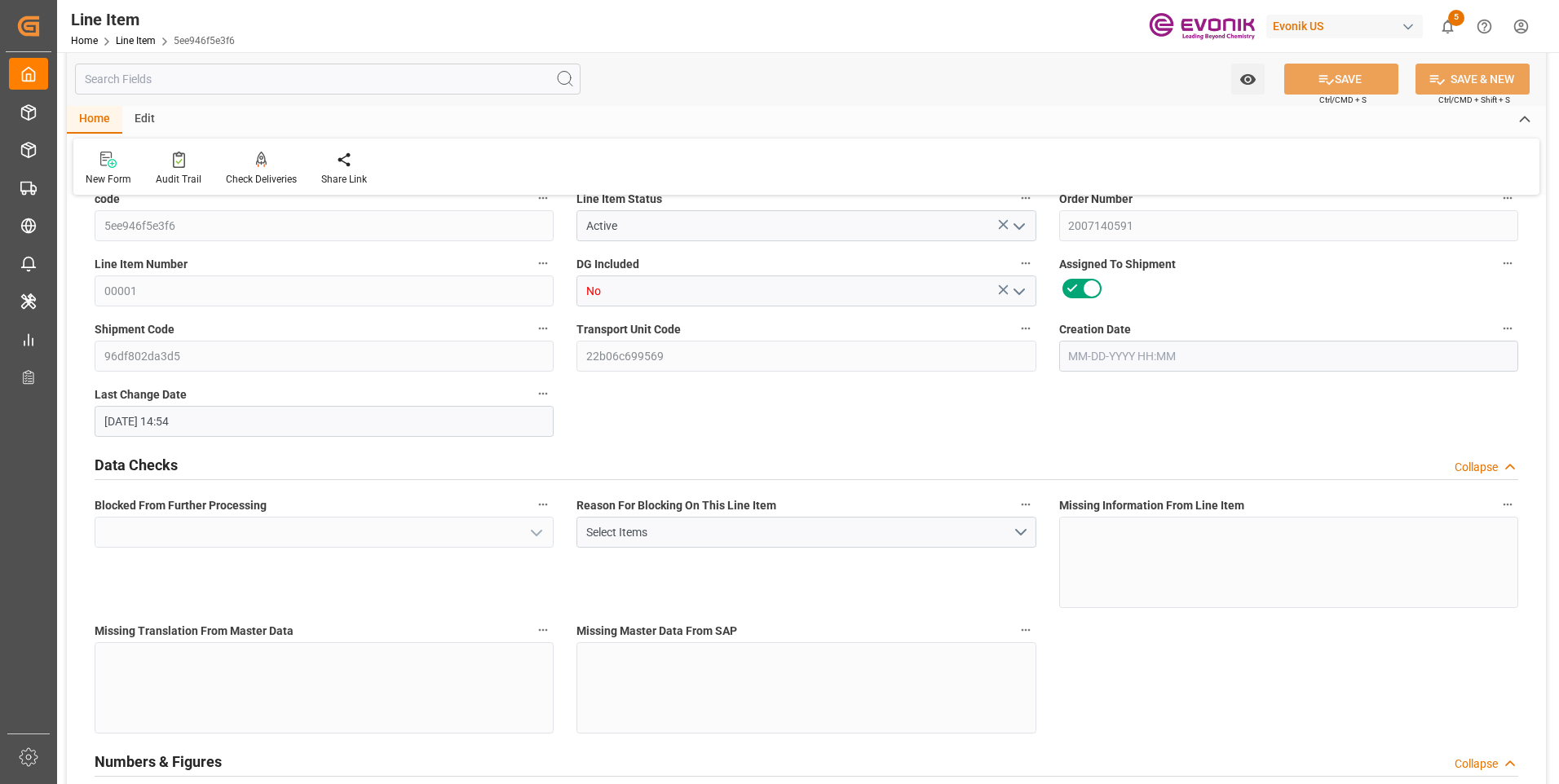
type input "EAR99"
type input "US"
type input "DR"
type input "KGM"
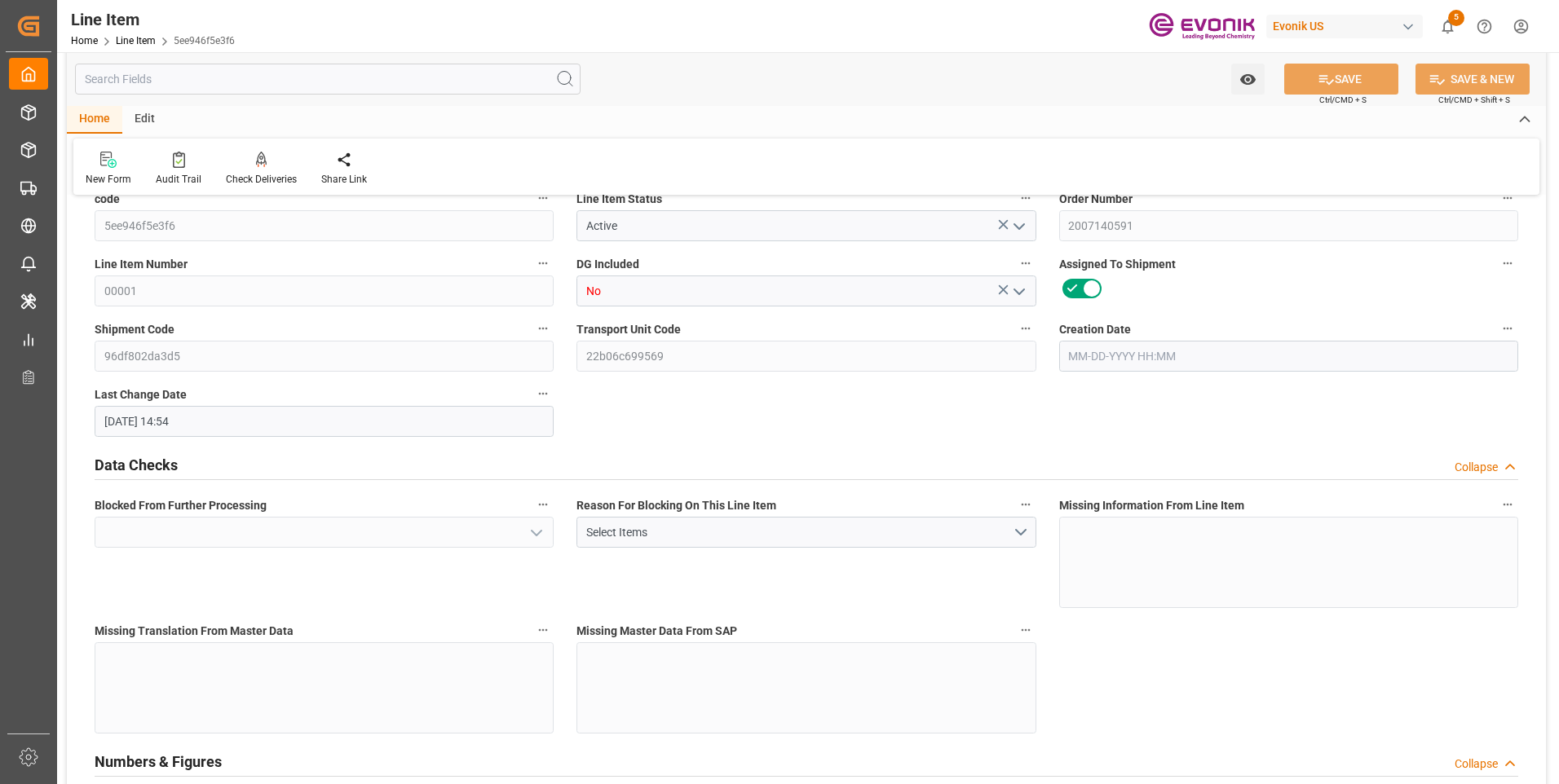
type textarea "KGM"
type input "KGM"
type textarea "KGM"
type input "M3"
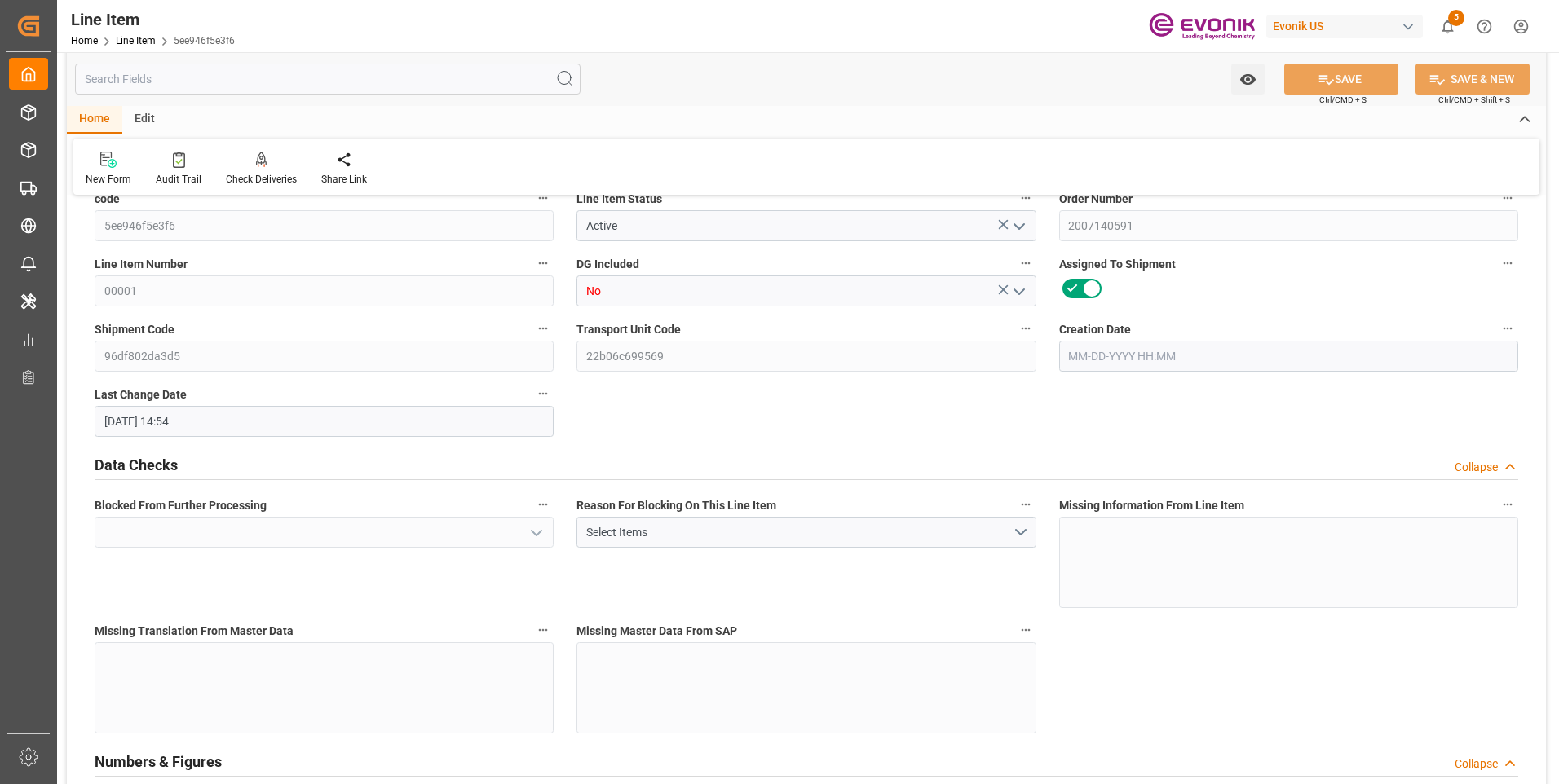
type textarea "DMQ"
type input "M3"
type input "No"
type input "1"
type input "213.1"
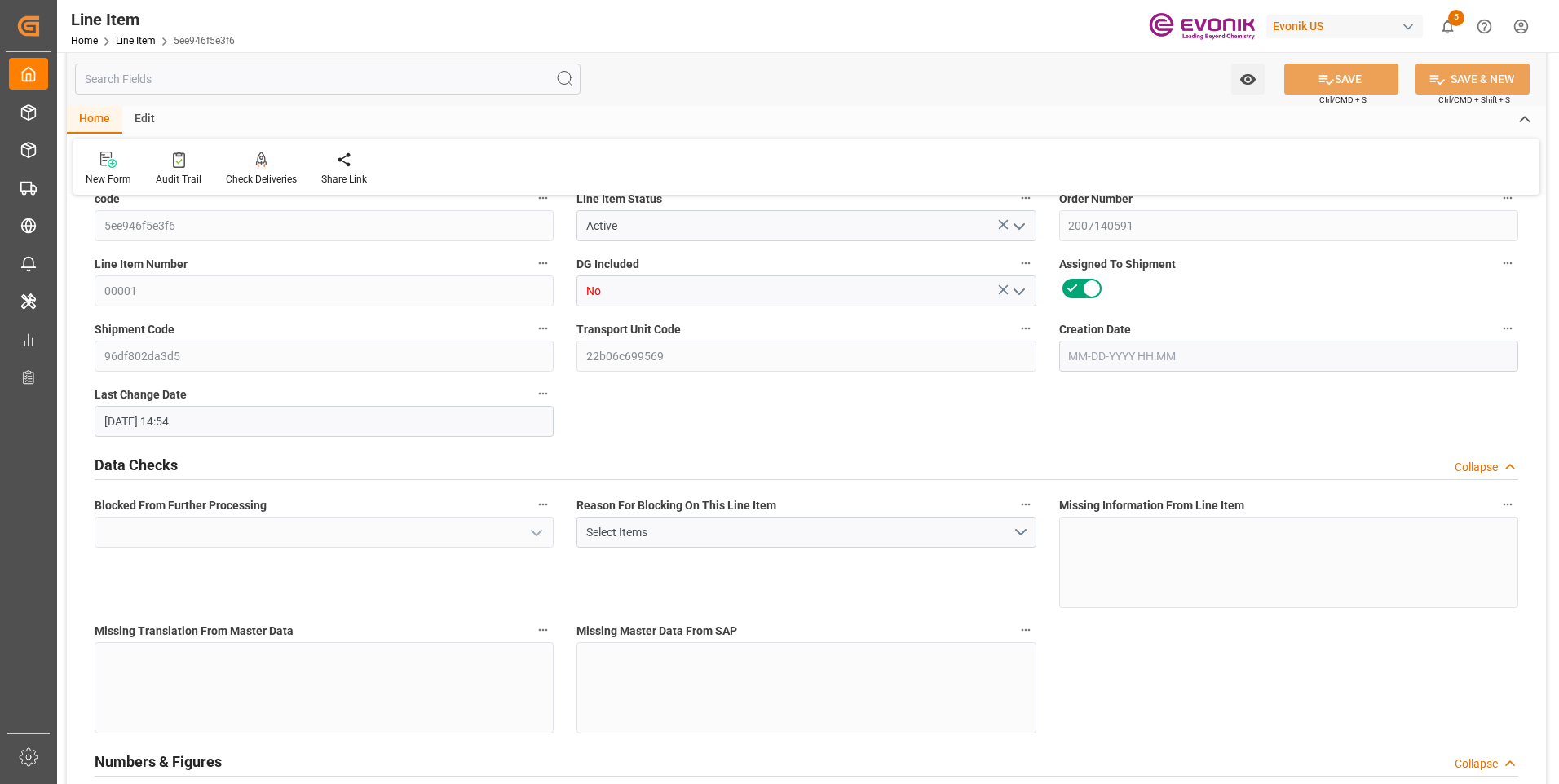
type input "197"
type input "0.3448"
type input "1"
type input "1270.65"
type input "1"
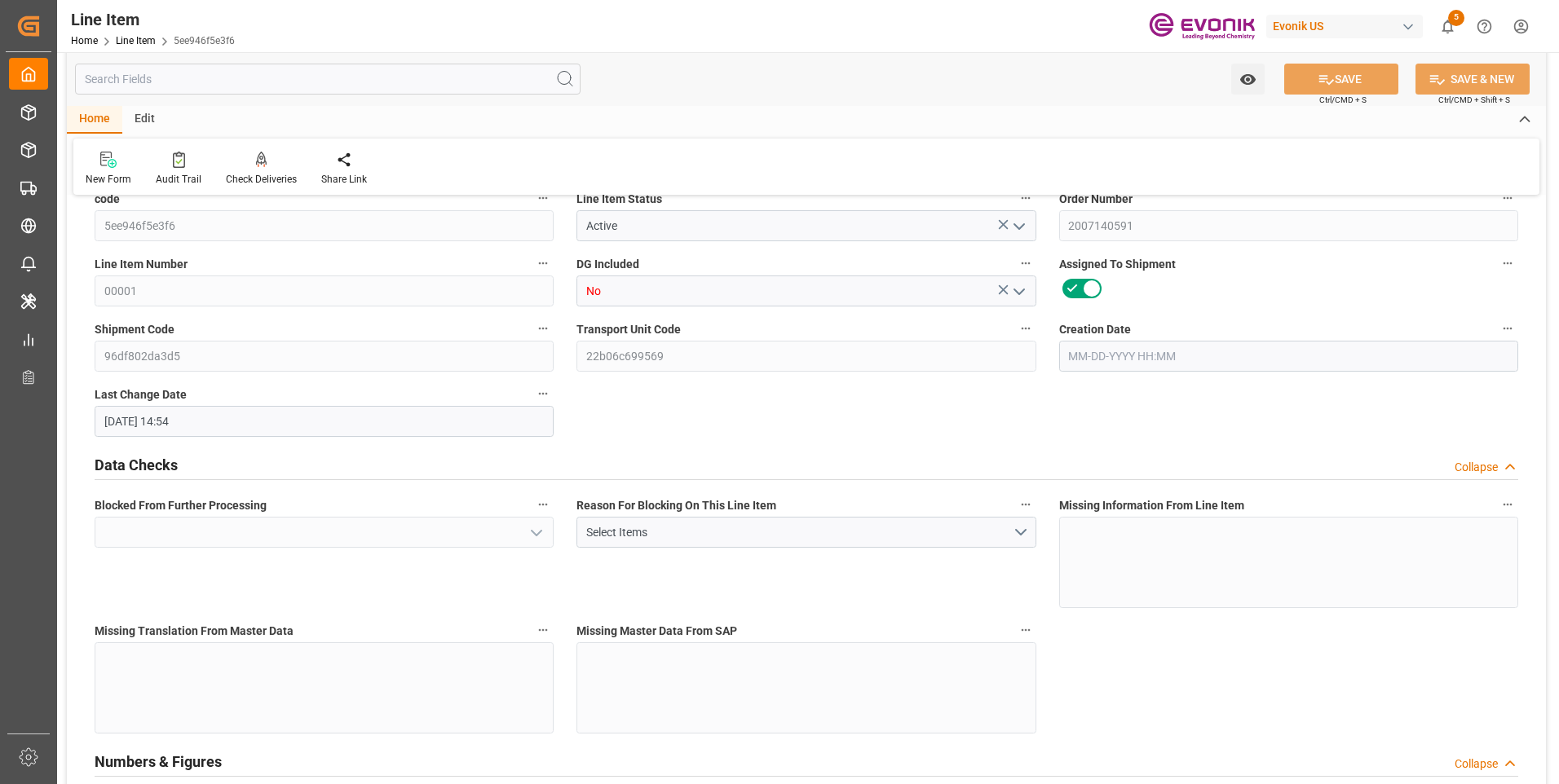
type input "1"
type input "213.1"
type input "249.1"
type input "197"
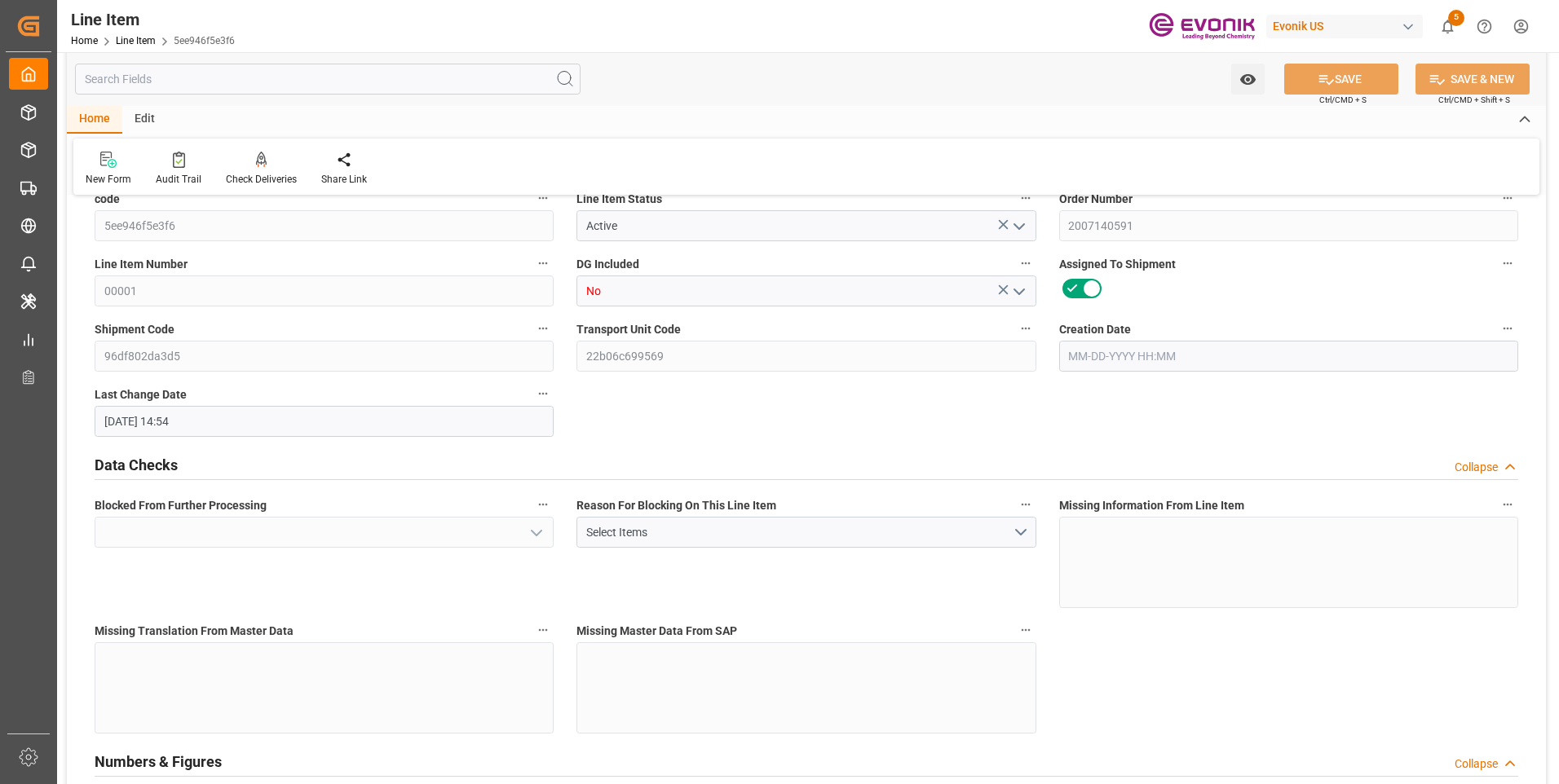
type input "197"
type input "0.3448"
type input "344.76"
type input "0"
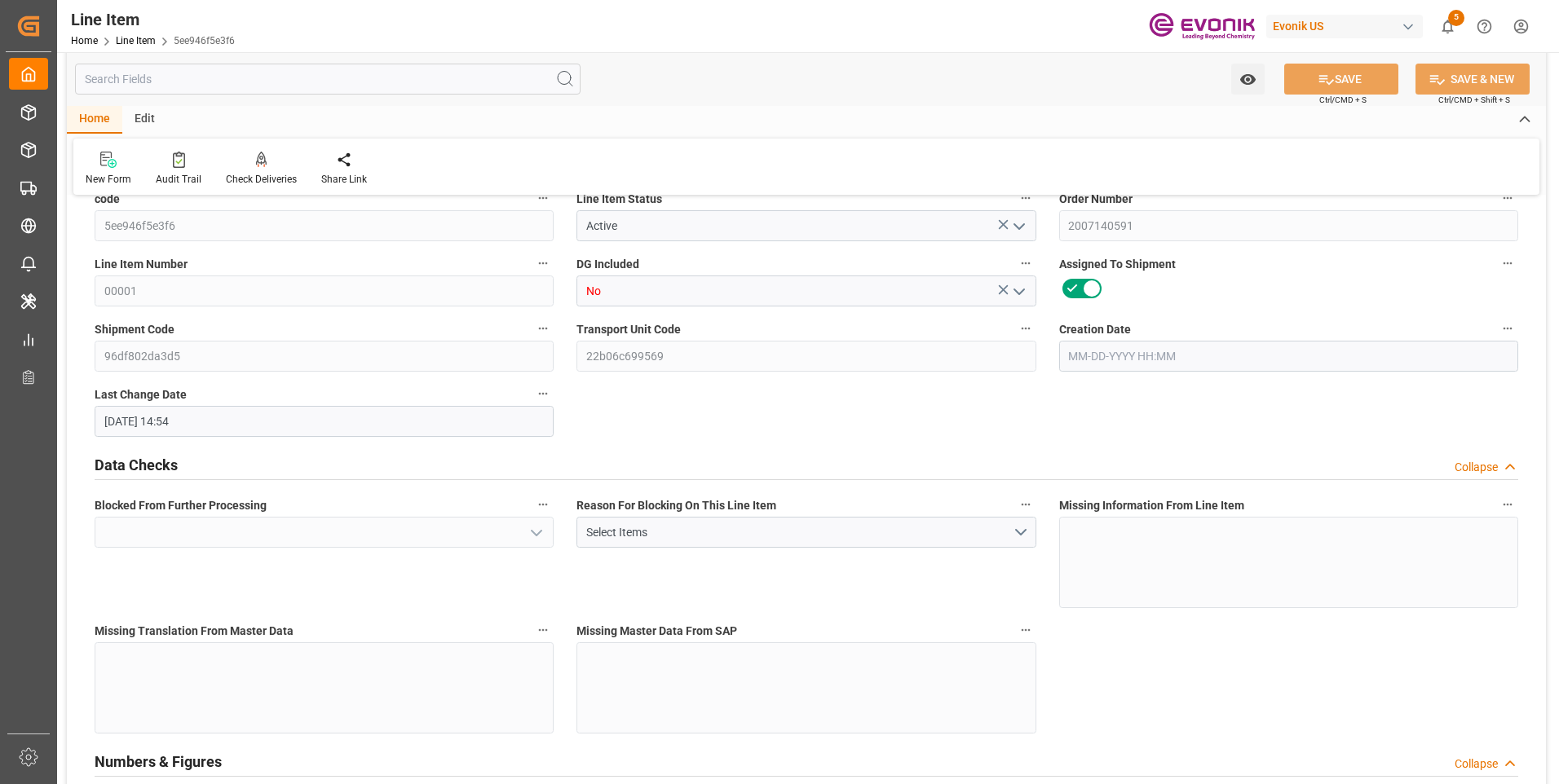
type input "0"
type input "08-14-2025 14:49"
type input "12-15-2025"
type input "10-23-2025"
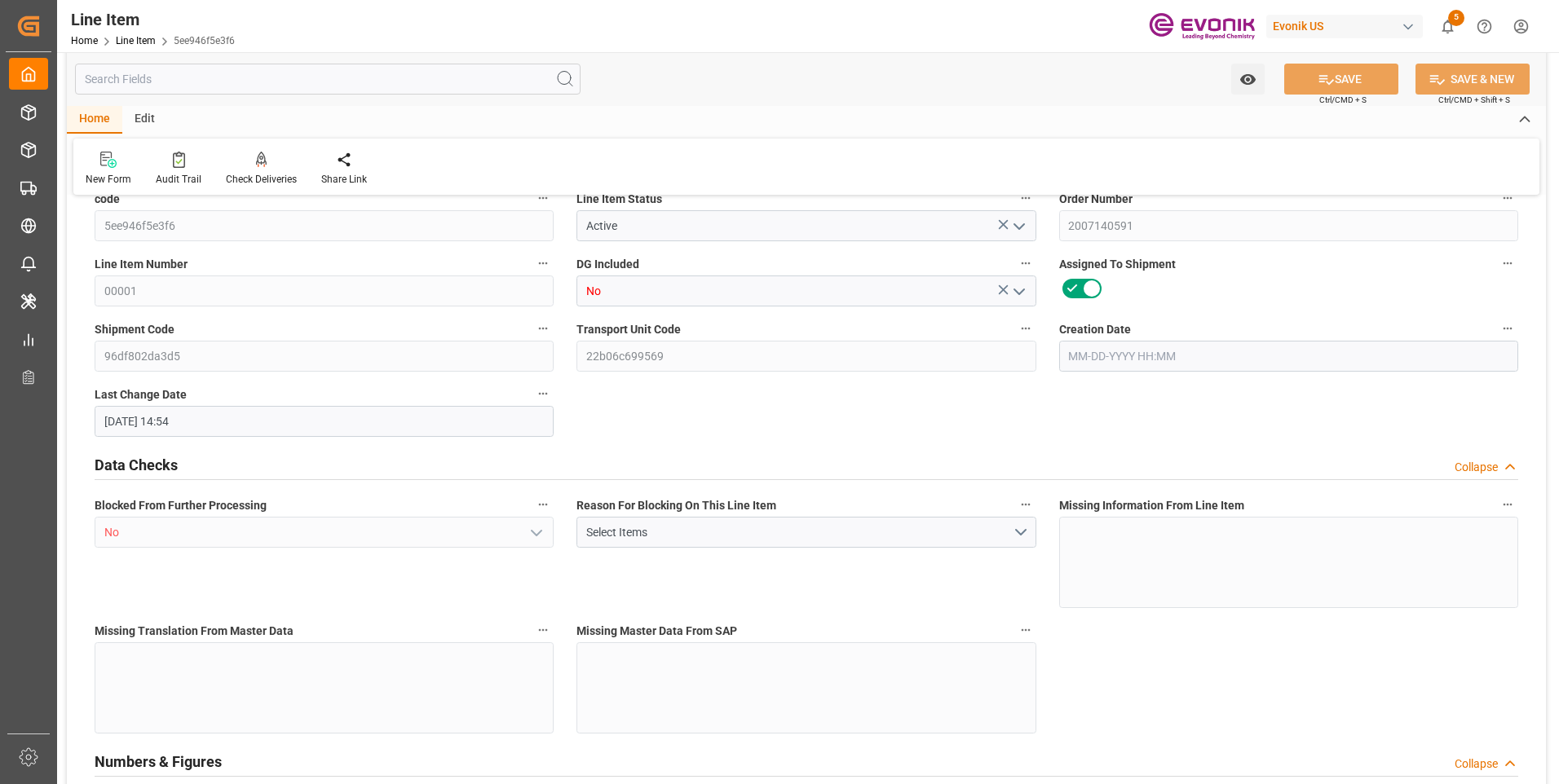
type input "10-16-2025"
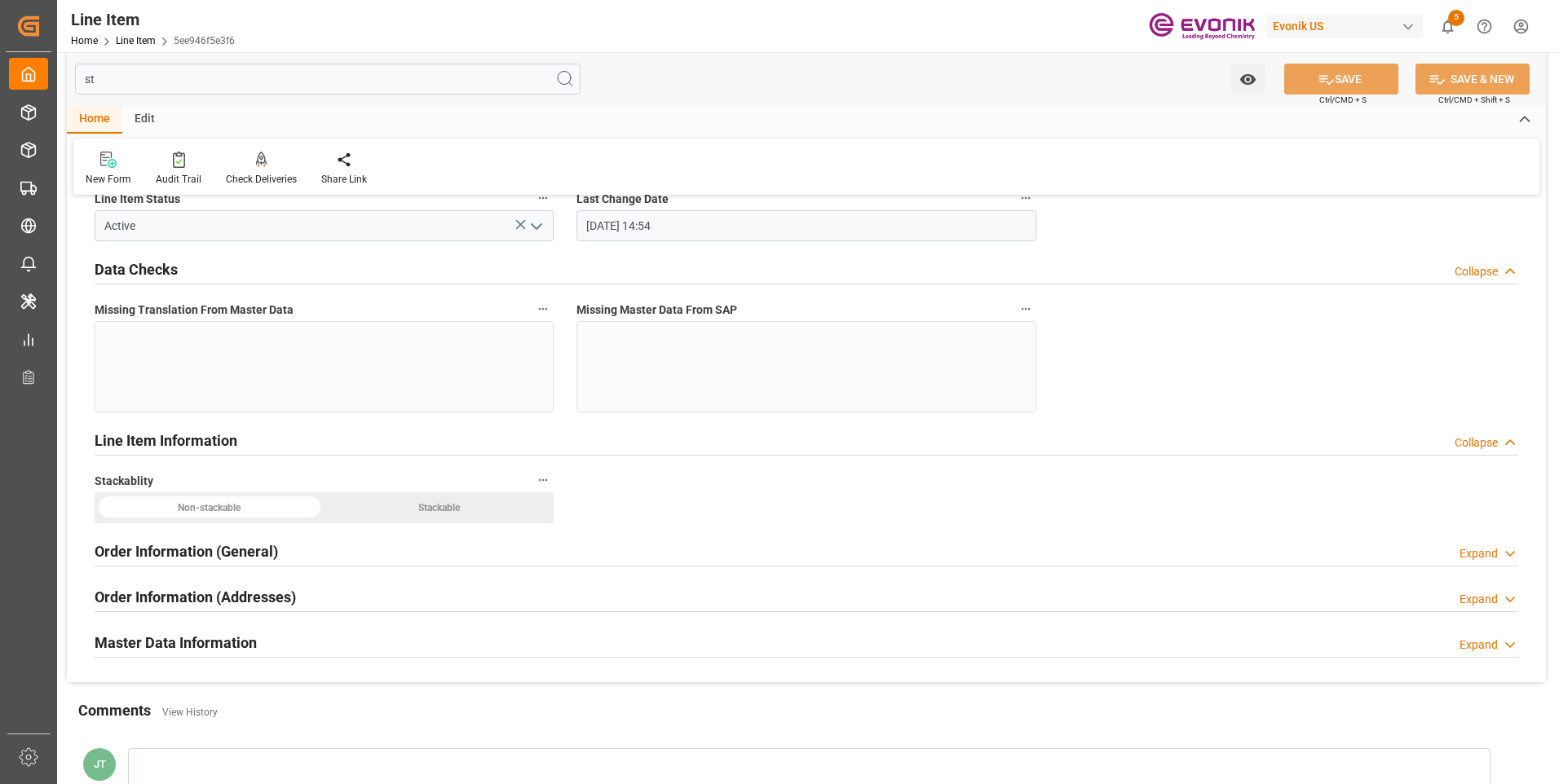
type input "sta"
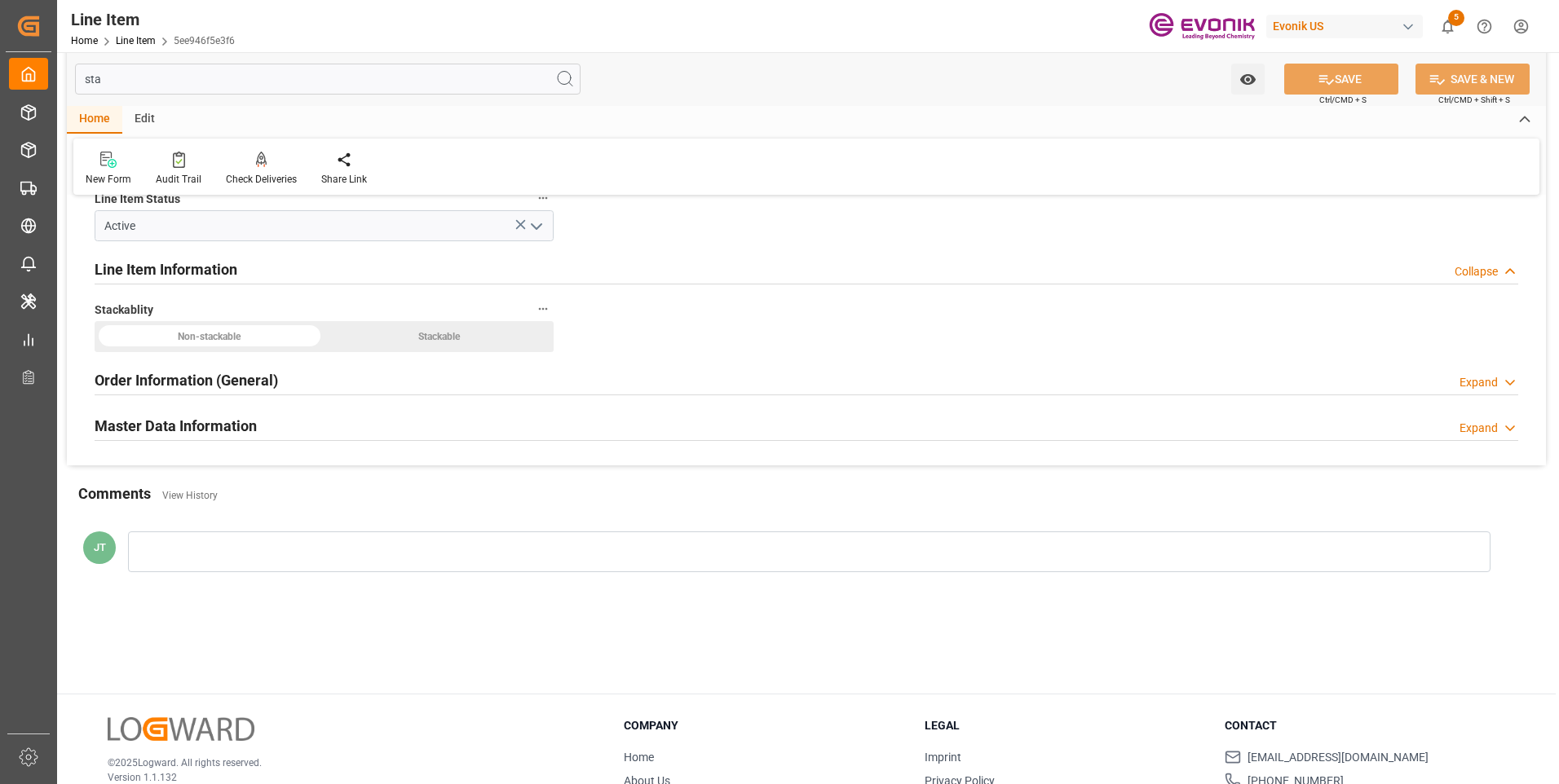
click at [235, 419] on h2 "Master Data Information" at bounding box center [176, 426] width 162 height 22
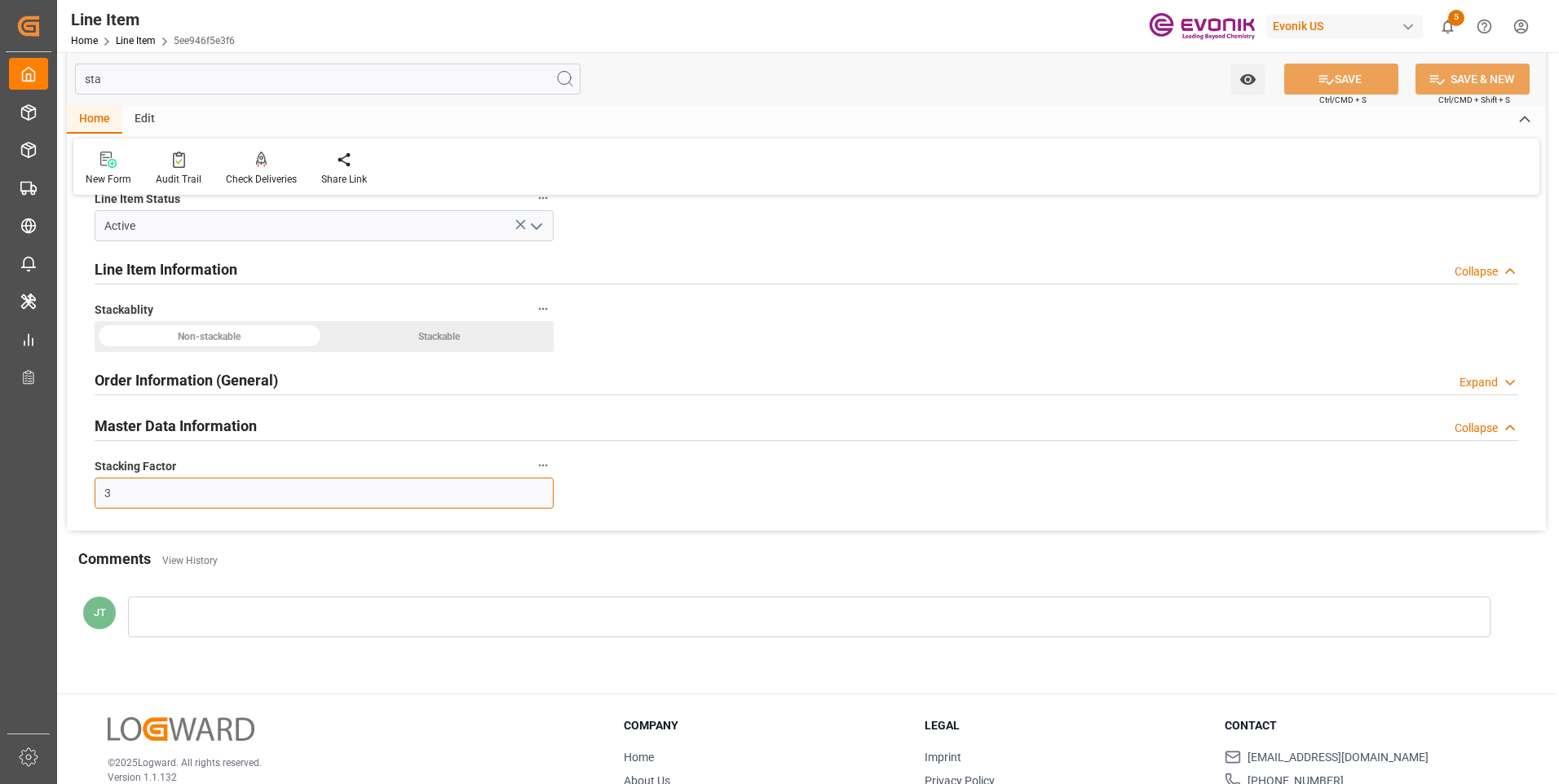
click at [190, 486] on input "3" at bounding box center [324, 493] width 459 height 31
type input "2"
click at [1353, 76] on button "SAVE" at bounding box center [1342, 78] width 114 height 31
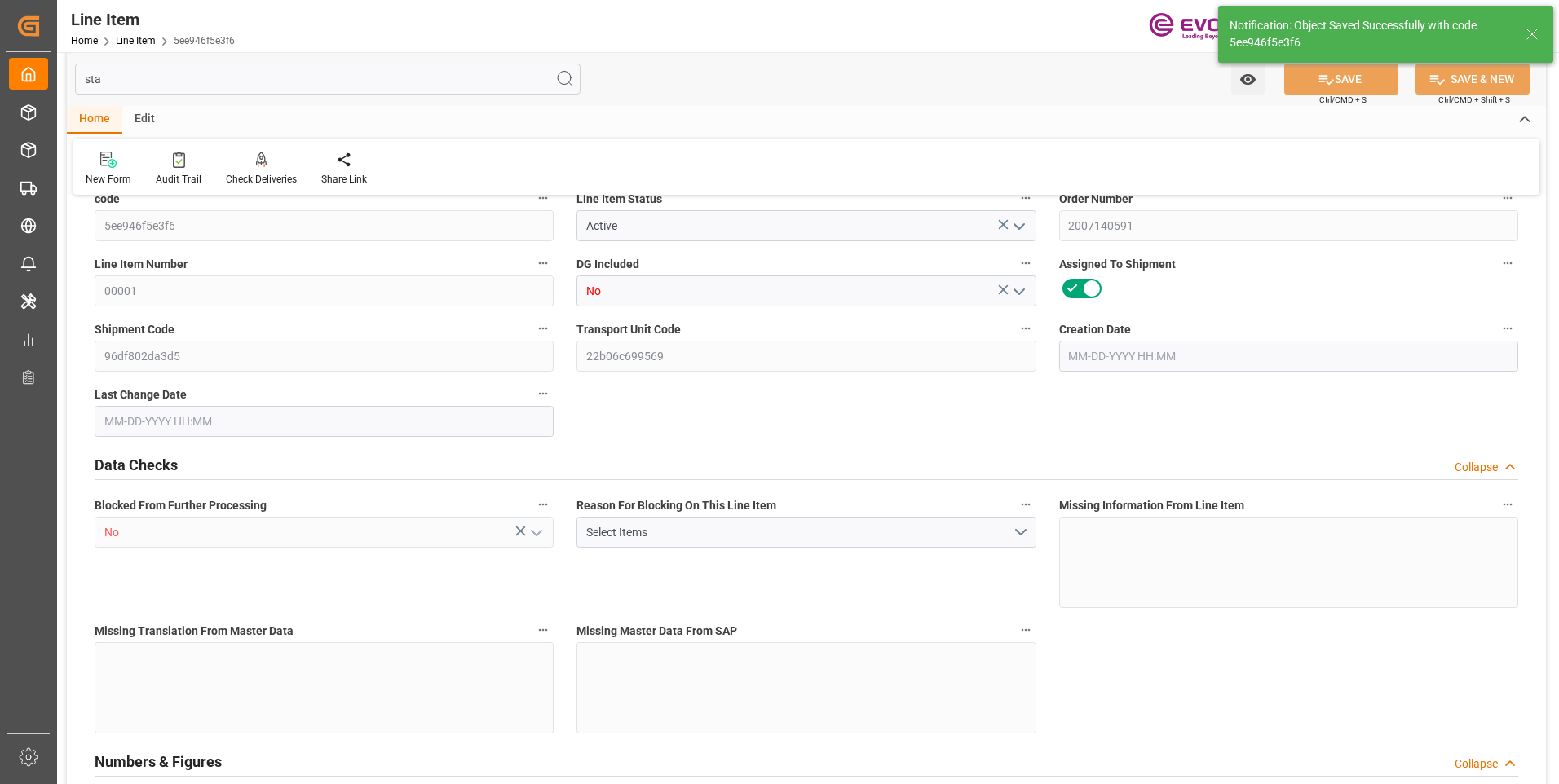
type input "1"
type input "213.1"
type input "197"
type input "0.3448"
type input "1"
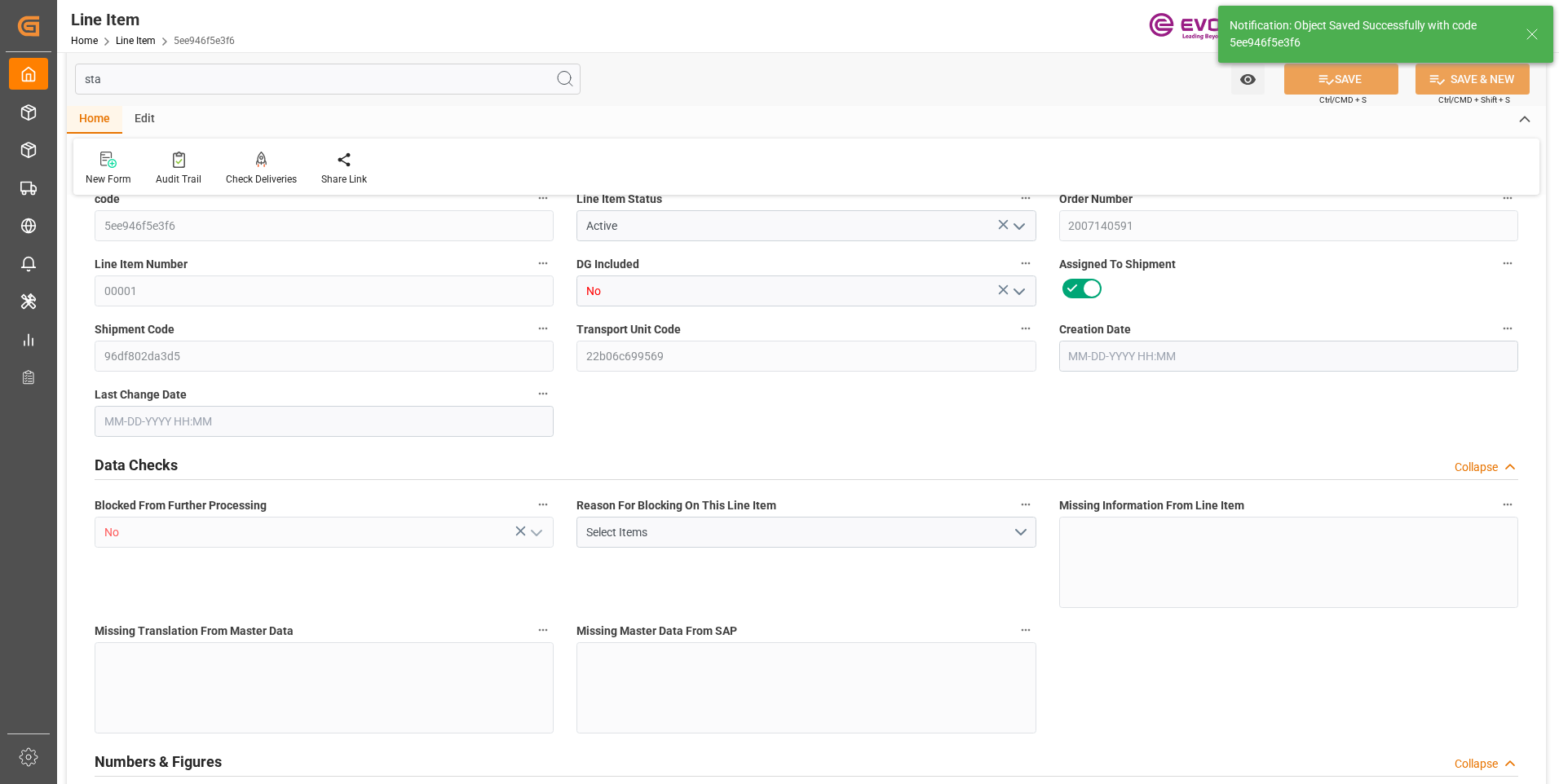
type input "1270.65"
type input "1"
type input "213.1"
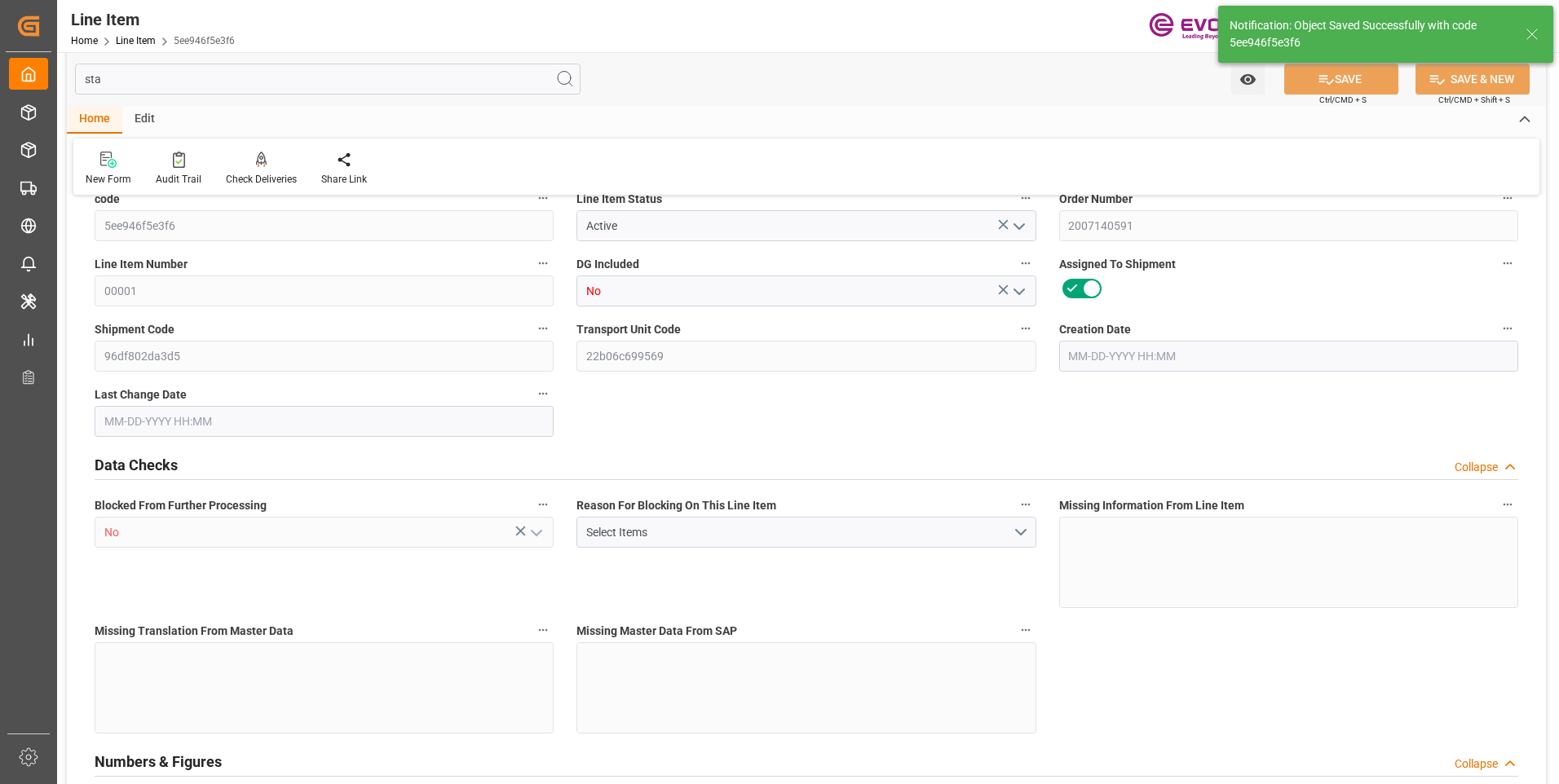
type input "249.1"
type input "197"
type input "0.3448"
type input "344.76"
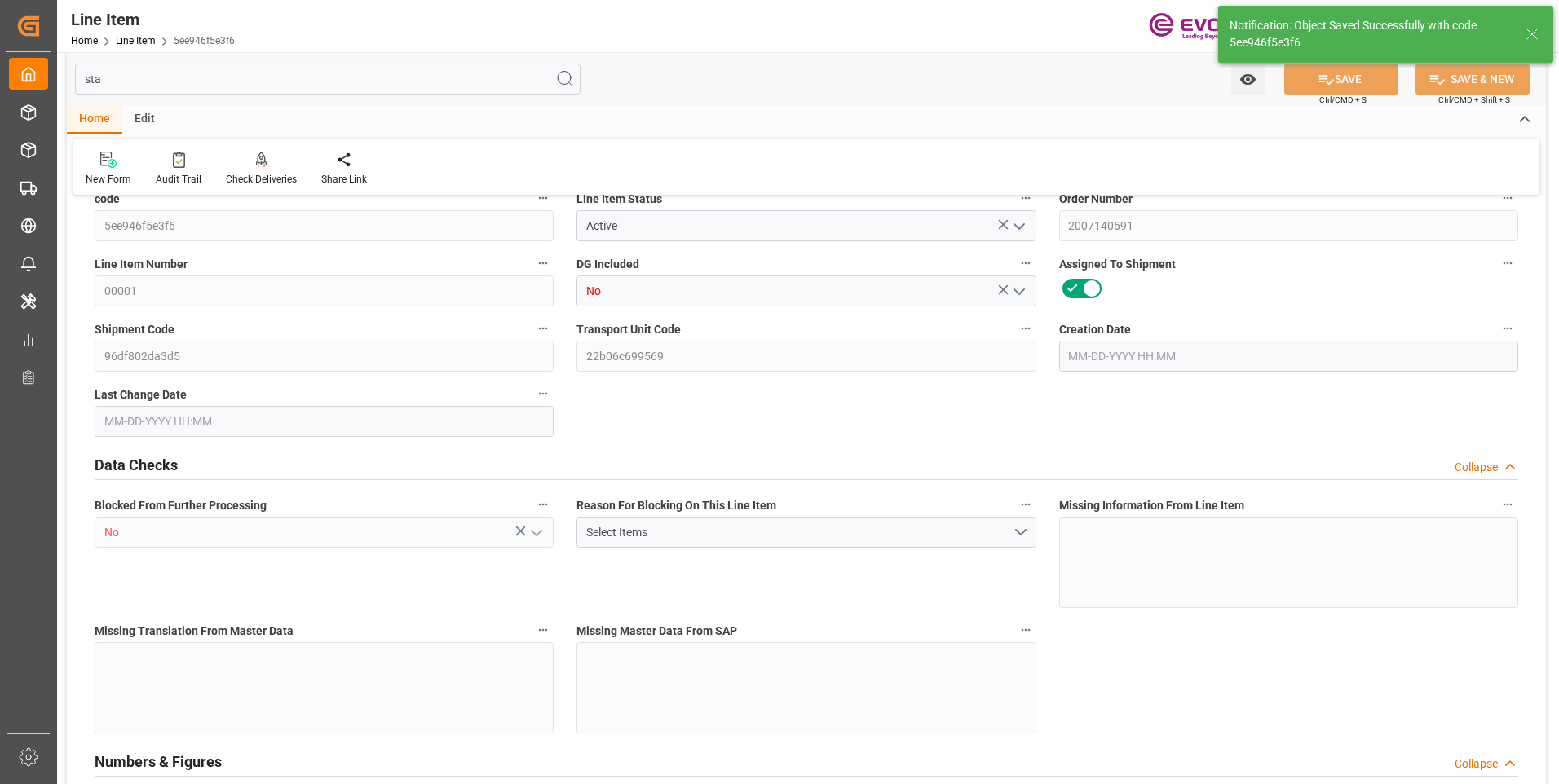
type input "0"
type input "08-14-2025 14:49"
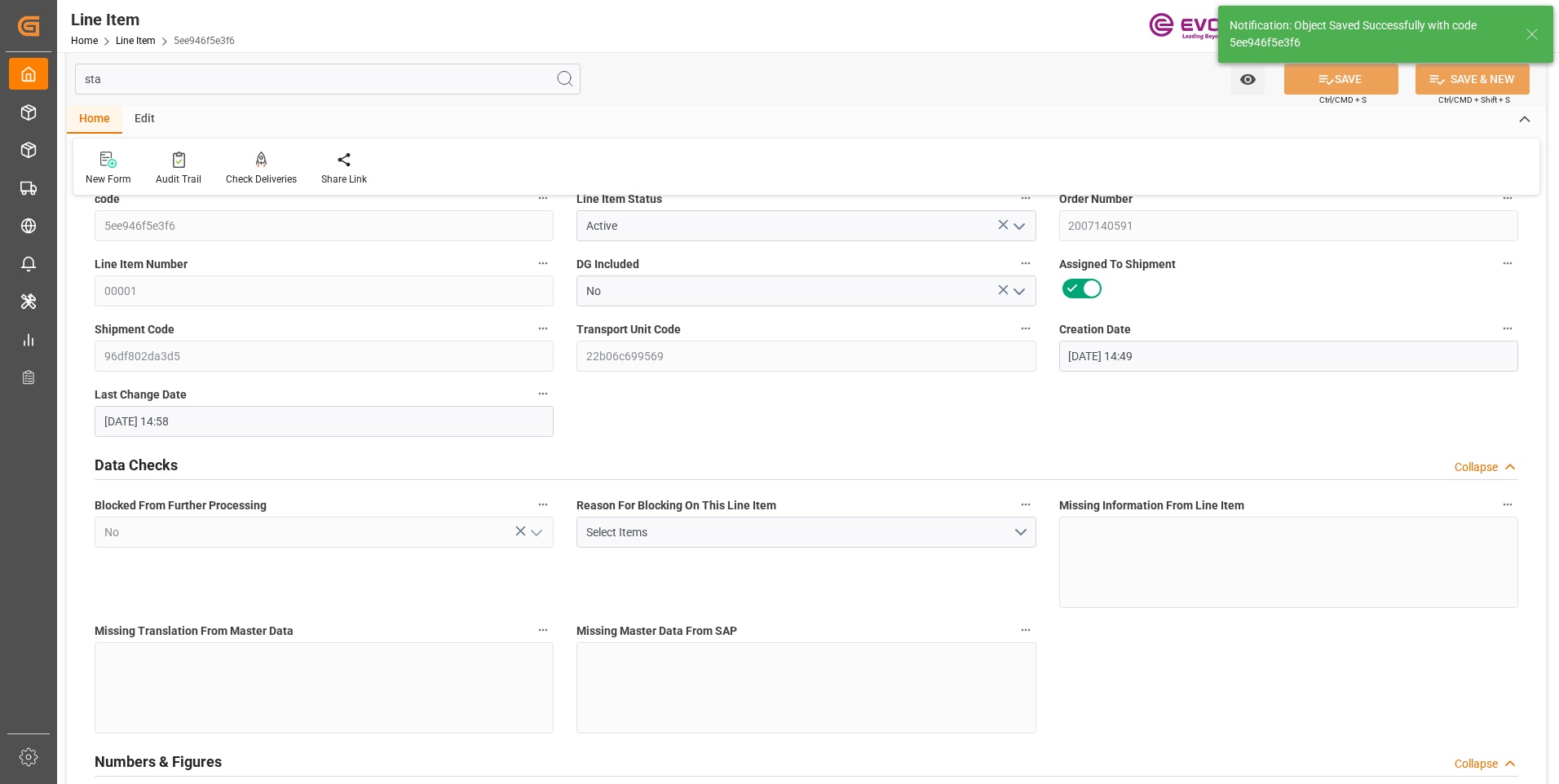
type input "09-30-2025 14:58"
type input "12-15-2025"
type input "10-23-2025"
type input "10-16-2025"
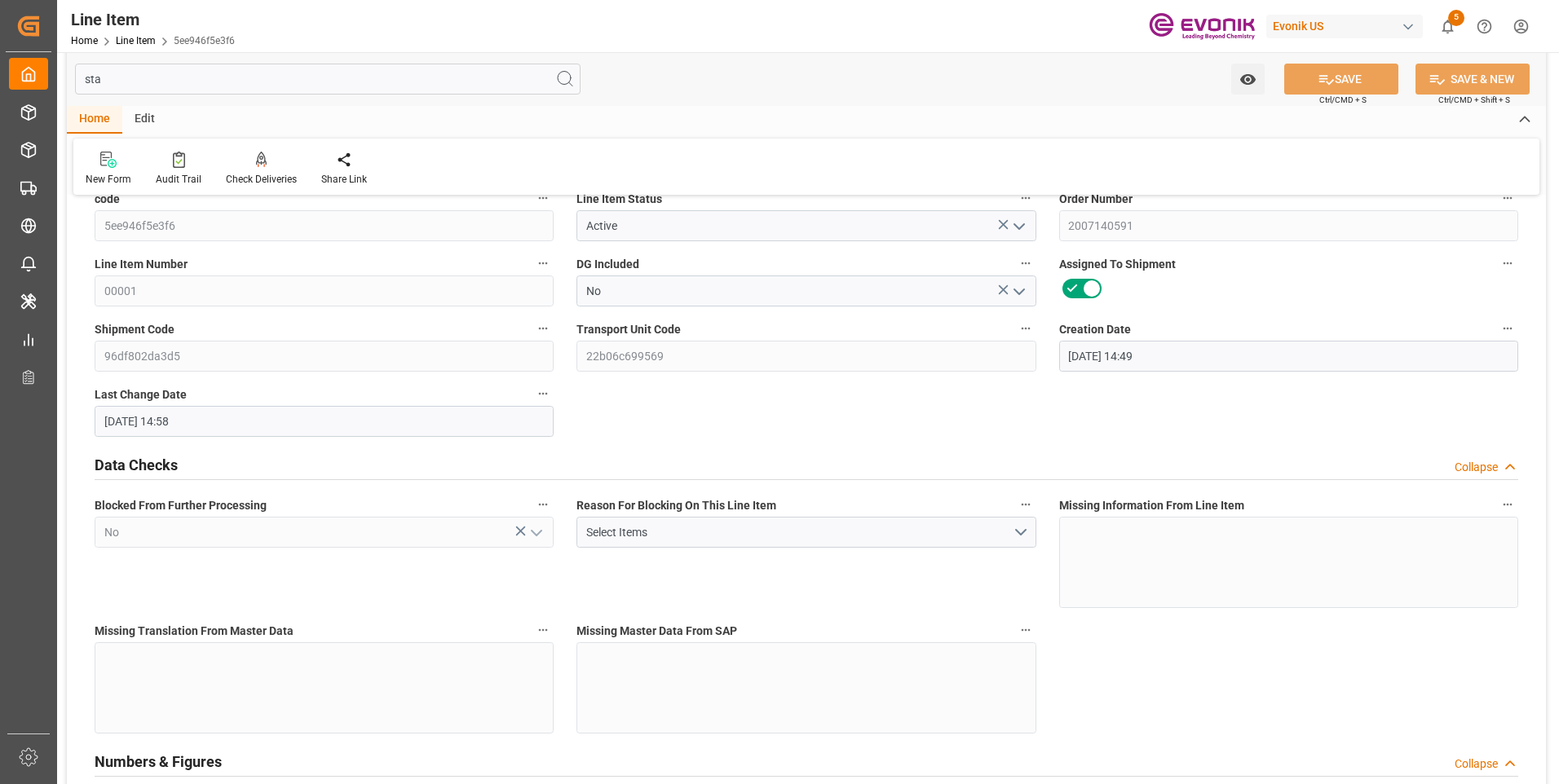
click at [158, 77] on input "sta" at bounding box center [328, 78] width 506 height 31
type input "s"
type input "No"
type input "1"
type input "213.1"
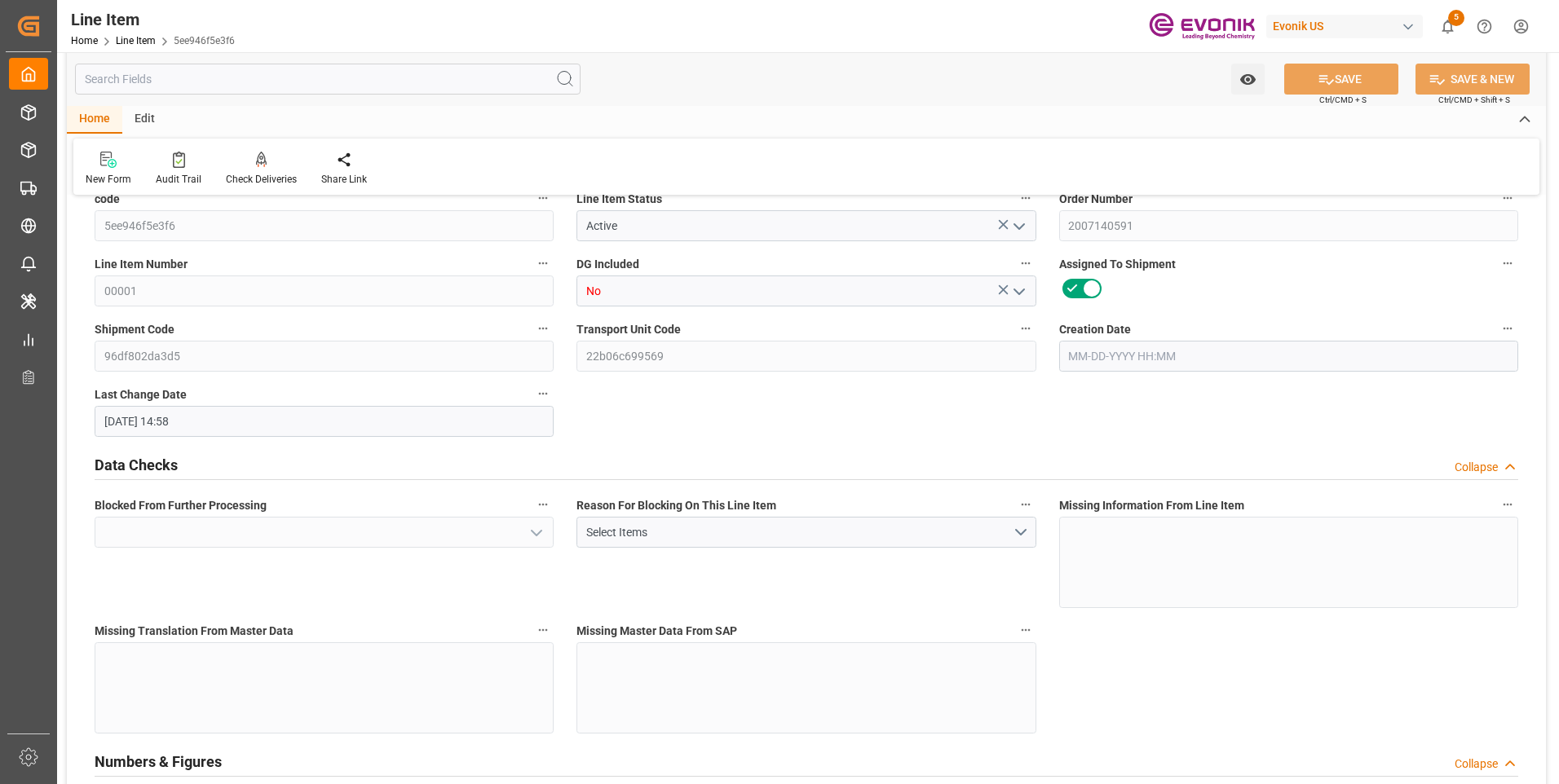
type input "197"
type input "0.3448"
type input "1"
type input "1270.65"
type input "1"
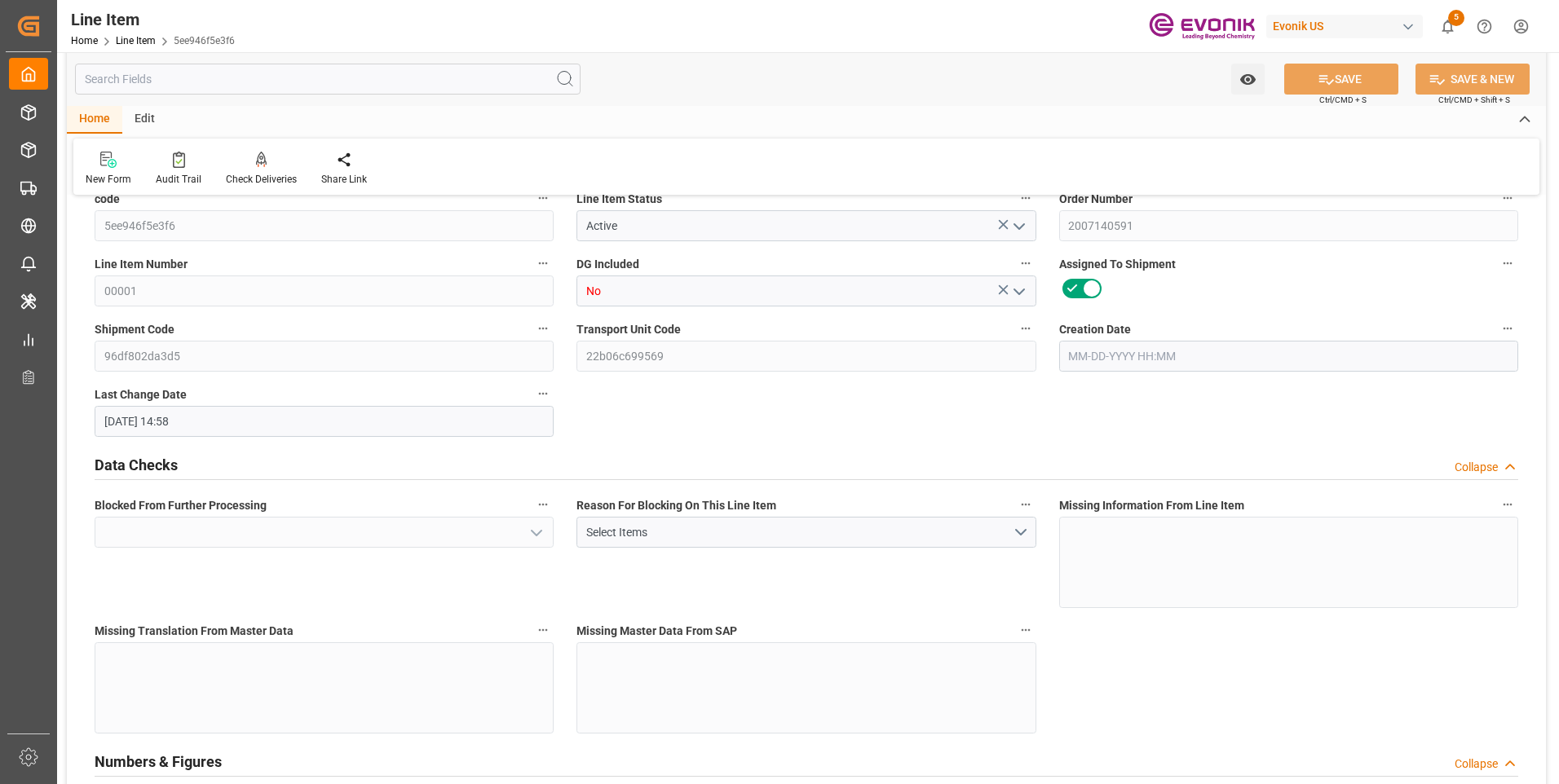
type input "1"
type input "213.1"
type input "249.1"
type input "197"
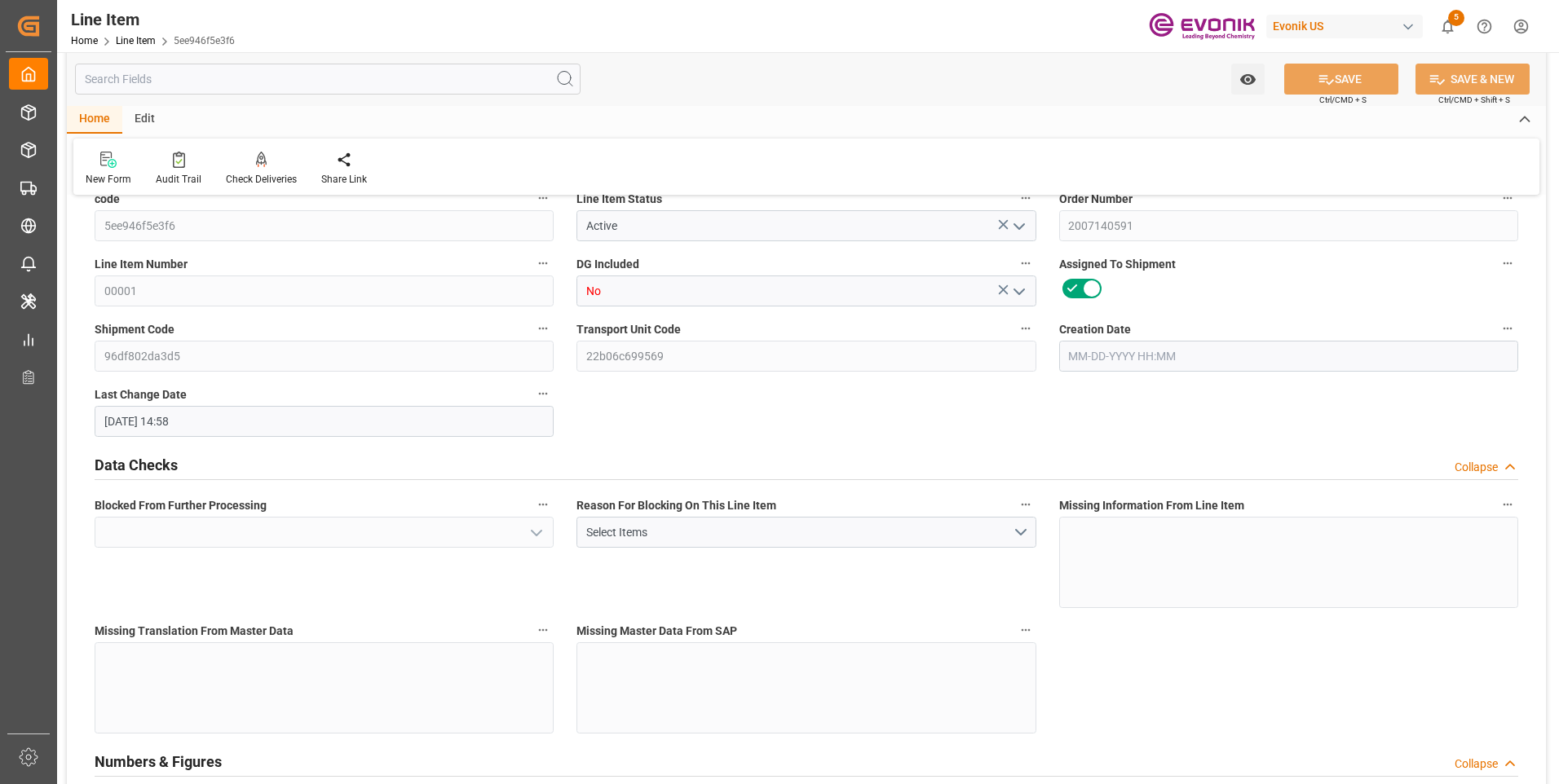
type input "197"
type input "0.3448"
type input "344.76"
type input "0"
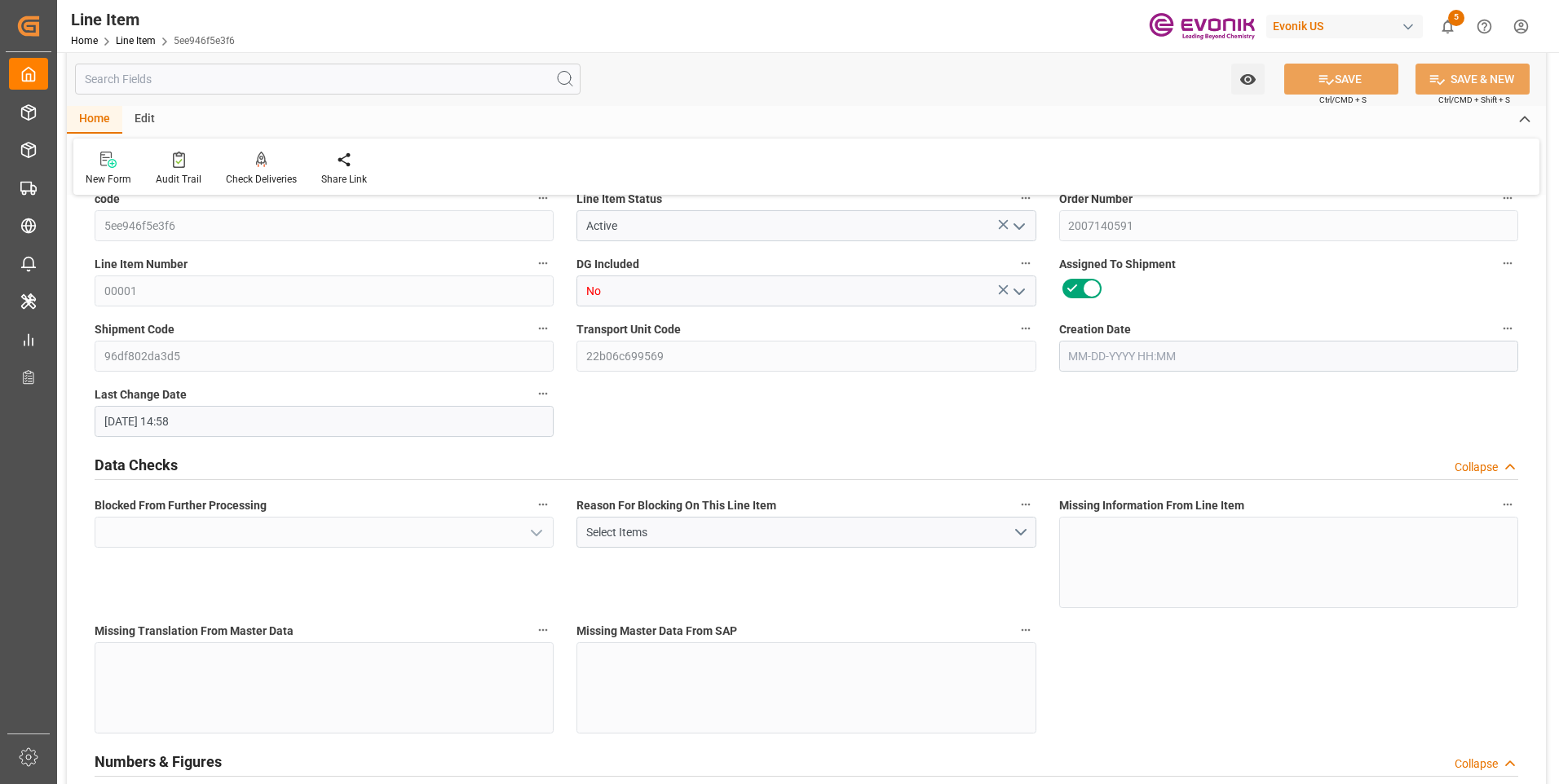
type input "0"
type input "08-14-2025 14:49"
type input "12-15-2025"
type input "10-23-2025"
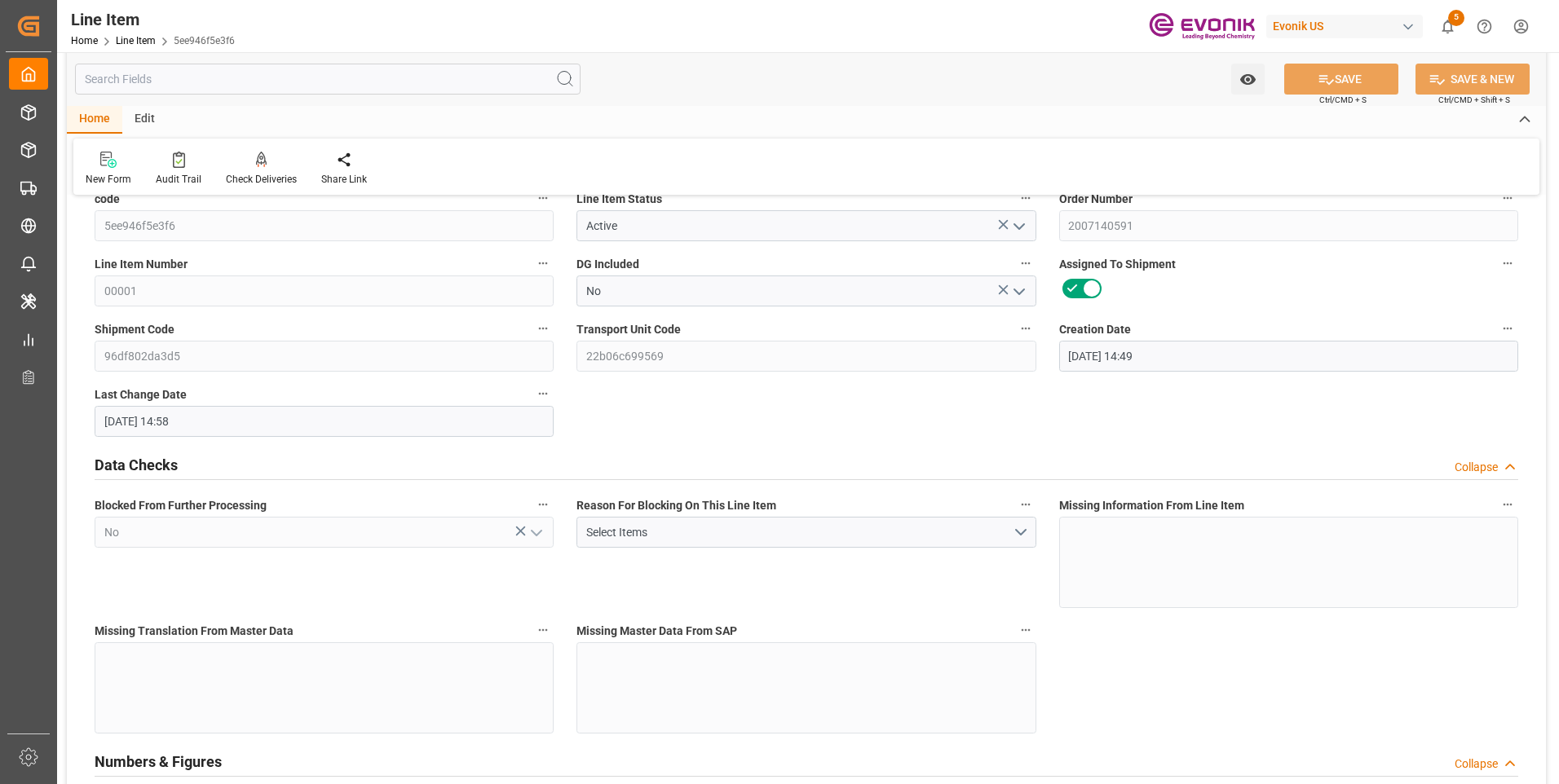
type input "10-16-2025"
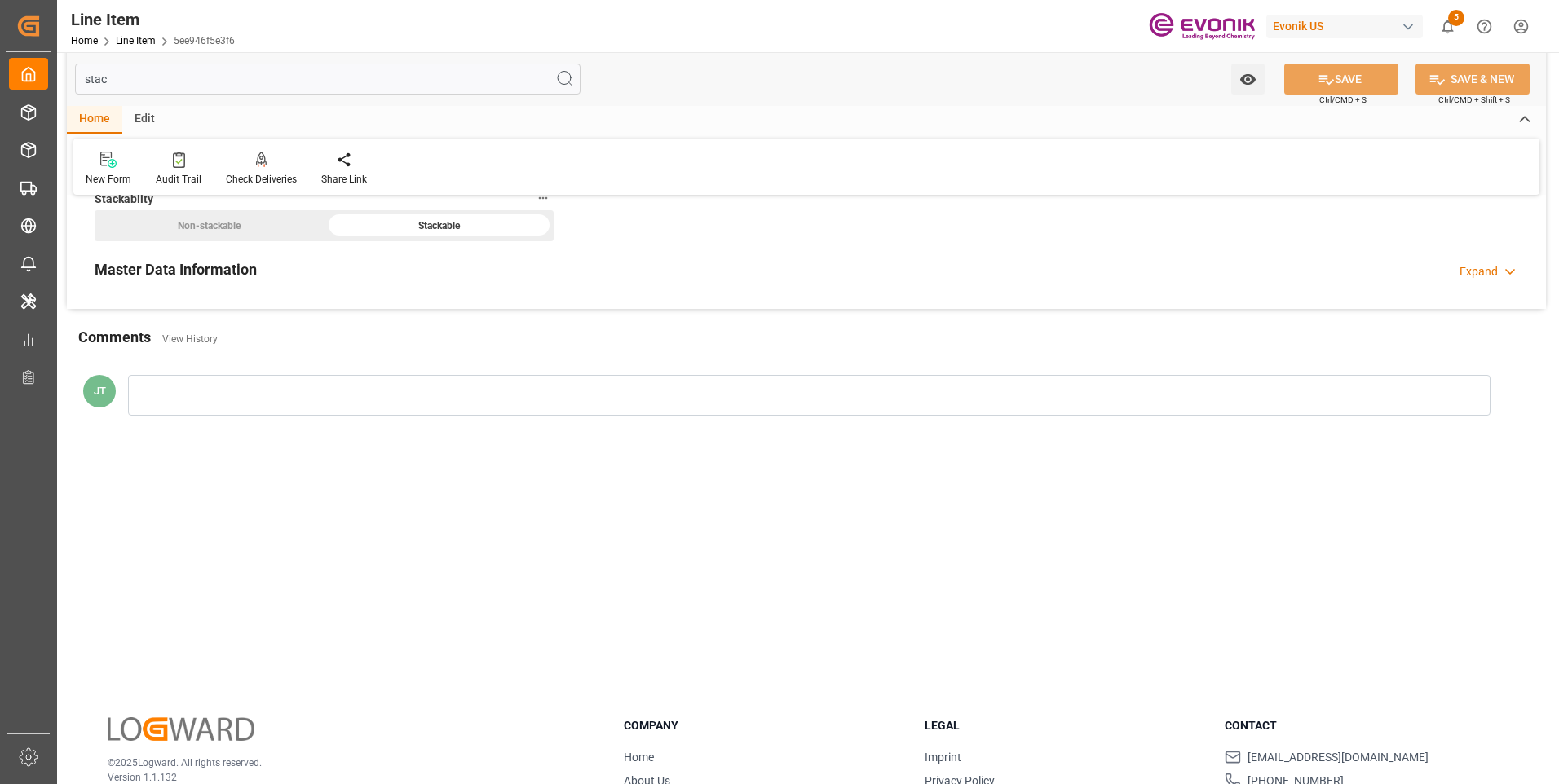
type input "stac"
click at [266, 280] on div "Master Data Information Expand" at bounding box center [806, 268] width 1424 height 31
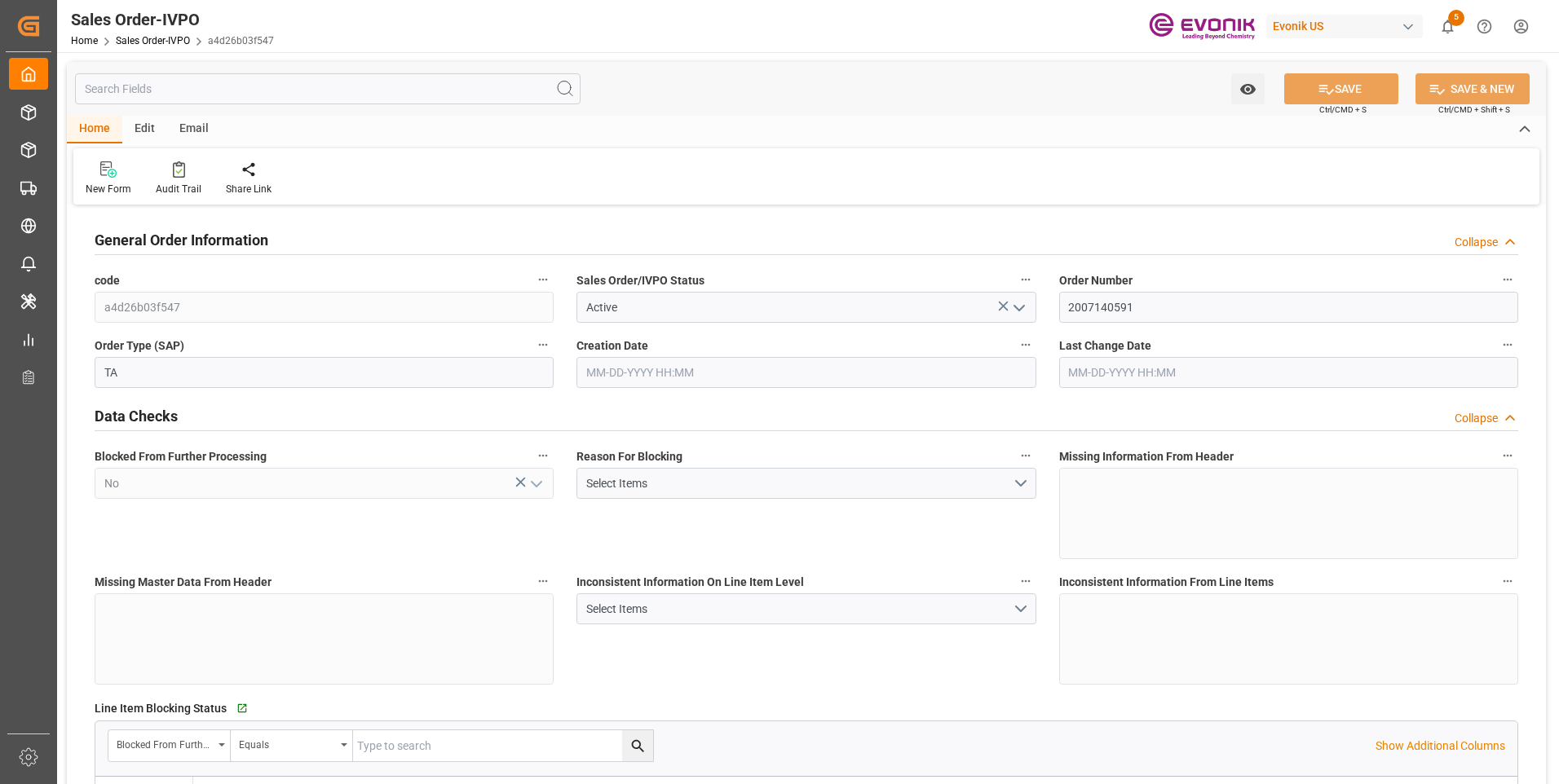
type input "THBKK"
type input "0"
type input "1"
type input "249.1"
type input "[DATE] 14:49"
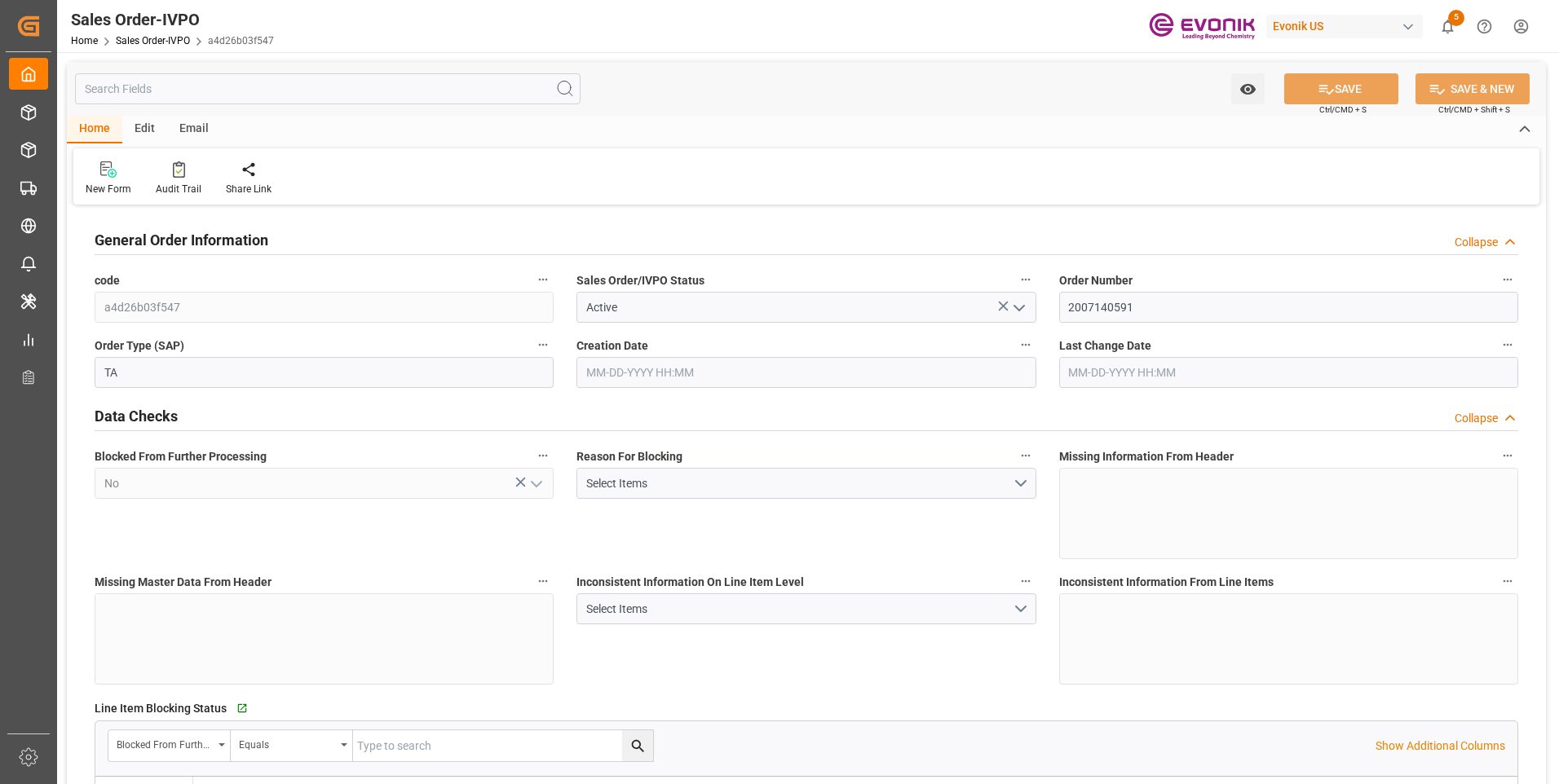
type input "[DATE] 04:47"
type input "THBKK"
type input "0"
type input "1"
type input "249.1"
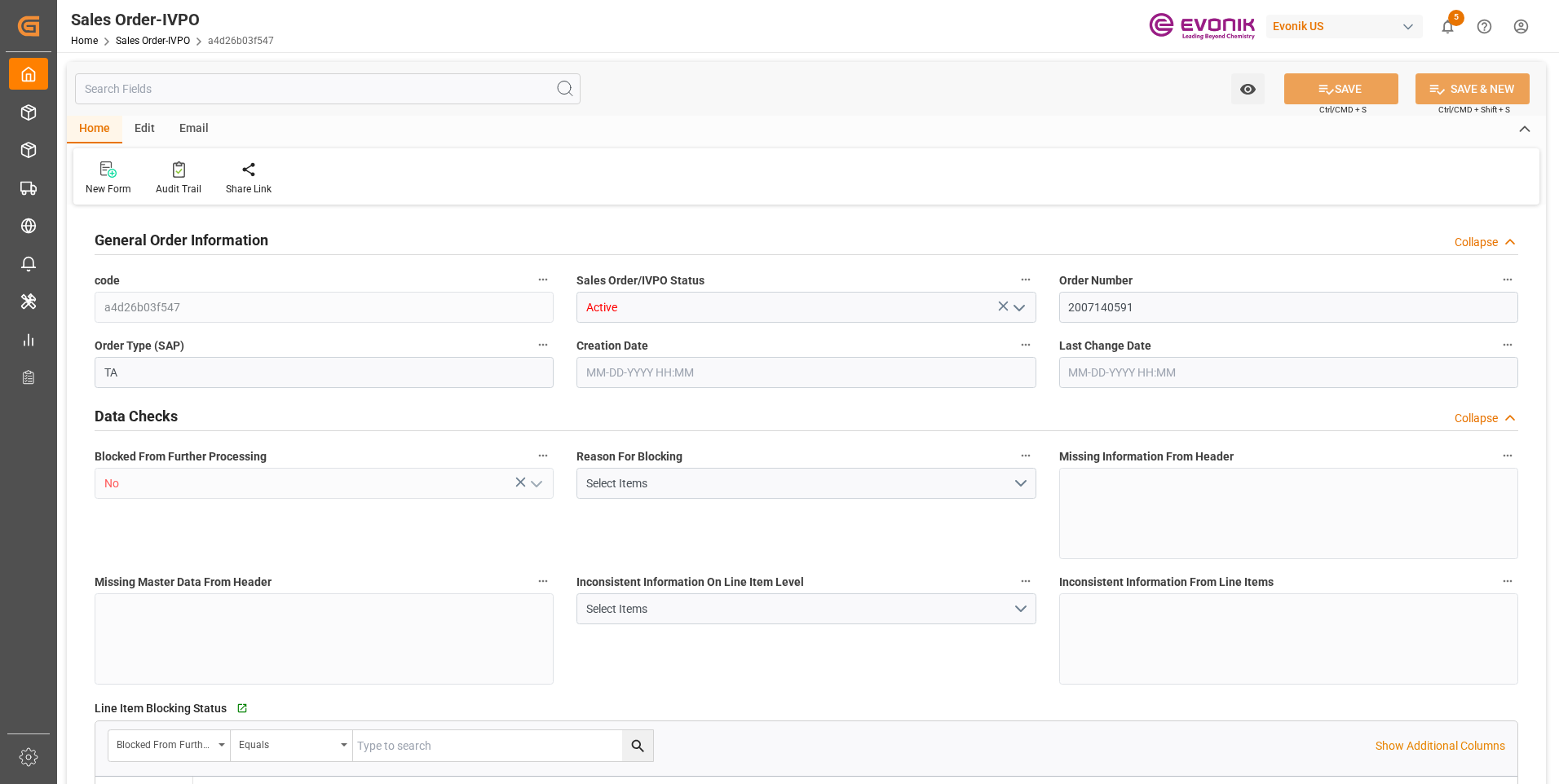
type input "[DATE] 14:49"
type input "[DATE] 04:47"
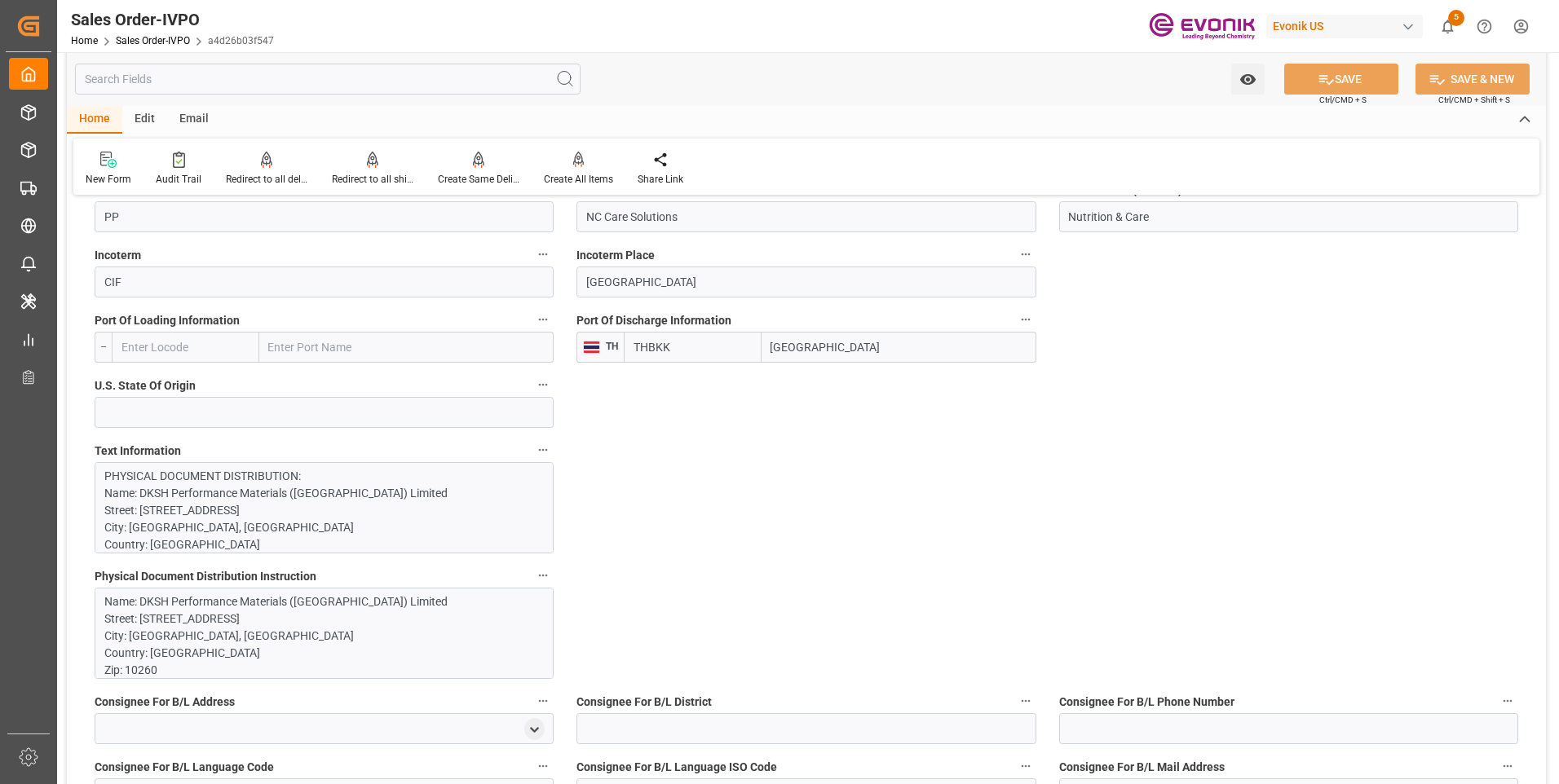
scroll to position [1223, 0]
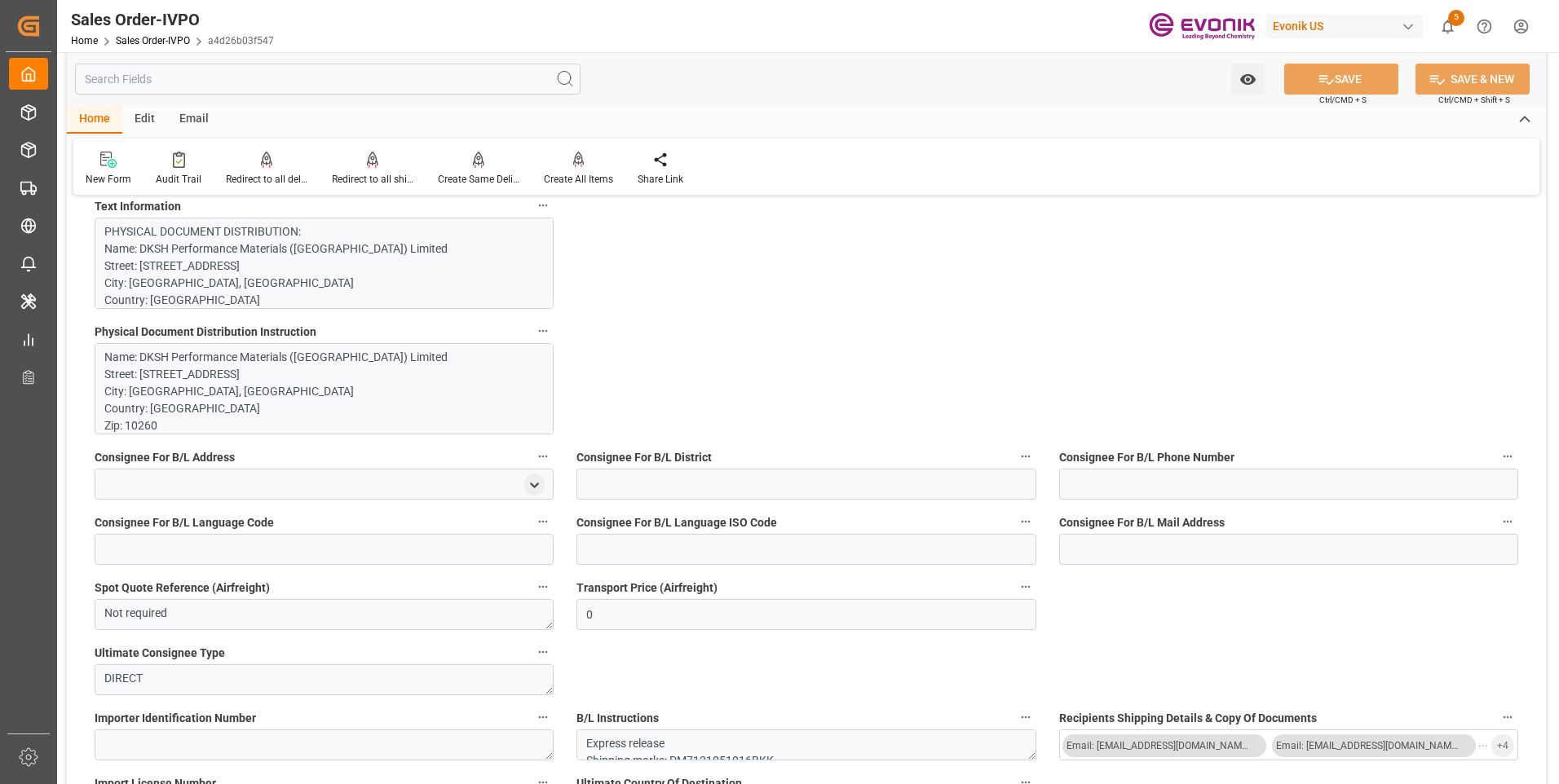
click at [191, 75] on input "text" at bounding box center [328, 78] width 506 height 31
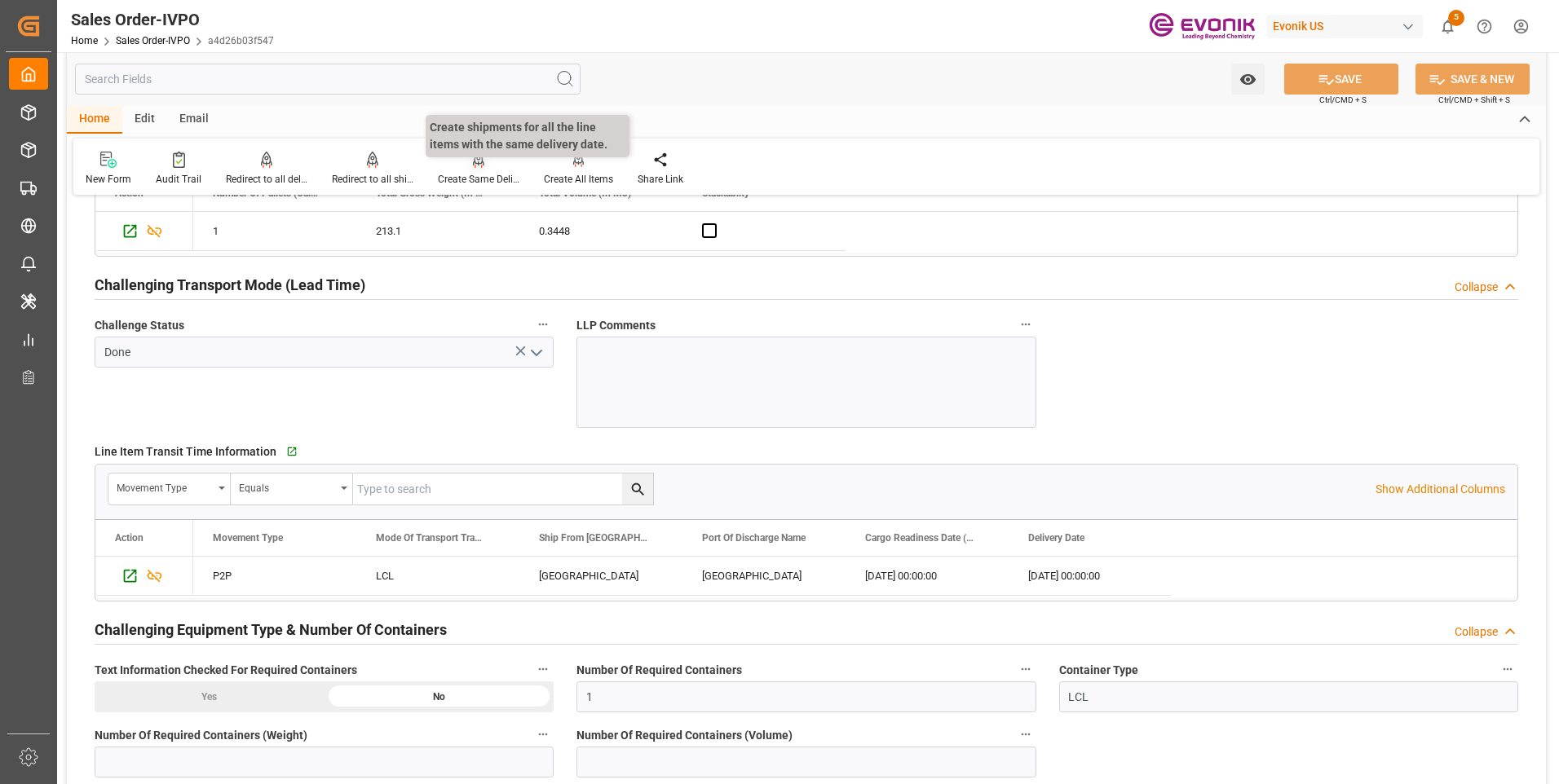
scroll to position [2283, 0]
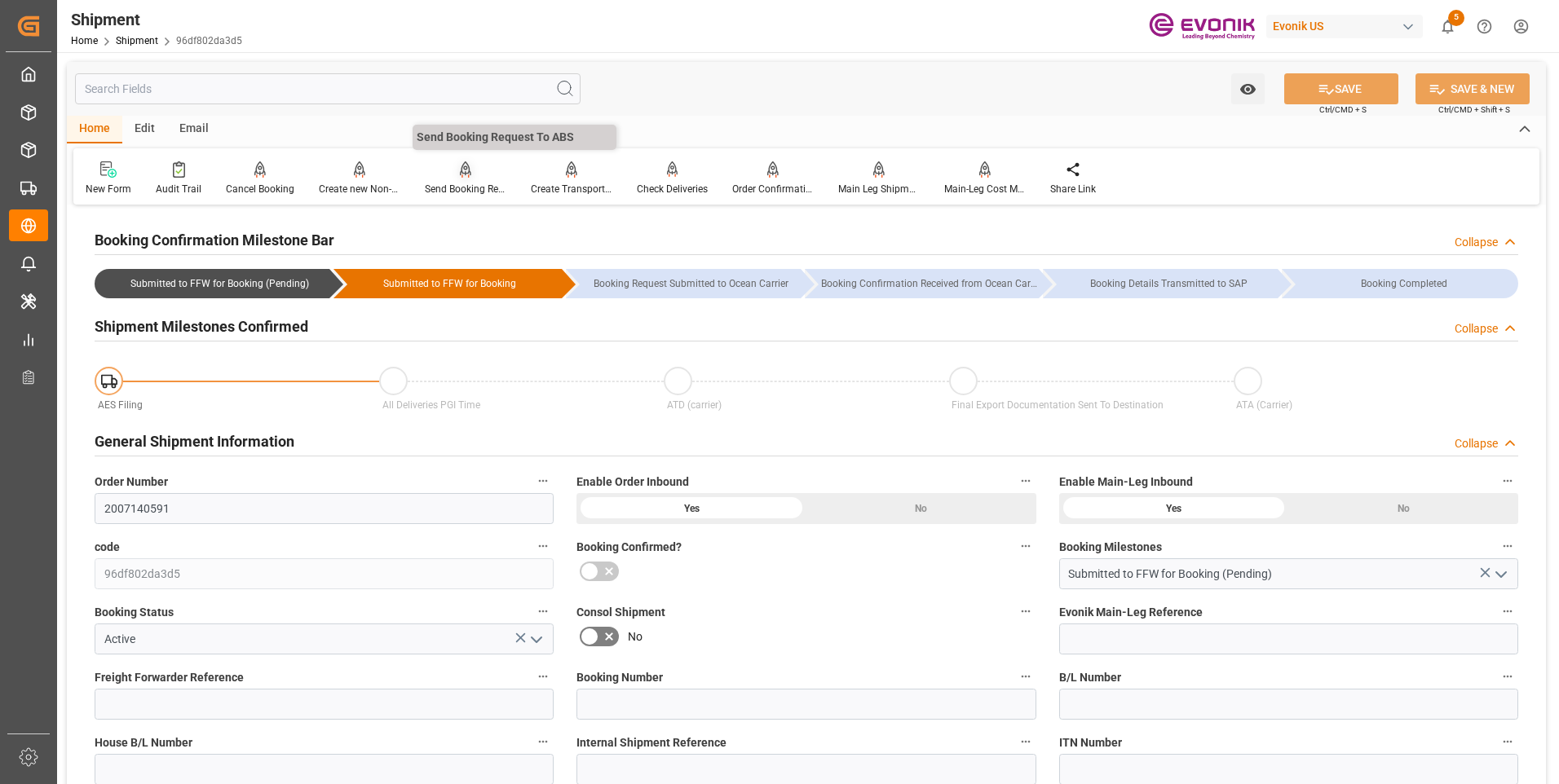
click at [458, 181] on div "Send Booking Request To ABS" at bounding box center [466, 178] width 106 height 36
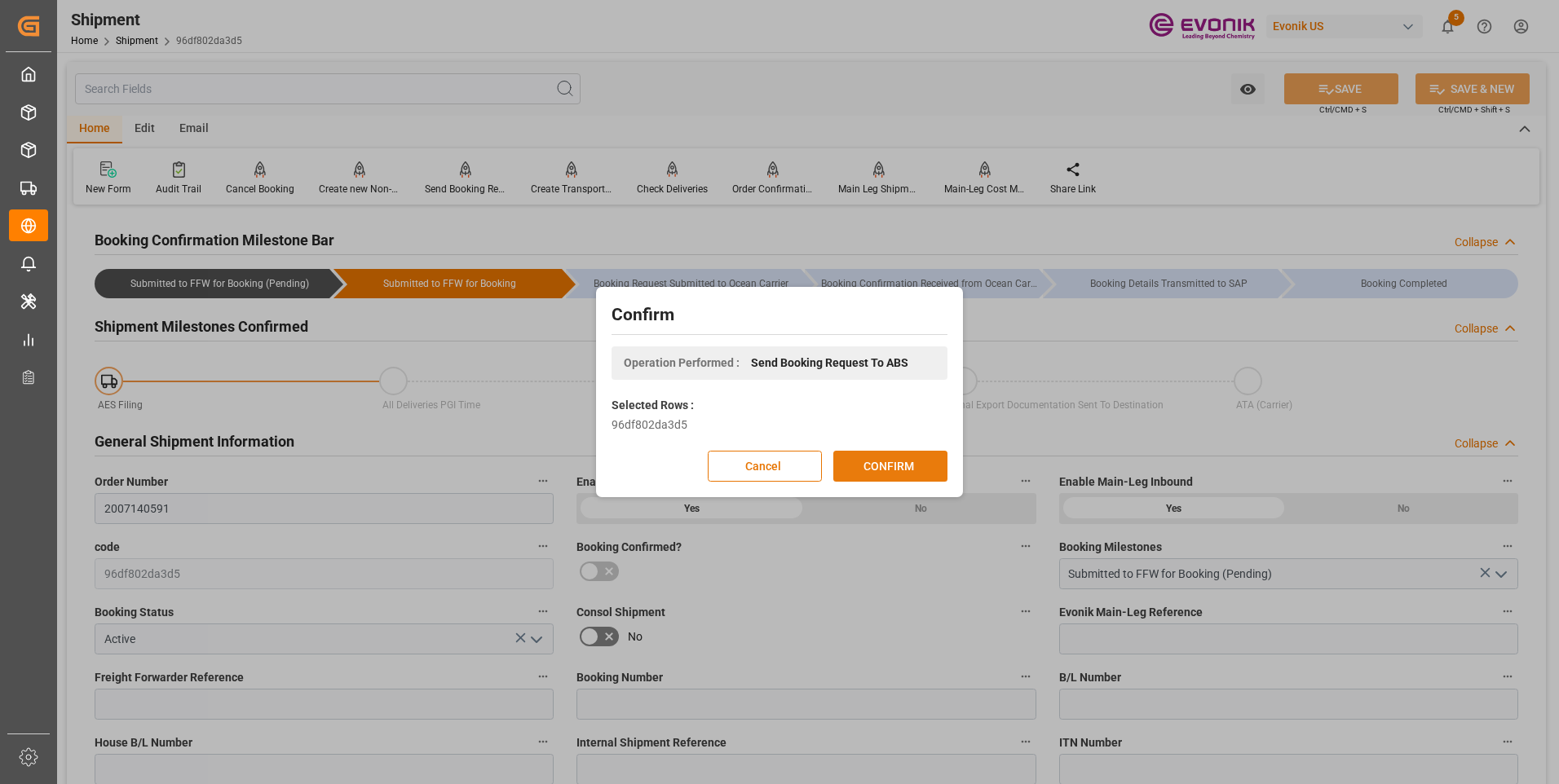
click at [886, 459] on button "CONFIRM" at bounding box center [891, 466] width 114 height 31
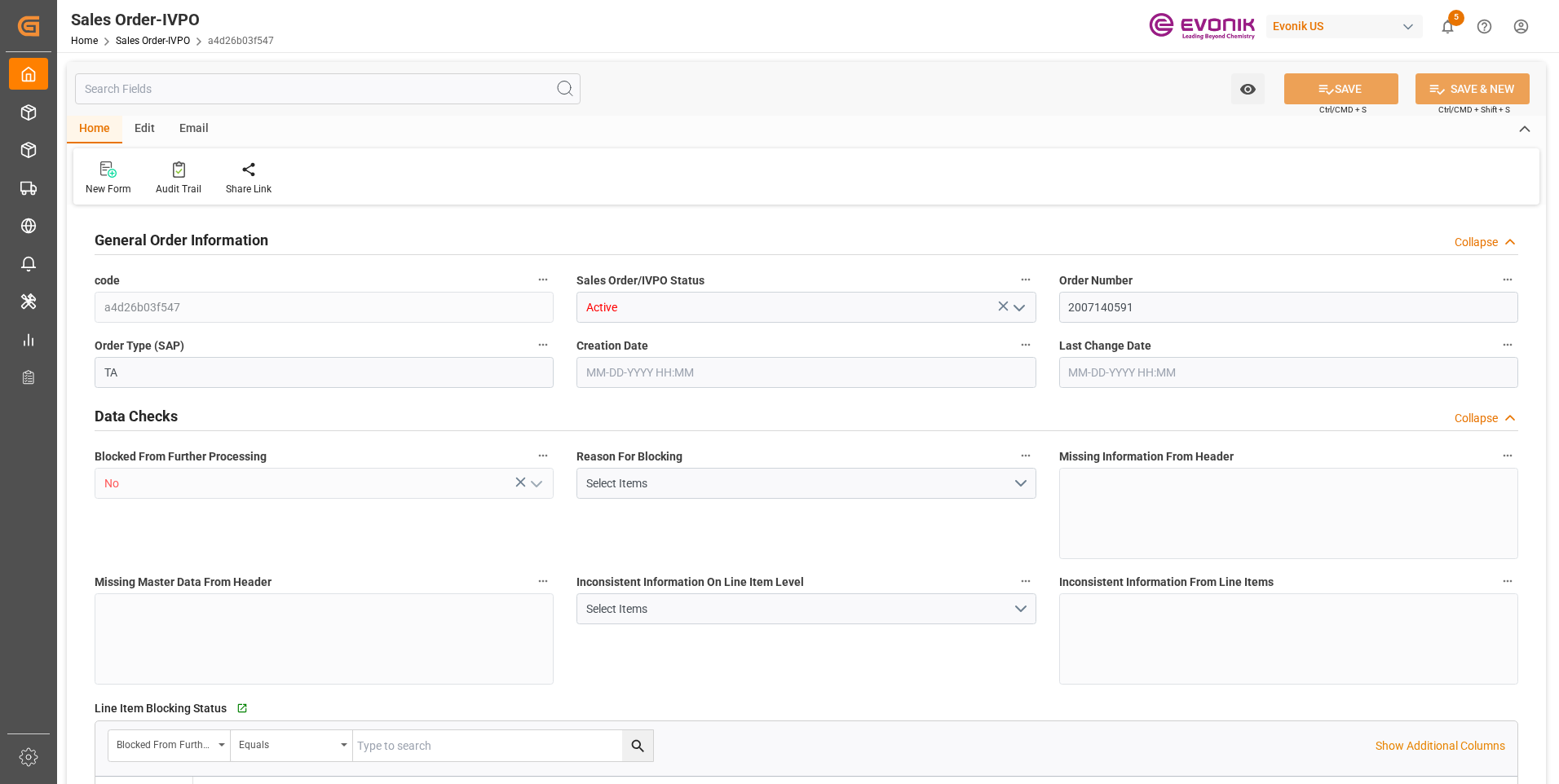
type input "THBKK"
type input "0"
type input "1"
type input "249.1"
type input "[DATE] 14:49"
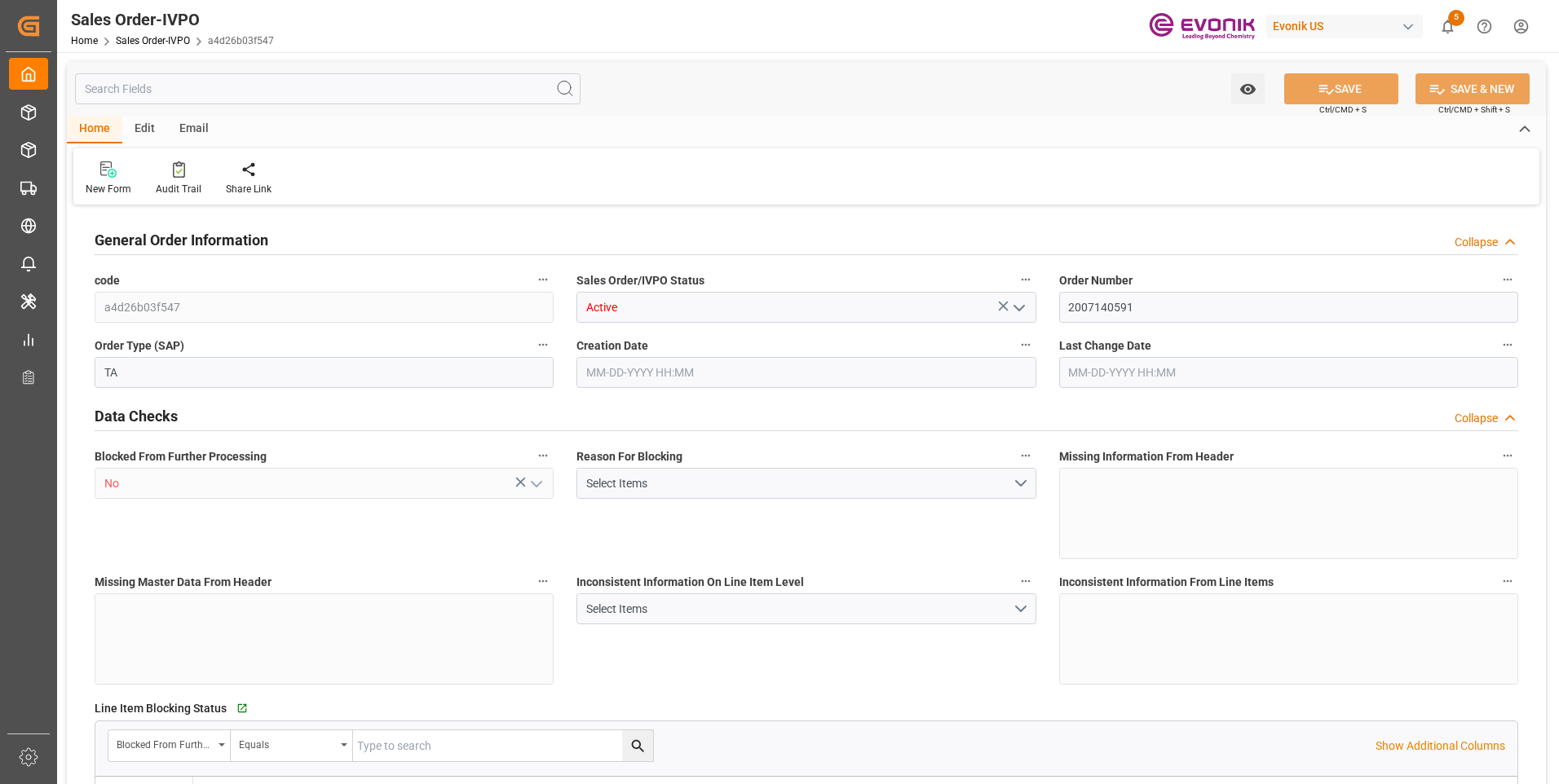
type input "[DATE] 04:47"
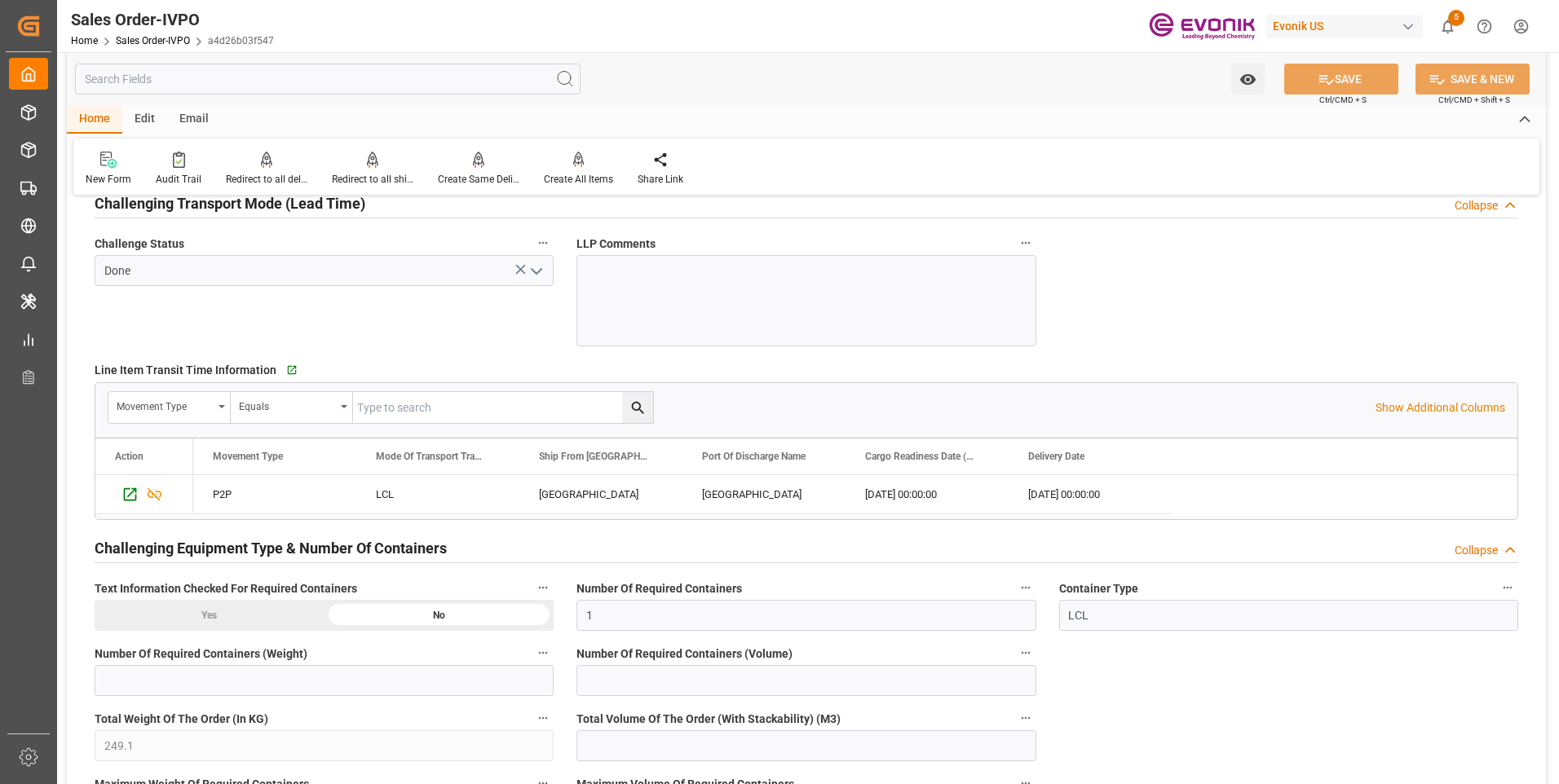
scroll to position [2283, 0]
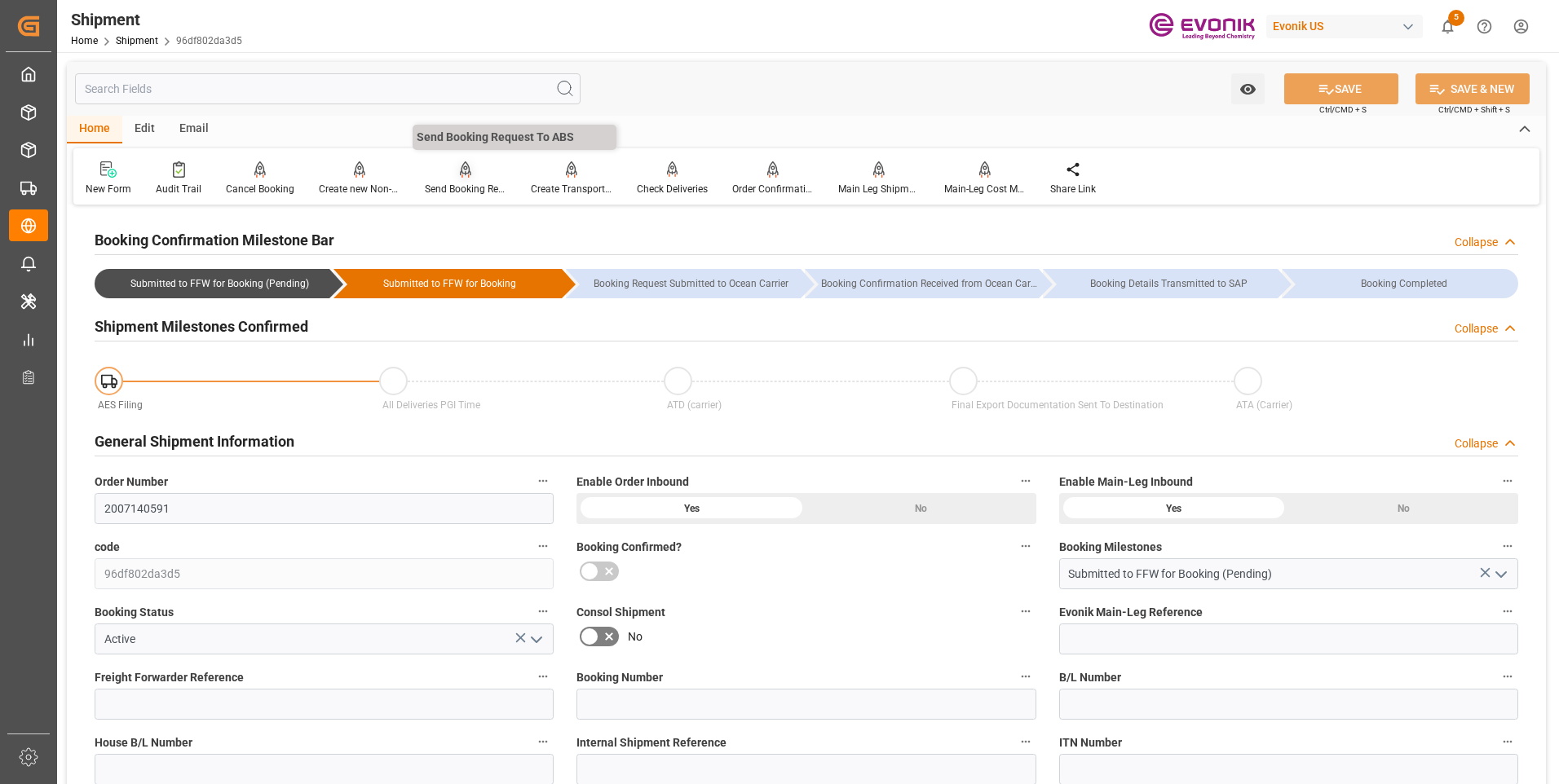
click at [447, 184] on div "Send Booking Request To ABS" at bounding box center [466, 189] width 82 height 15
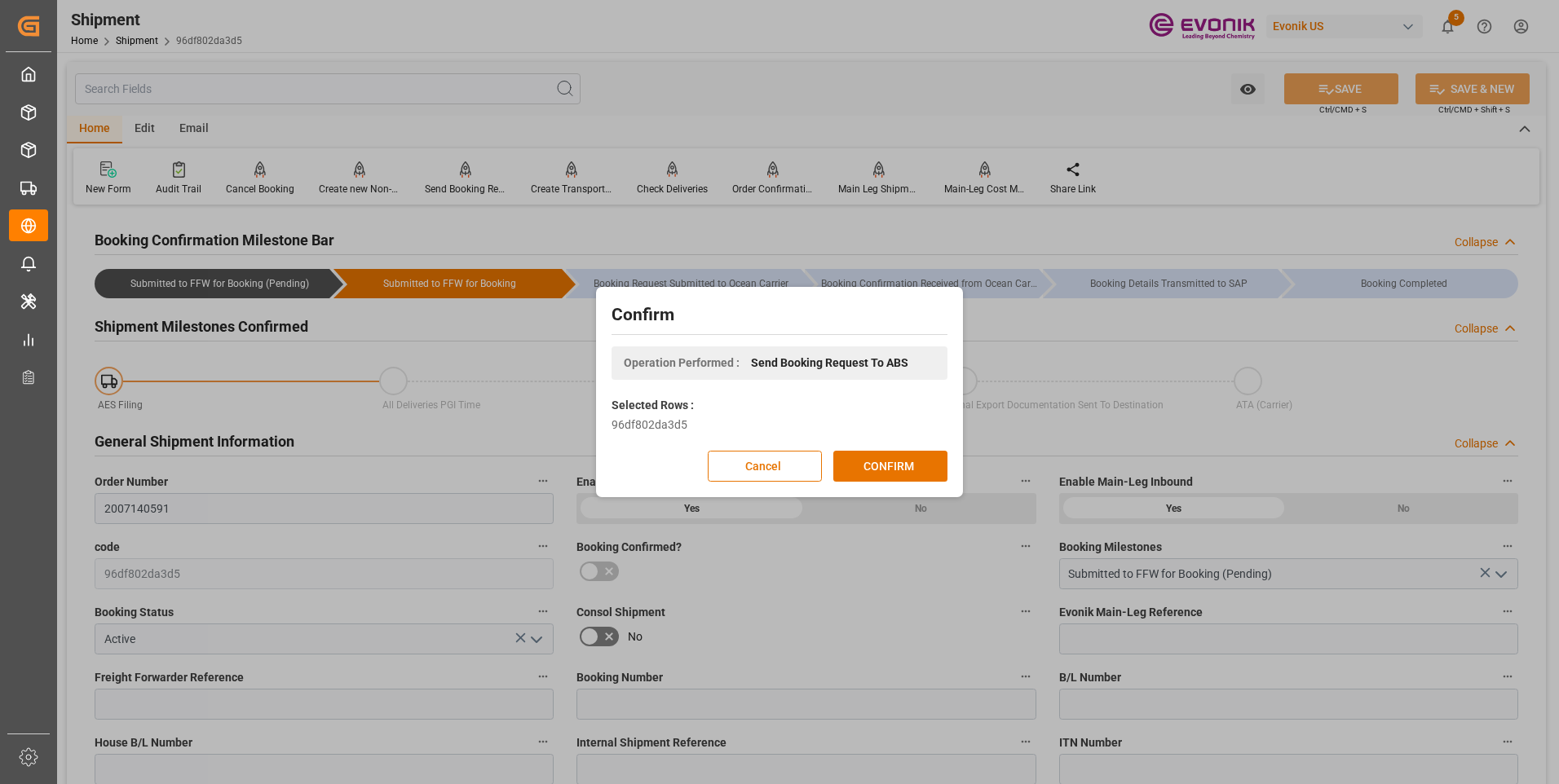
click at [882, 486] on div "Confirm Operation Performed : Send Booking Request To ABS Selected Rows : 96df8…" at bounding box center [779, 392] width 359 height 202
click at [874, 468] on button "CONFIRM" at bounding box center [891, 466] width 114 height 31
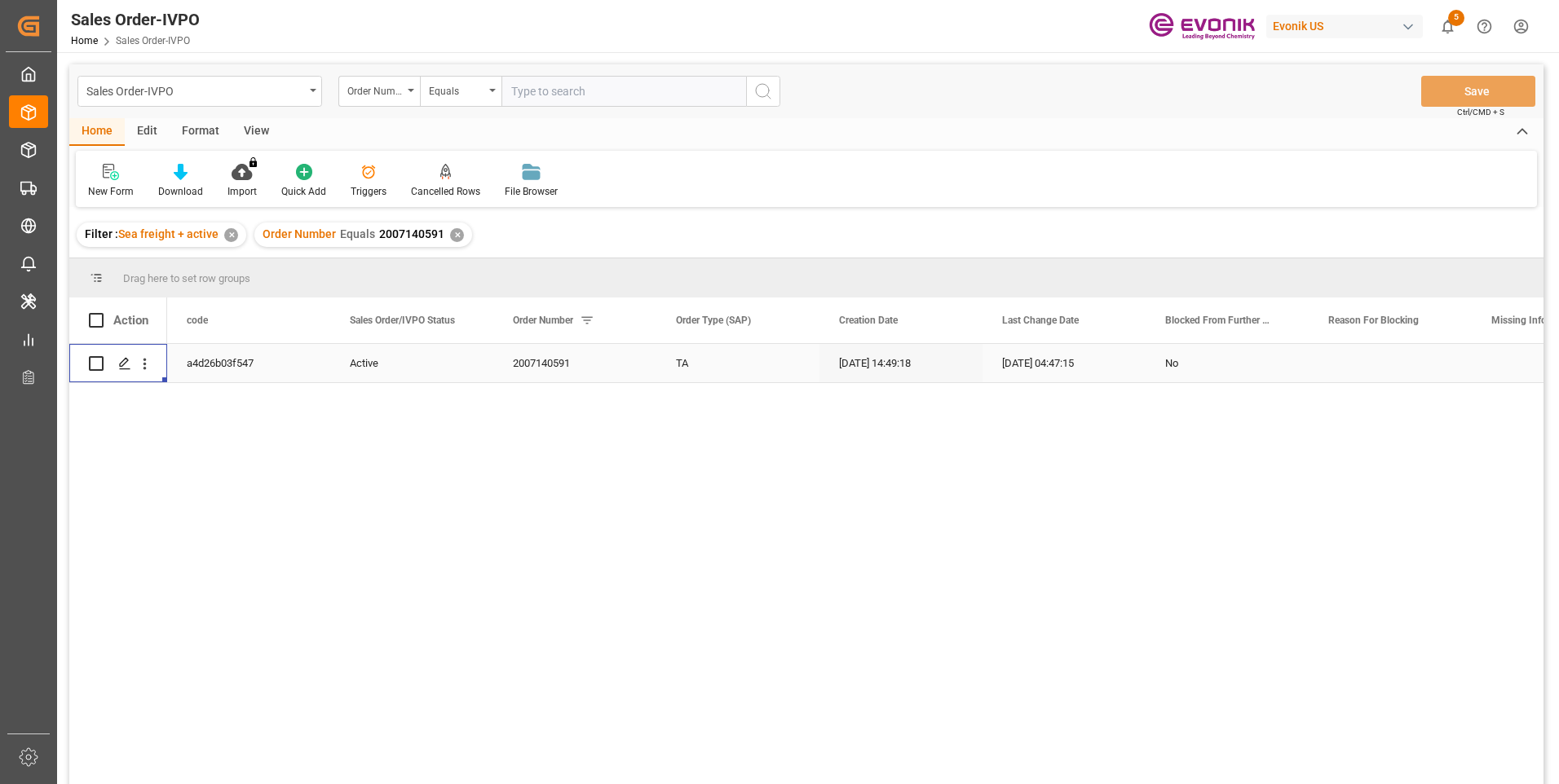
click at [539, 93] on input "text" at bounding box center [624, 90] width 245 height 31
paste input "2007114584"
type input "2007114584"
click at [756, 94] on icon "search button" at bounding box center [763, 91] width 19 height 19
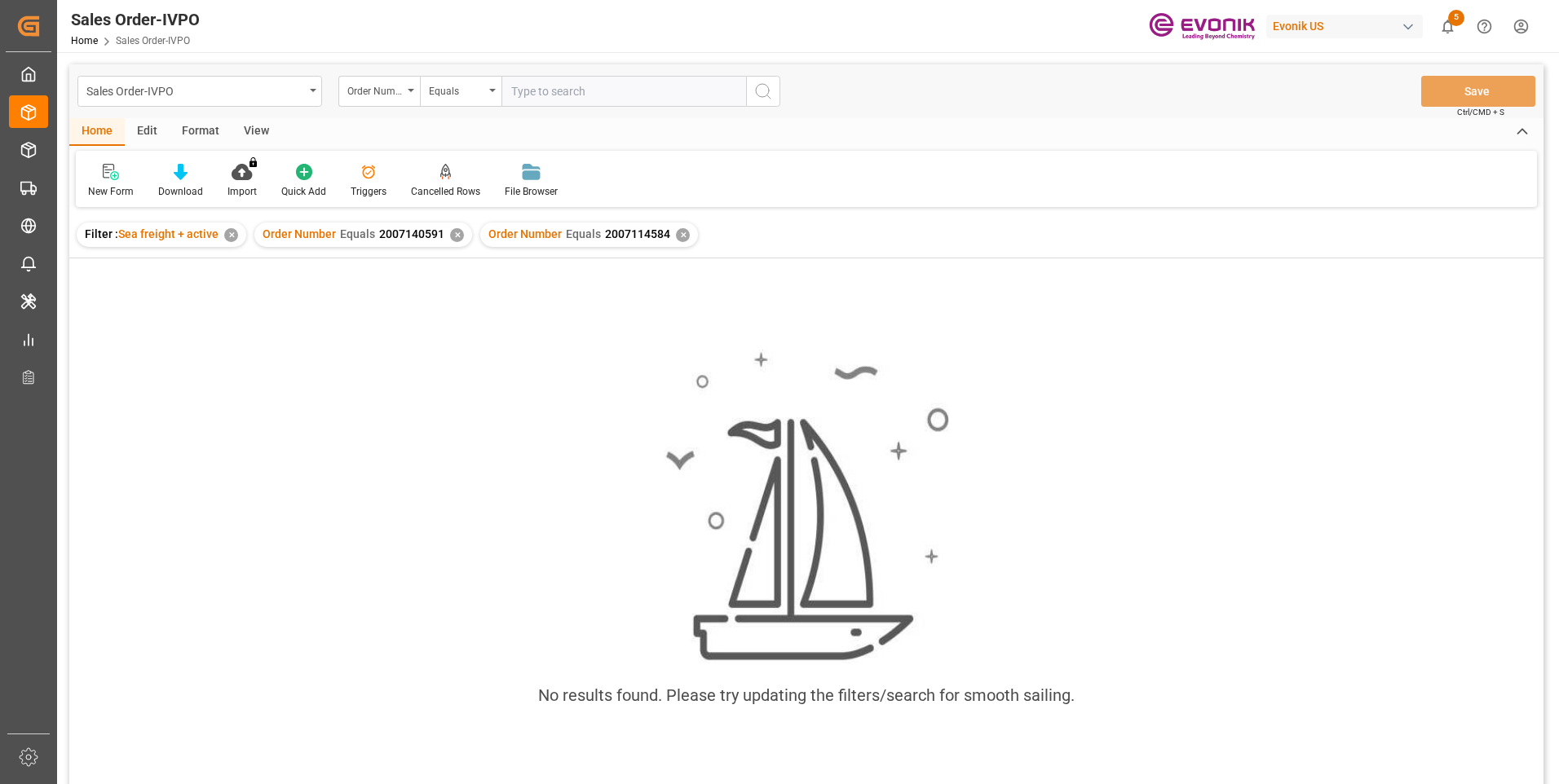
click at [454, 234] on div "✕" at bounding box center [458, 235] width 14 height 14
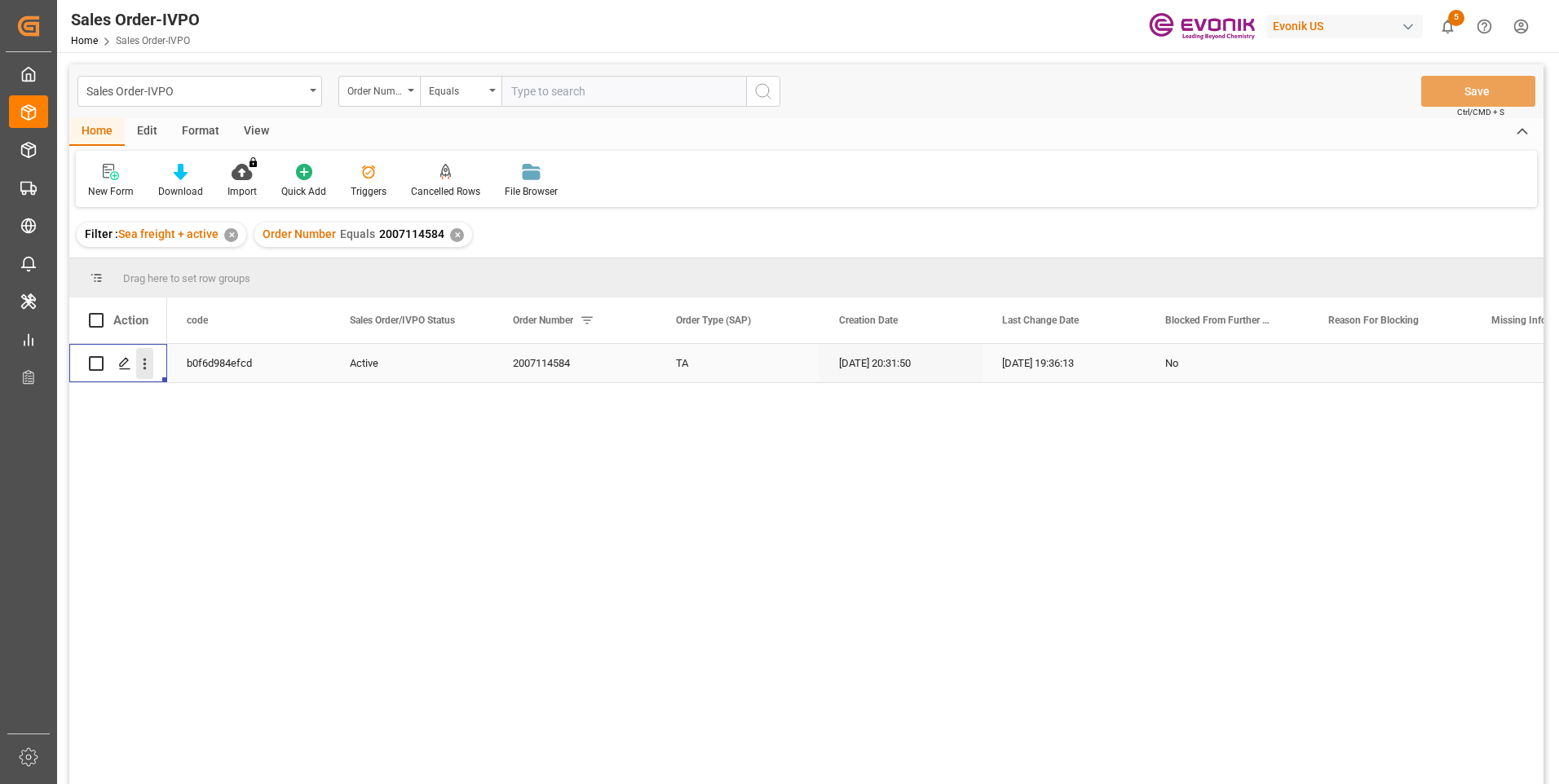
click at [141, 359] on icon "open menu" at bounding box center [145, 364] width 18 height 18
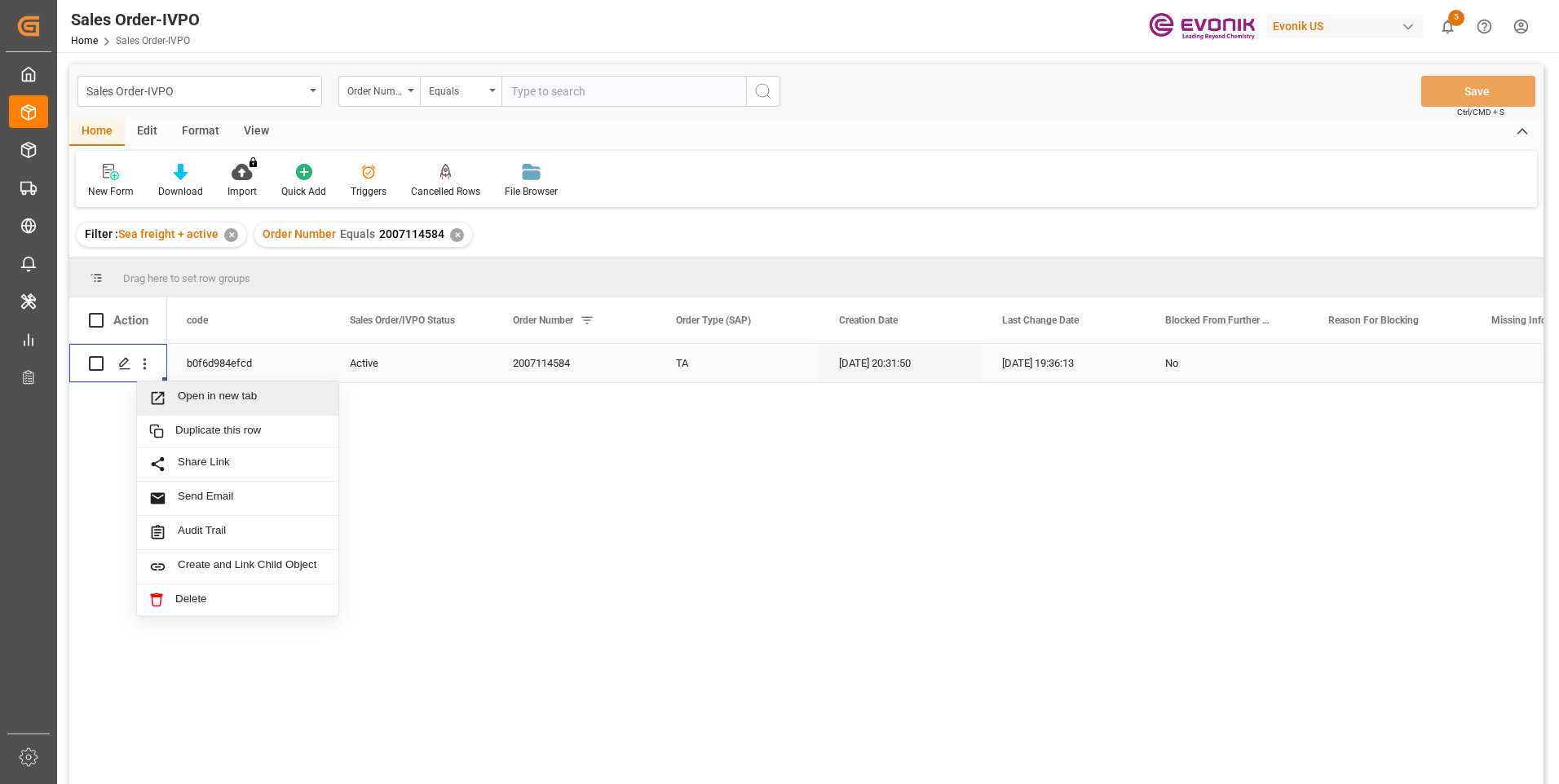
click at [235, 397] on span "Open in new tab" at bounding box center [251, 399] width 148 height 18
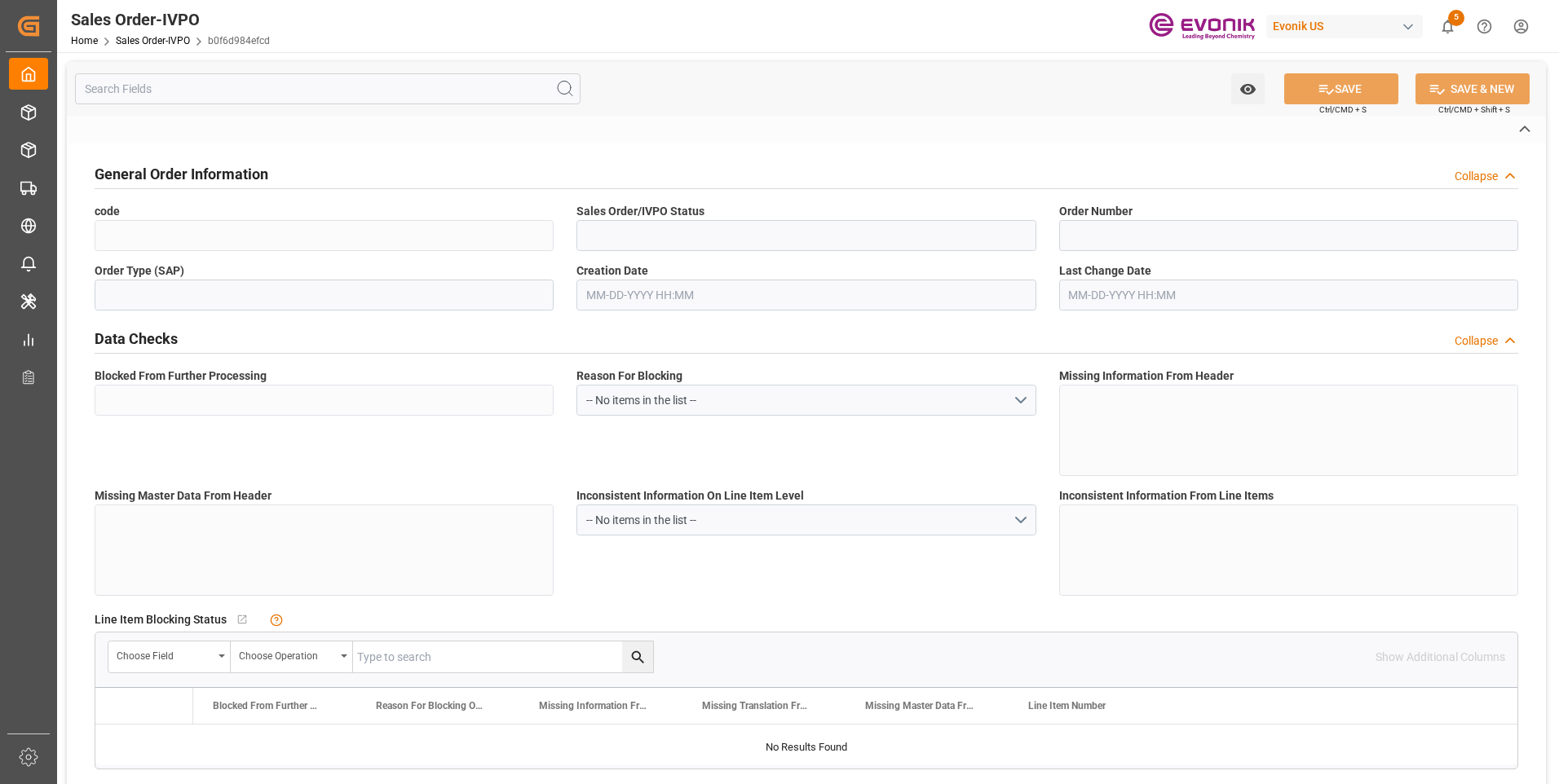
type input "b0f6d984efcd"
type input "Active"
type input "2007114584"
type input "TA"
type input "No"
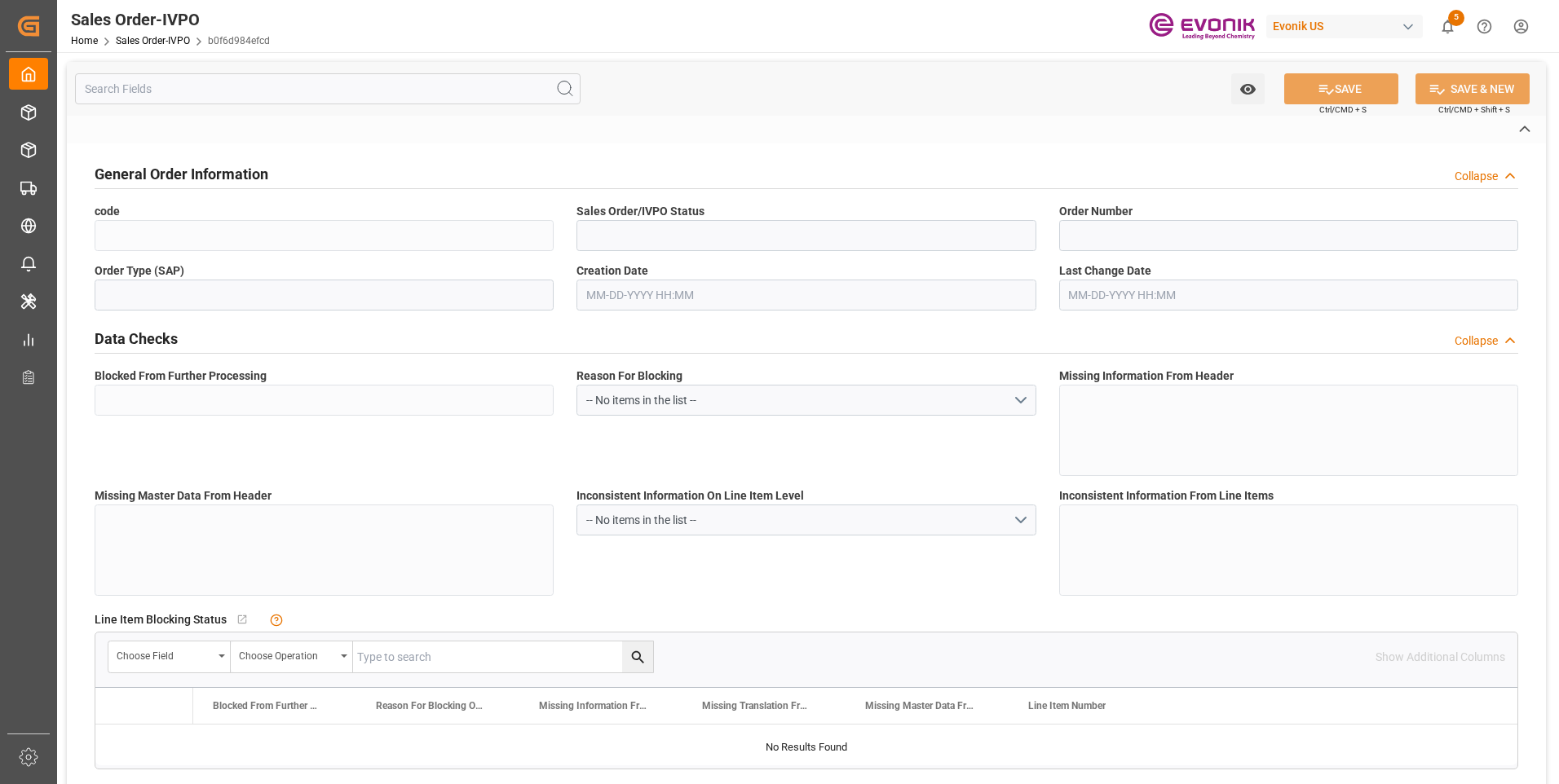
type input "D2P"
type input "45"
type input "FCL"
type input "0024"
type input "20TANK"
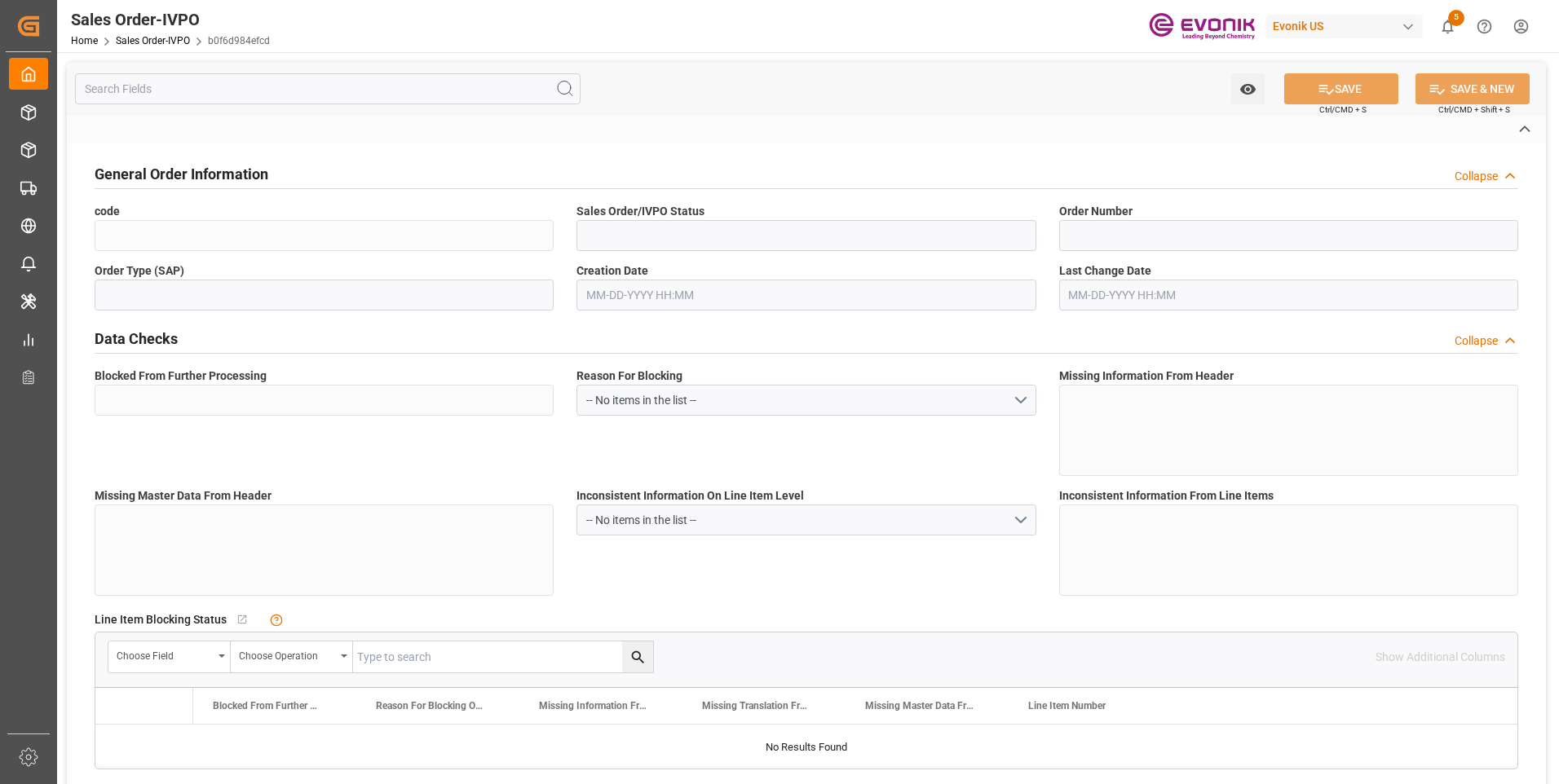
type textarea "Operator's Own Tank"
type input "4547423947 ITLG ADD 4982"
type input "01"
type input "SP AL Oil Additives"
type input "Specialty Additives"
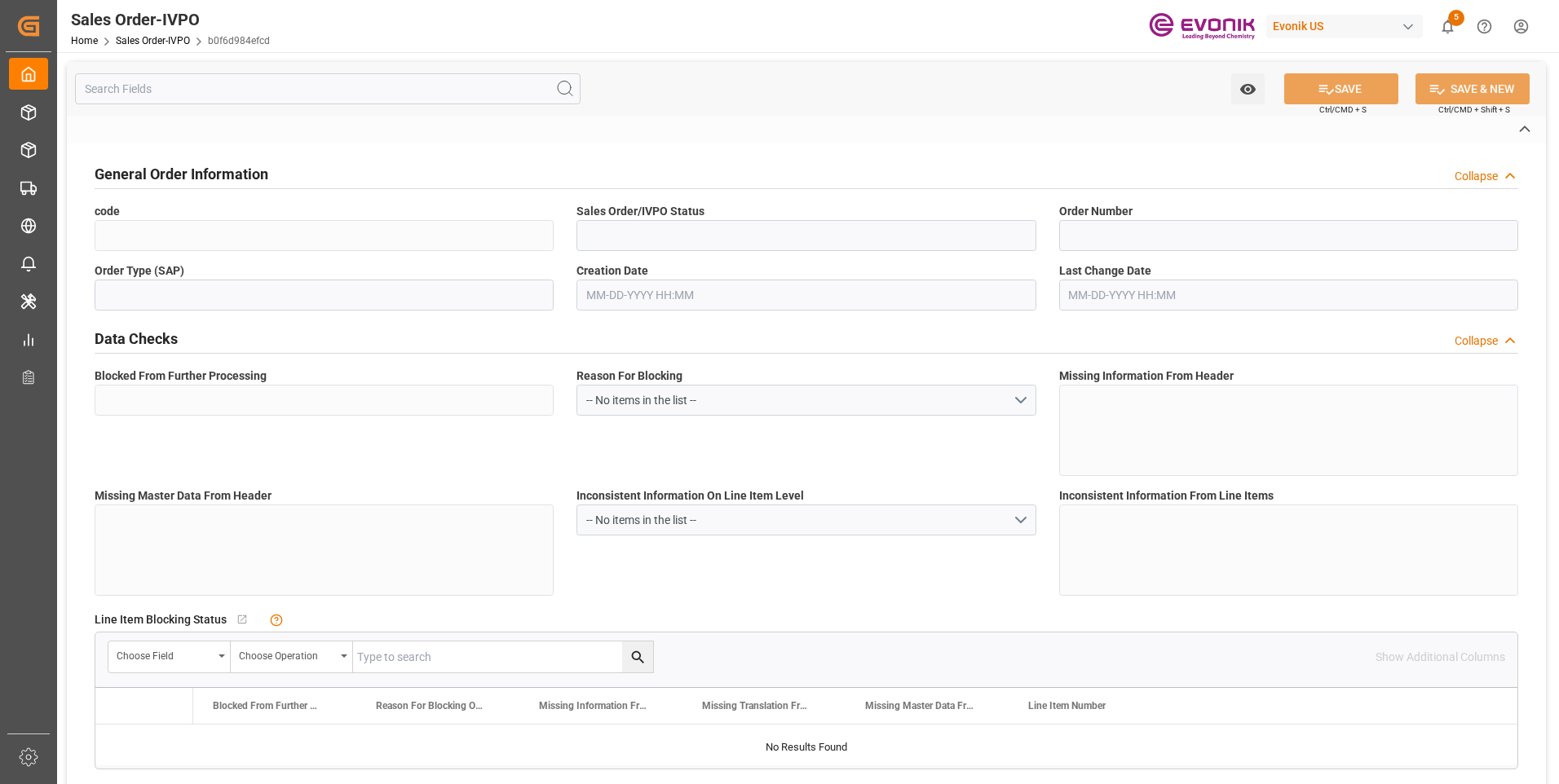
type input "CFR"
type input "Buenos Aires"
type textarea "Not required"
type textarea ""DIRECT CONSUMER""
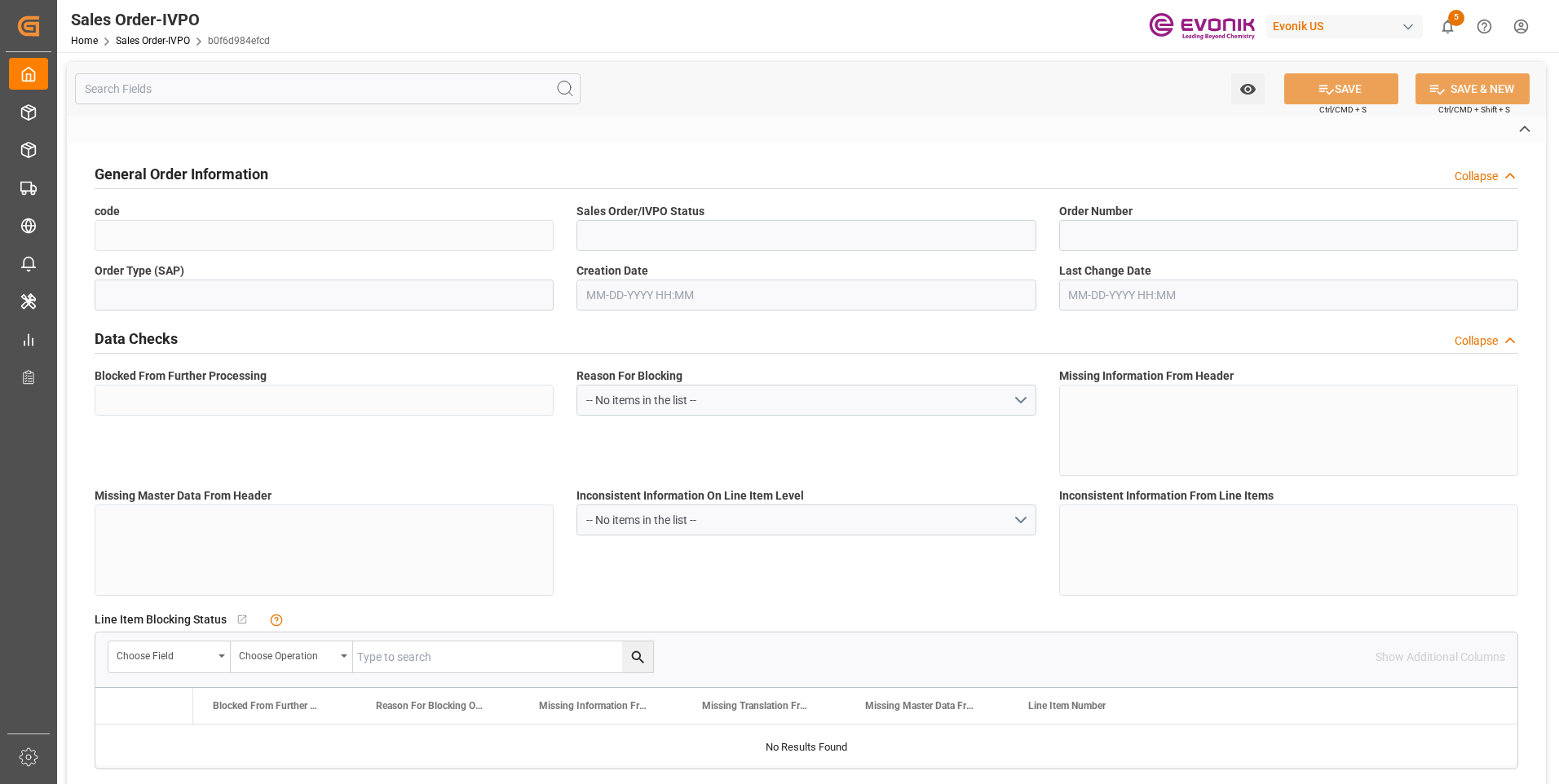
type textarea "CUIT number: 30-50672680-4"
type textarea "1.Add Argentina's PO 4547423947 ITLG ADD 4982 on all e-mails and documents belo…"
type textarea "YES"
type input "AR"
type input "Done"
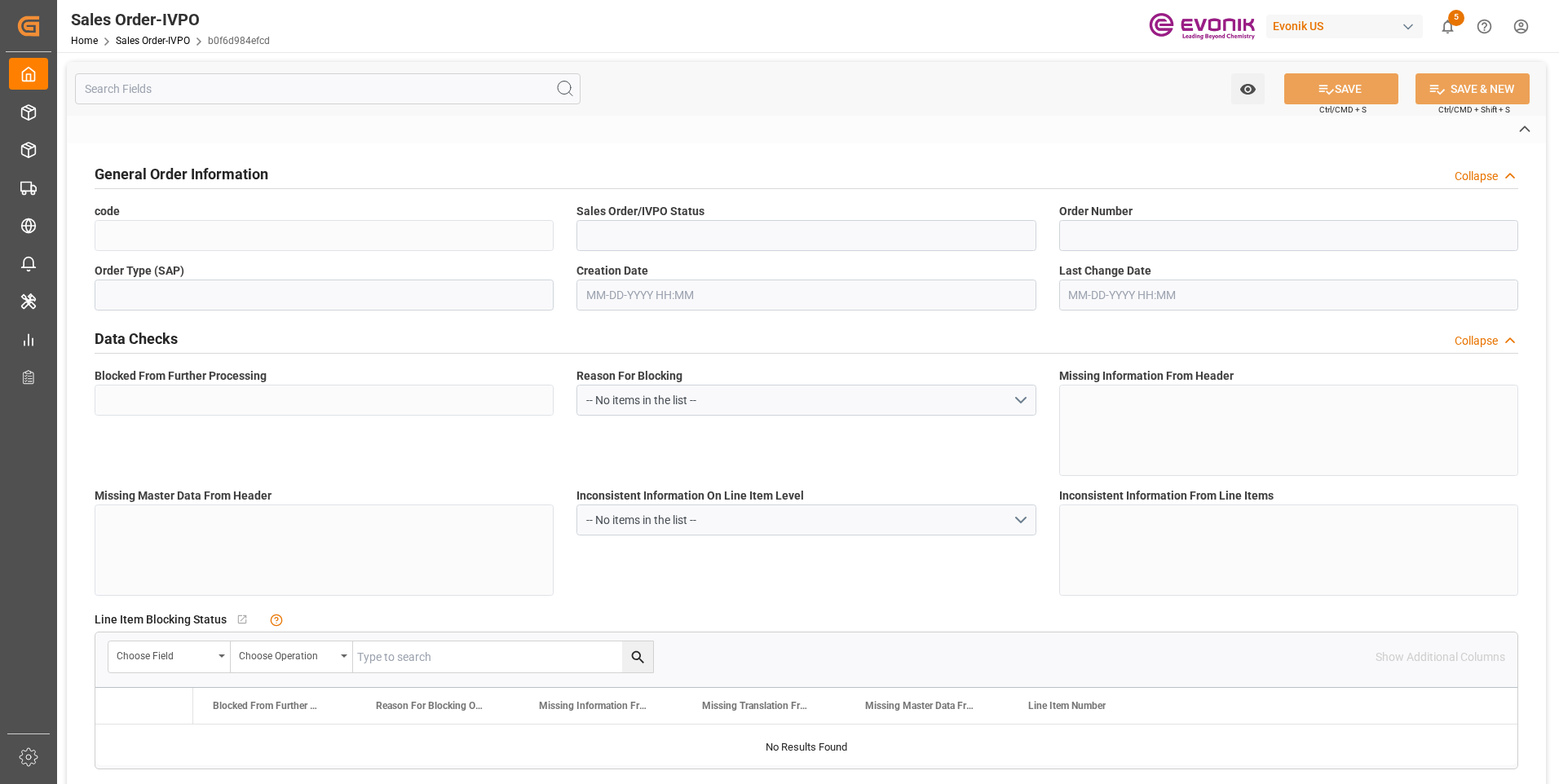
type input "Done"
type input "20TANK"
type input "Done"
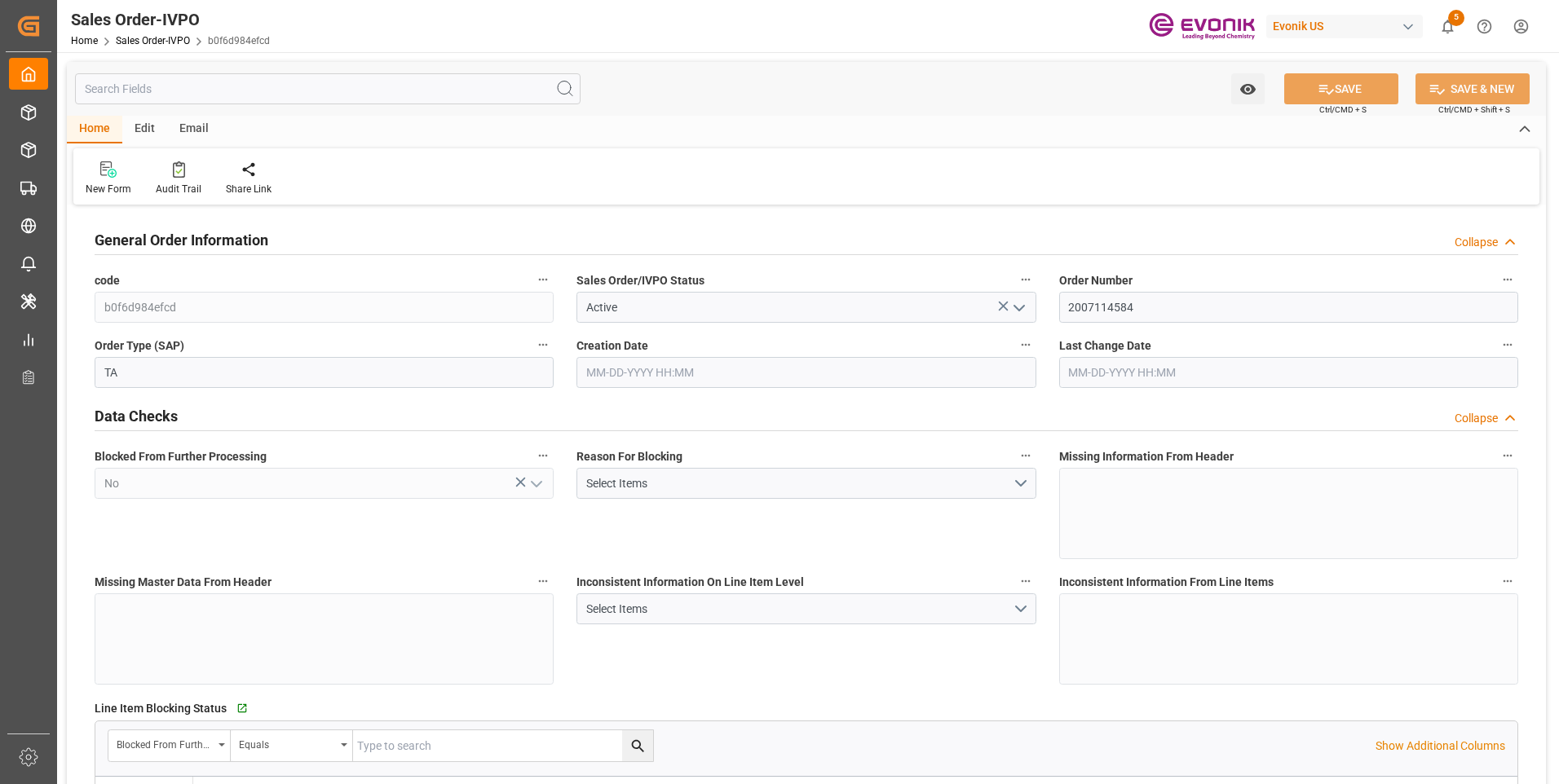
type input "ARBUE"
type input "0"
type input "1"
type input "2"
type input "20000"
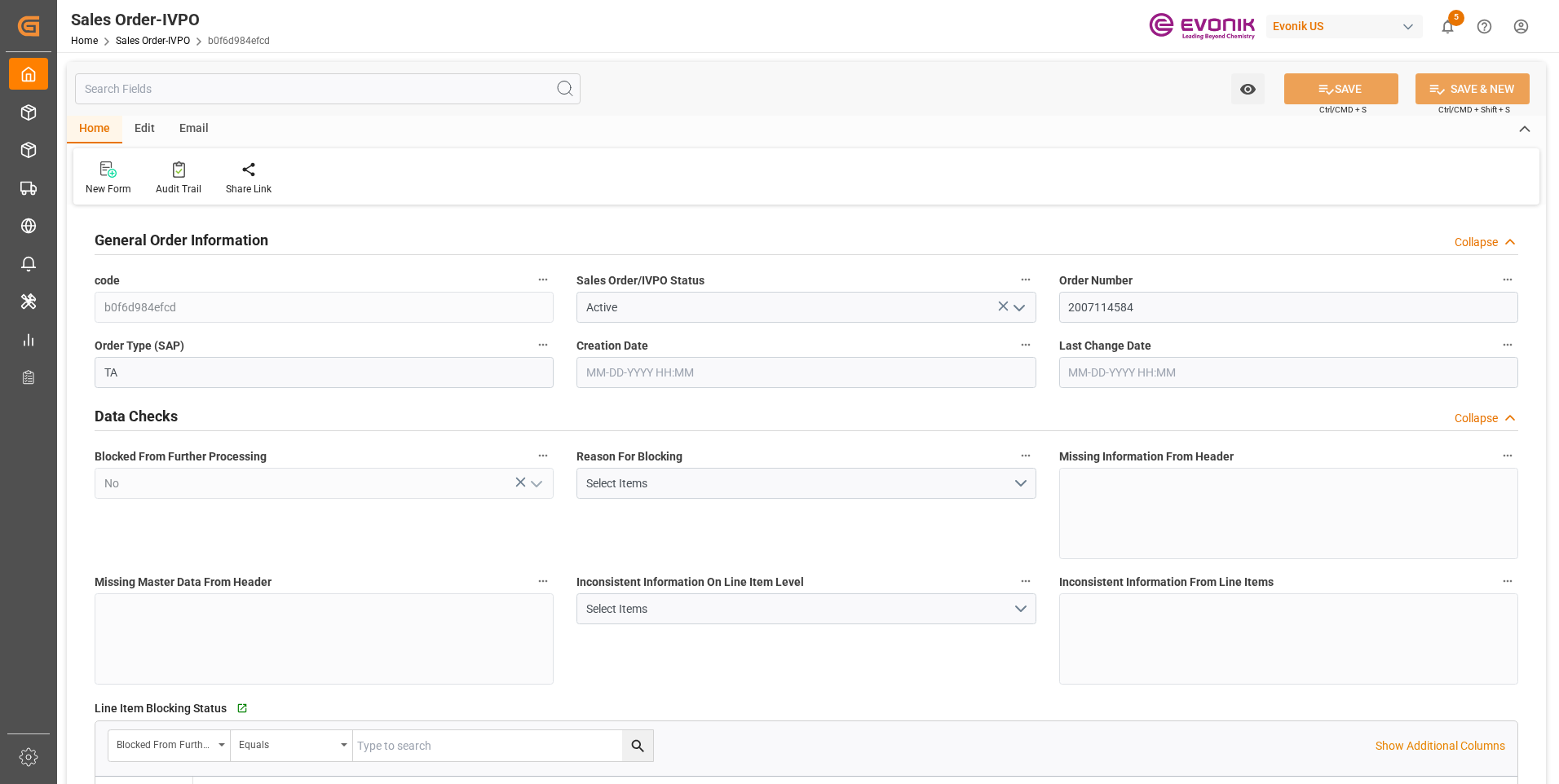
type input "0"
type input "17000"
type input "30"
type input "07-31-2025 20:31"
type input "08-29-2025 19:36"
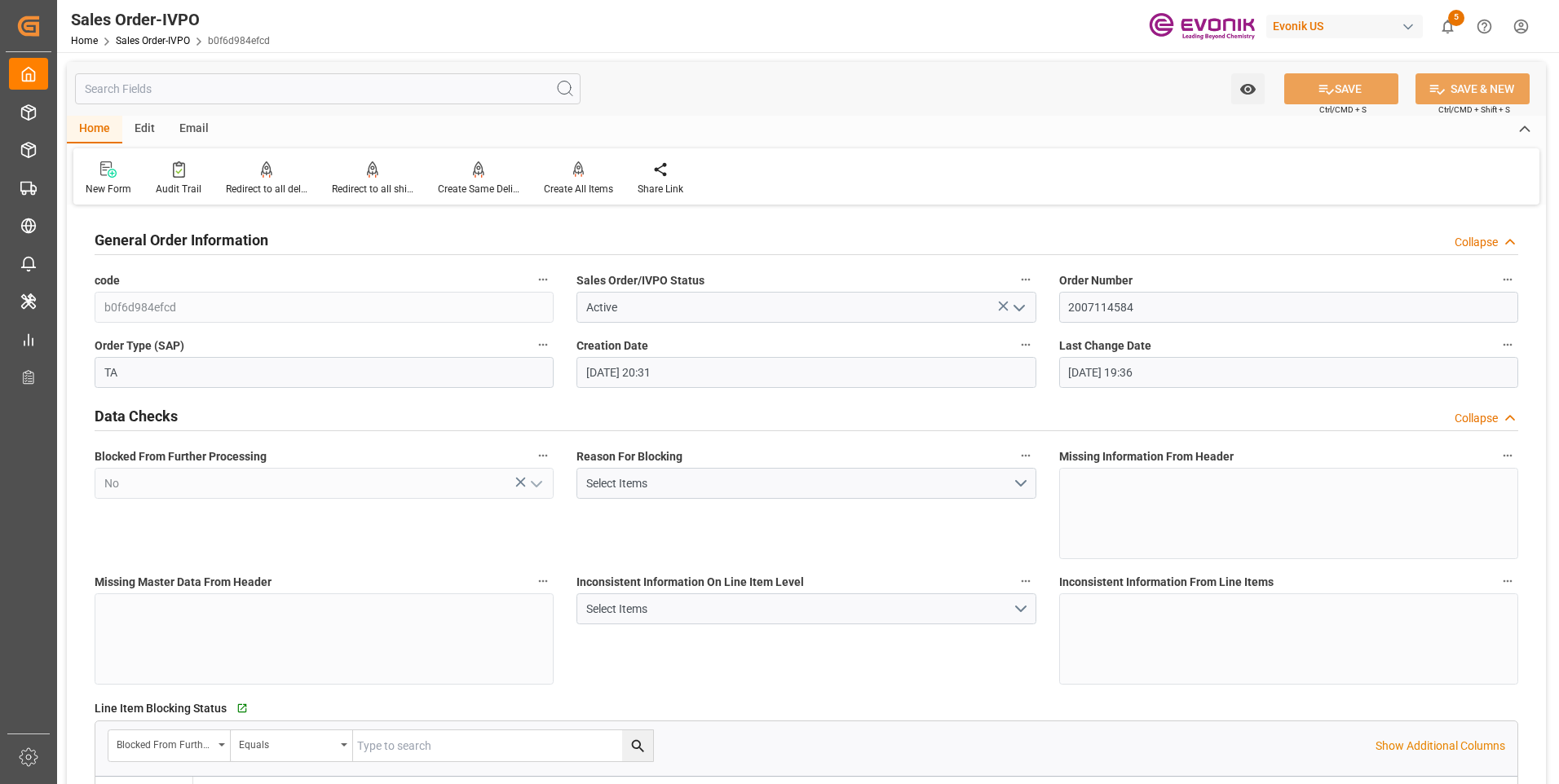
click at [243, 83] on input "text" at bounding box center [328, 89] width 506 height 31
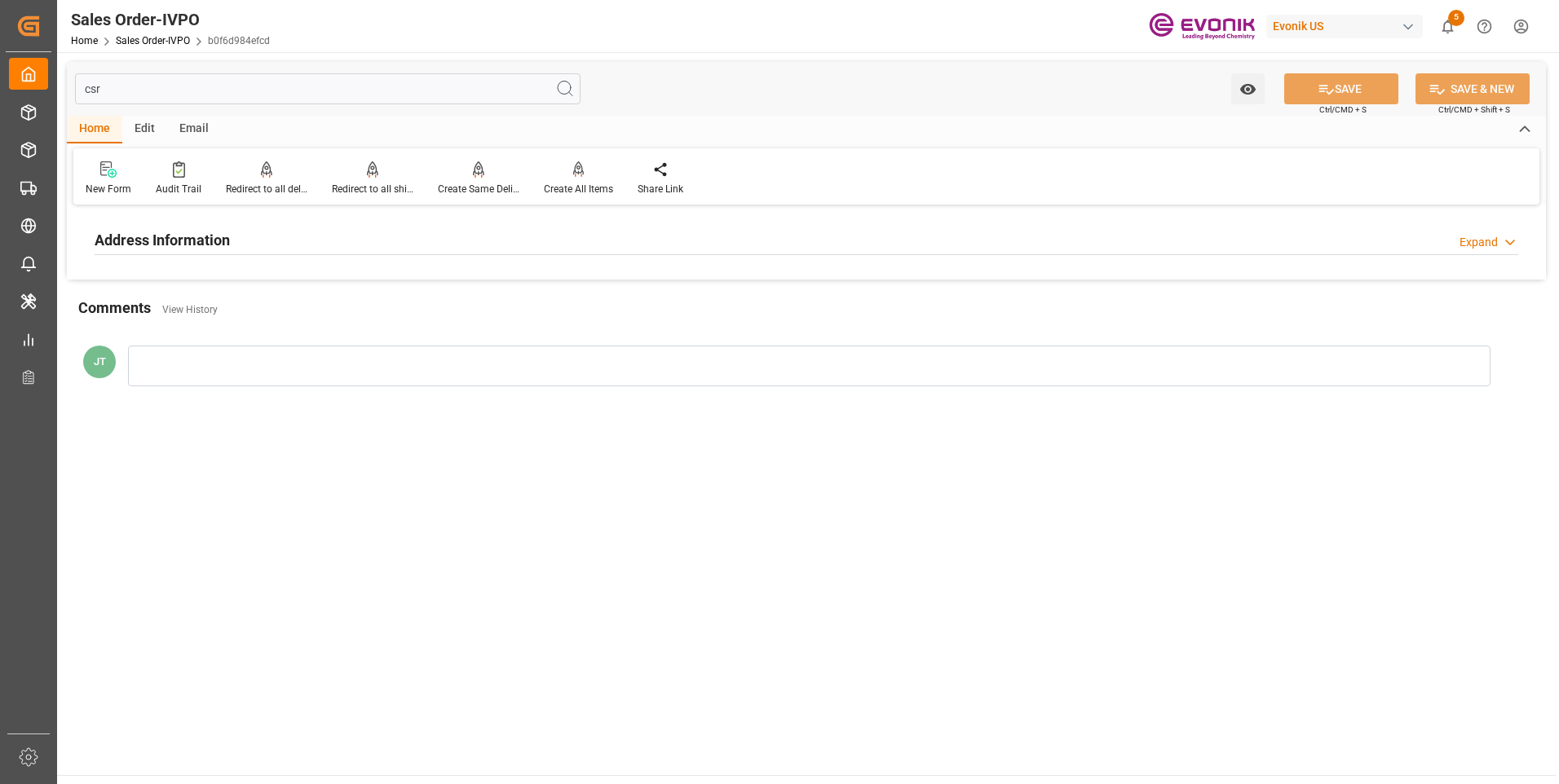
click at [224, 258] on div "Address Information Expand" at bounding box center [806, 241] width 1447 height 46
click at [227, 242] on h2 "Address Information" at bounding box center [162, 240] width 135 height 22
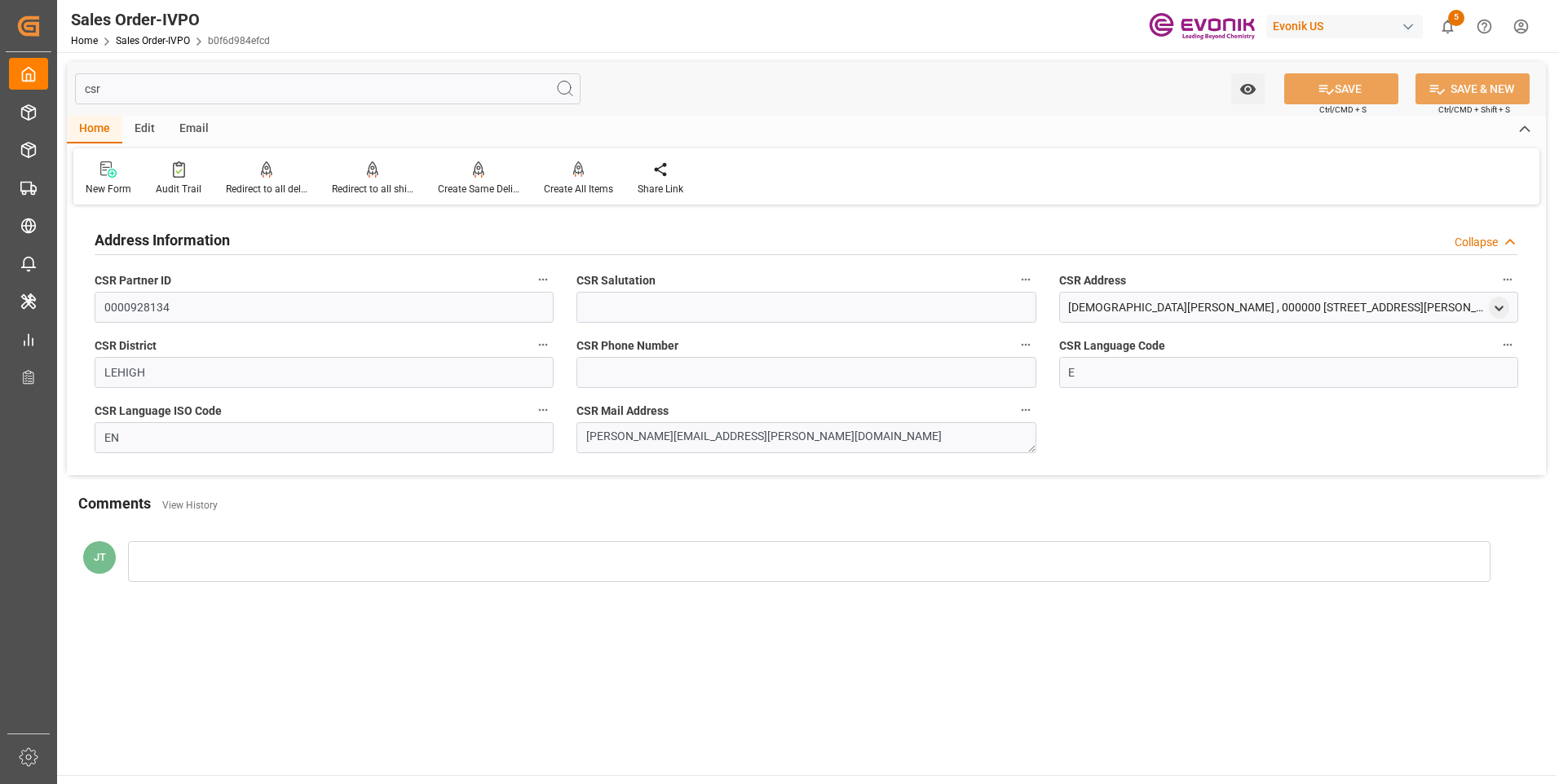
click at [163, 95] on input "csr" at bounding box center [328, 89] width 506 height 31
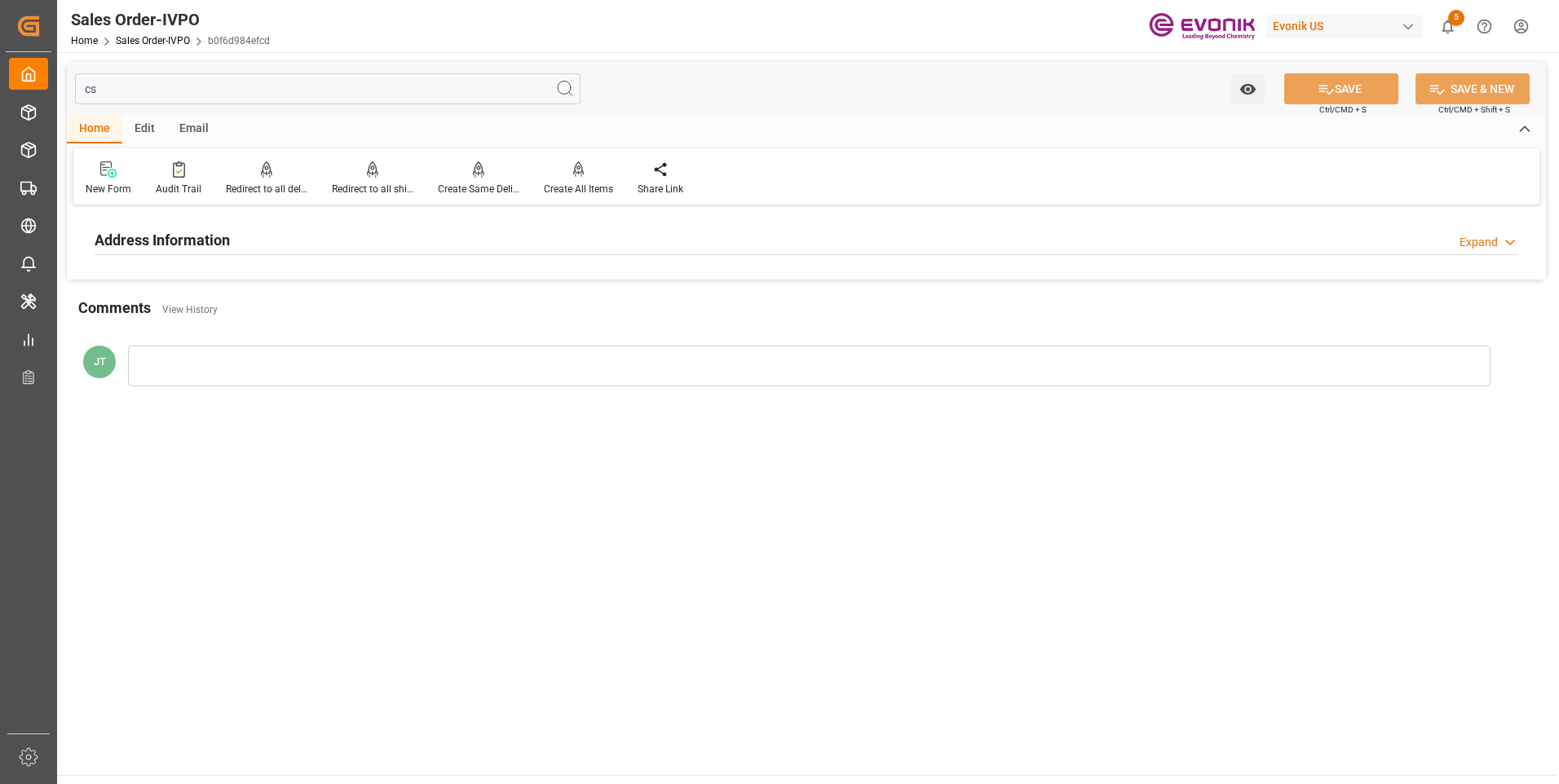
type input "c"
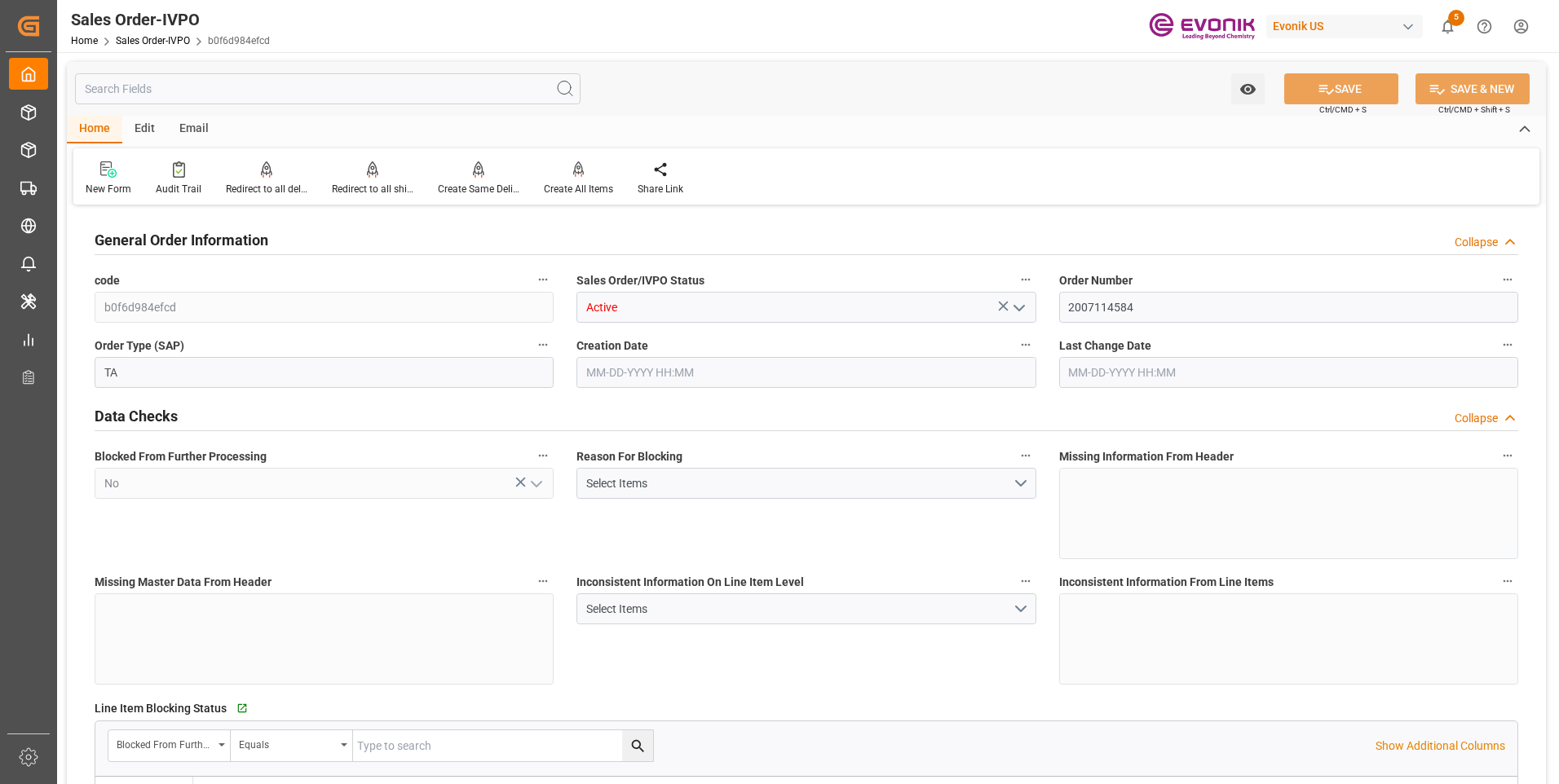
type input "07-31-2025 20:31"
type input "08-29-2025 19:36"
type input "20000"
click at [1092, 304] on input "2007114584" at bounding box center [1288, 306] width 459 height 31
